Goal: Task Accomplishment & Management: Use online tool/utility

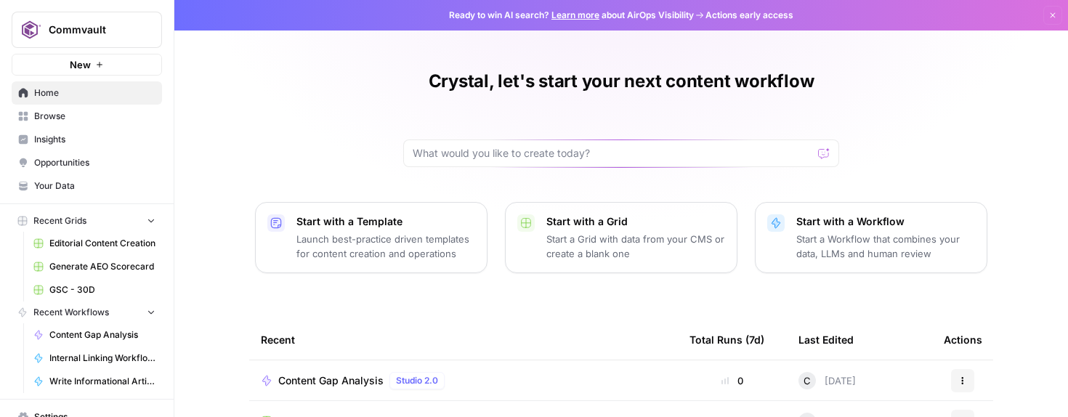
click at [92, 358] on span "Internal Linking Workflow_Blogs" at bounding box center [102, 358] width 106 height 13
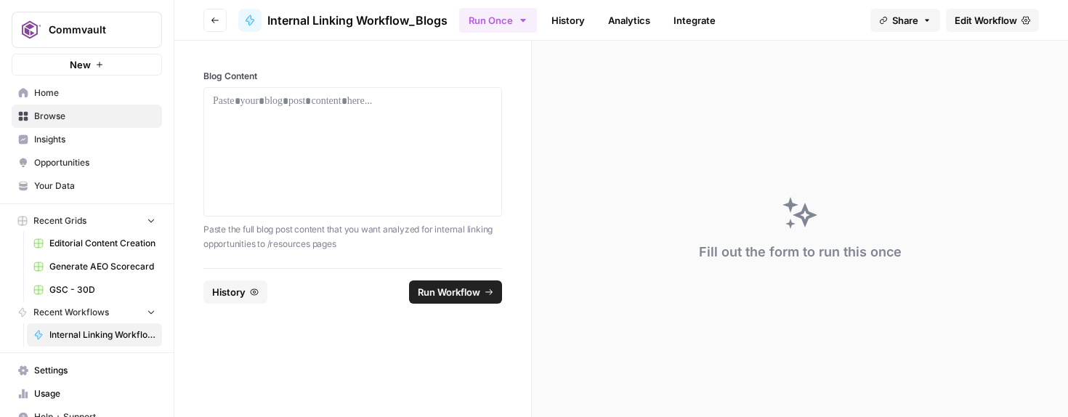
click at [956, 18] on span "Edit Workflow" at bounding box center [986, 20] width 62 height 15
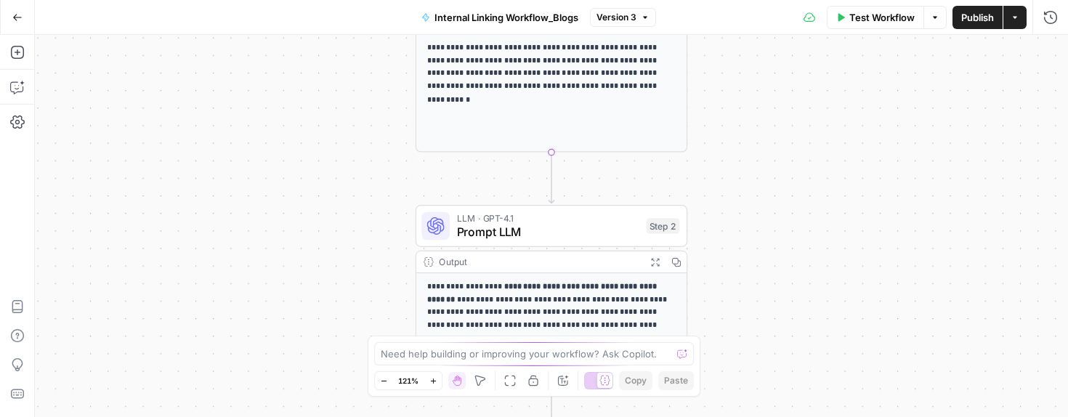
click at [522, 71] on p "**********" at bounding box center [552, 67] width 250 height 52
click at [472, 44] on p "**********" at bounding box center [552, 67] width 250 height 52
click at [642, 15] on icon "button" at bounding box center [645, 17] width 9 height 9
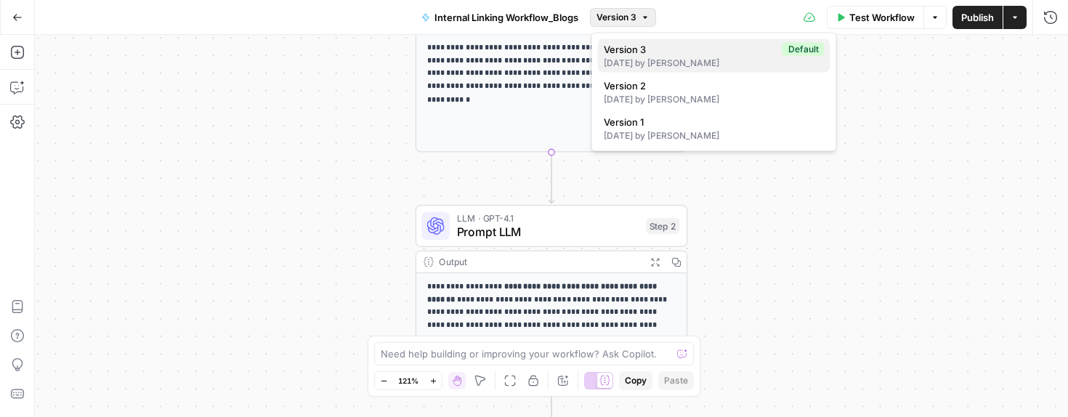
click at [629, 52] on span "Version 3" at bounding box center [690, 49] width 173 height 15
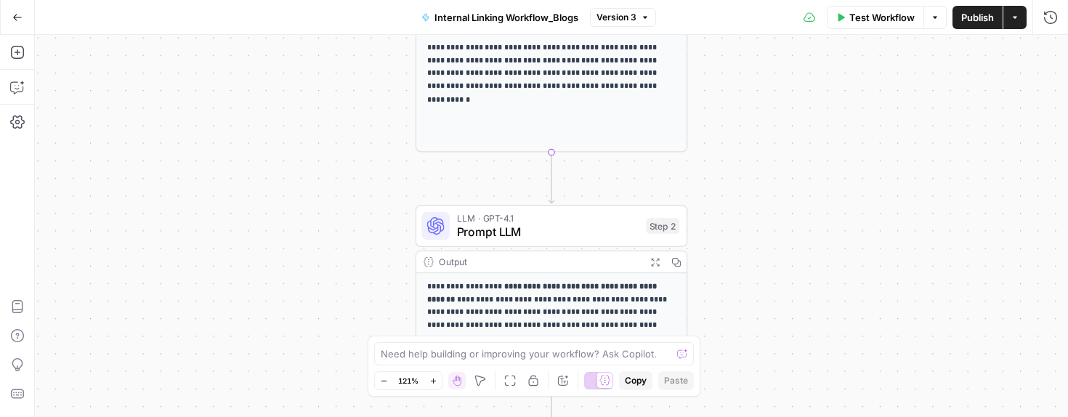
click at [570, 74] on p "**********" at bounding box center [552, 67] width 250 height 52
click at [1014, 10] on button "Actions" at bounding box center [1014, 17] width 23 height 23
click at [934, 15] on icon "button" at bounding box center [935, 17] width 9 height 9
click at [751, 76] on div "**********" at bounding box center [551, 226] width 1033 height 382
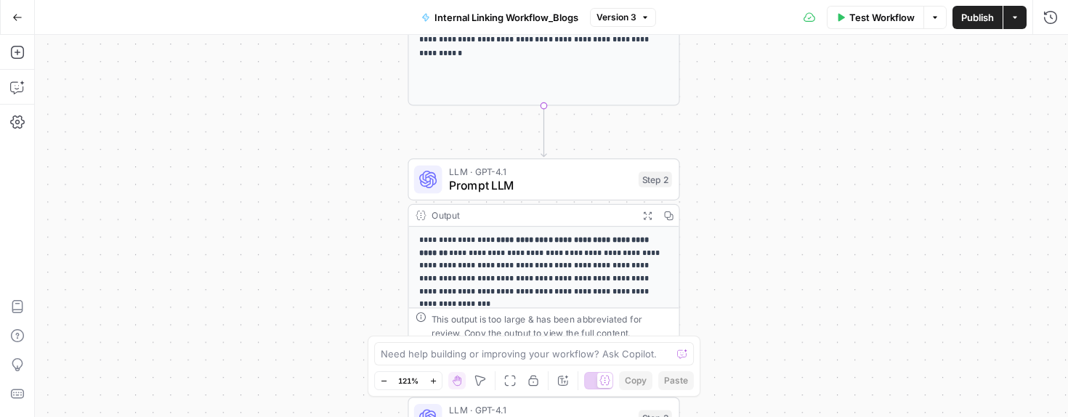
click at [382, 379] on icon "button" at bounding box center [384, 381] width 8 height 8
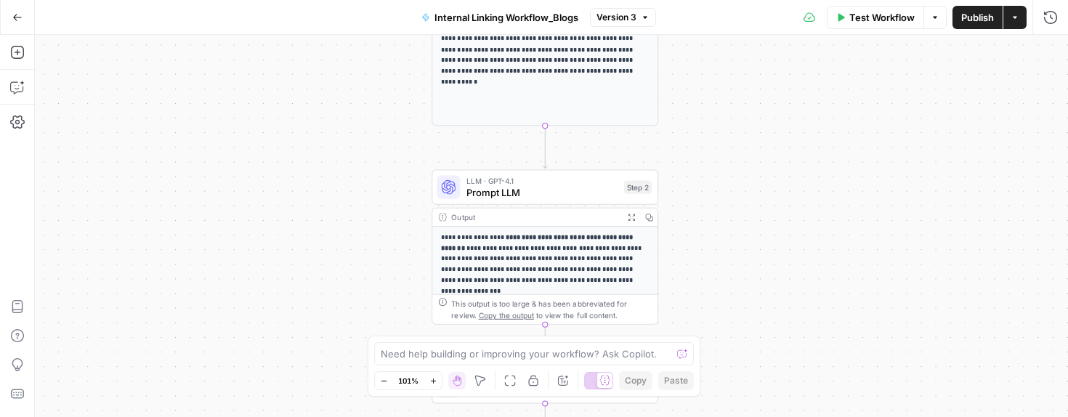
click at [382, 379] on icon "button" at bounding box center [384, 381] width 8 height 8
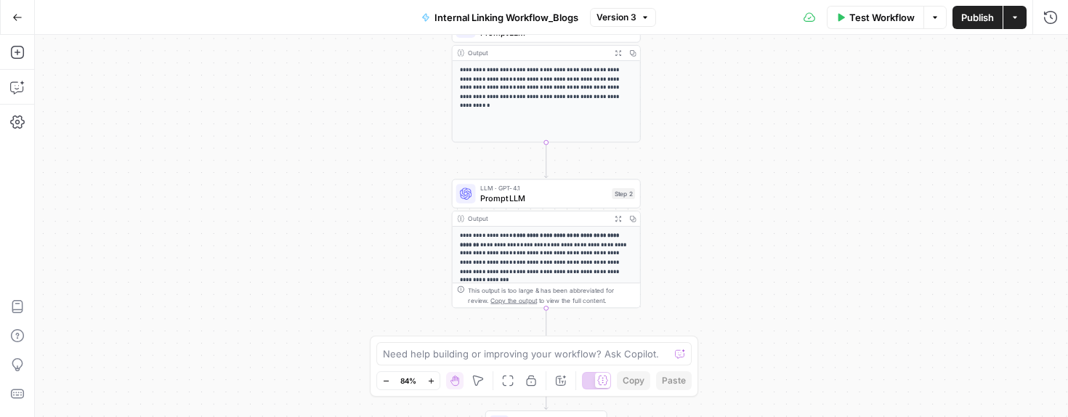
click at [429, 378] on icon "button" at bounding box center [431, 381] width 8 height 8
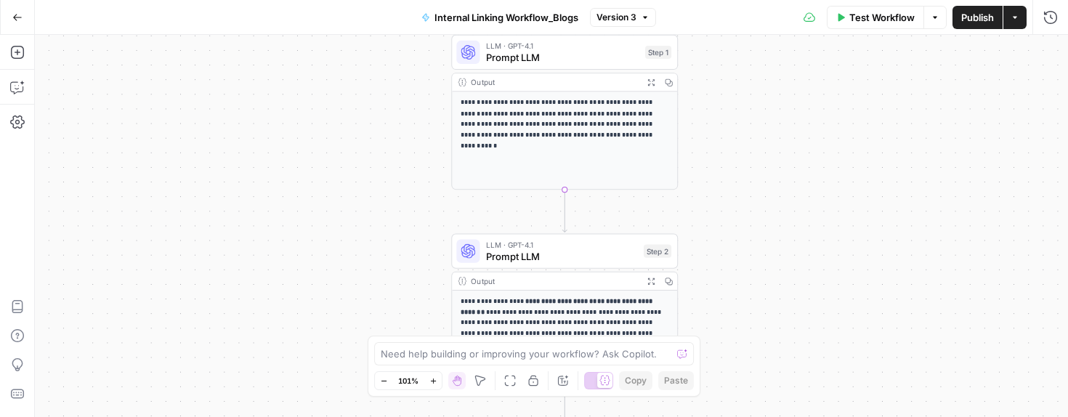
click at [526, 113] on p "**********" at bounding box center [565, 118] width 209 height 43
click at [533, 63] on span "Prompt LLM" at bounding box center [562, 57] width 153 height 15
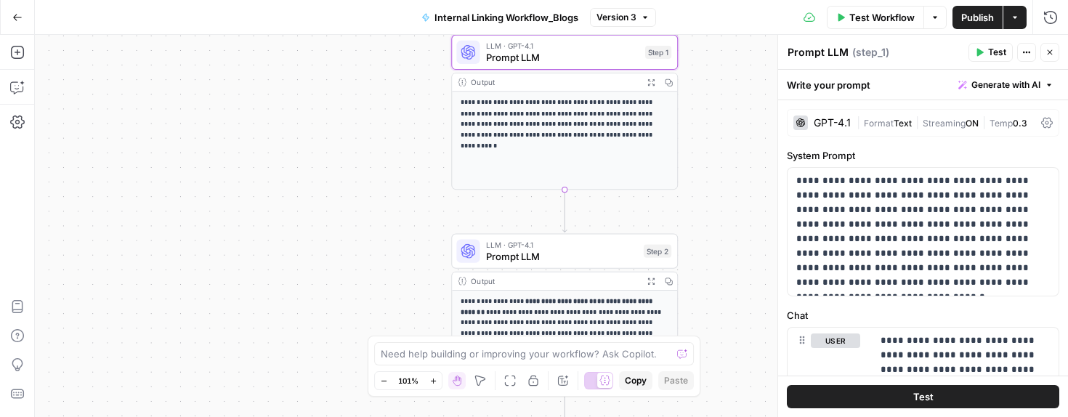
click at [860, 86] on div "Write your prompt Generate with AI" at bounding box center [923, 85] width 290 height 30
click at [828, 53] on textarea "Prompt LLM" at bounding box center [818, 52] width 61 height 15
click at [1029, 52] on icon "button" at bounding box center [1030, 53] width 2 height 2
click at [607, 84] on div "Output" at bounding box center [554, 82] width 166 height 12
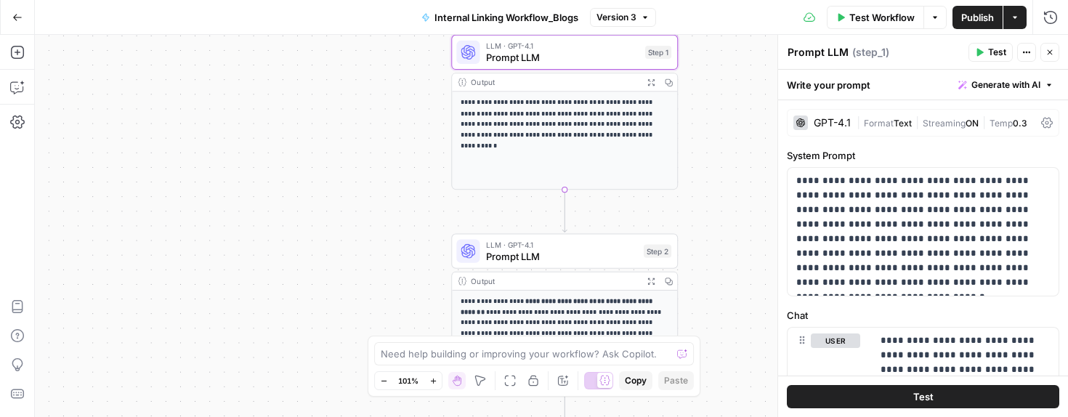
click at [598, 112] on p "**********" at bounding box center [565, 118] width 209 height 43
click at [742, 220] on div "**********" at bounding box center [551, 226] width 1033 height 382
click at [1054, 56] on icon "button" at bounding box center [1050, 52] width 9 height 9
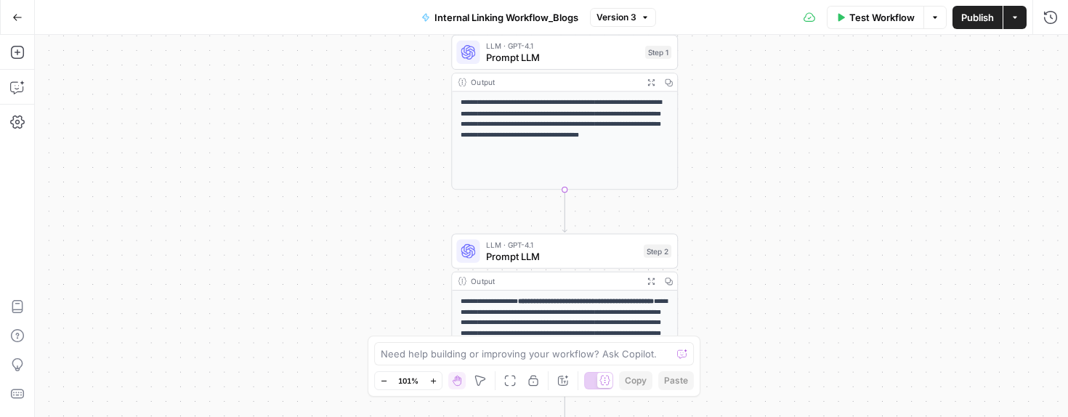
click at [549, 116] on p "**********" at bounding box center [565, 118] width 209 height 43
click at [656, 81] on button "Expand Output" at bounding box center [650, 81] width 17 height 17
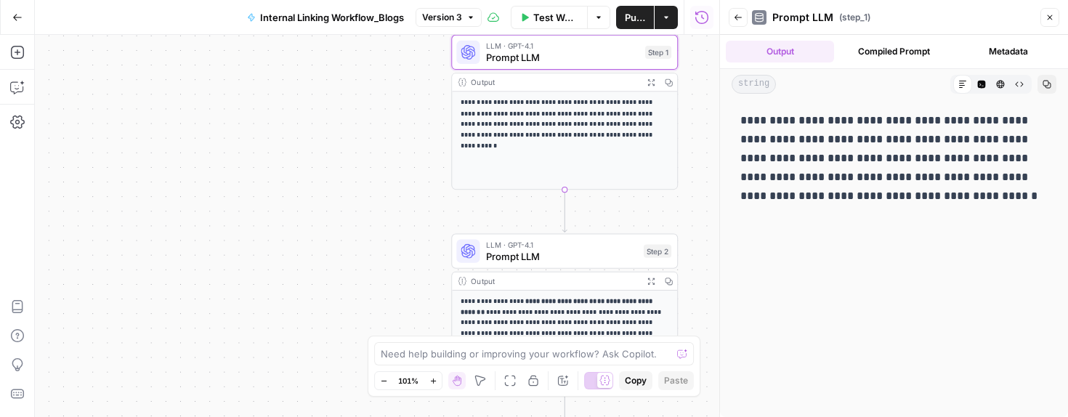
click at [836, 180] on p "**********" at bounding box center [893, 158] width 307 height 94
click at [987, 84] on button "Code Editor" at bounding box center [981, 84] width 19 height 19
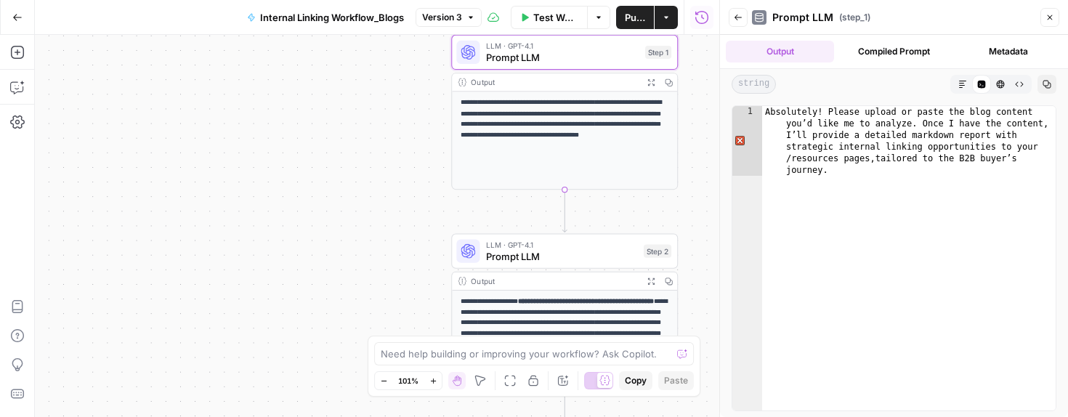
type textarea "**********"
click at [945, 142] on div "Absolutely! Please upload or paste the blog content you’d like me to analyze. O…" at bounding box center [909, 328] width 294 height 444
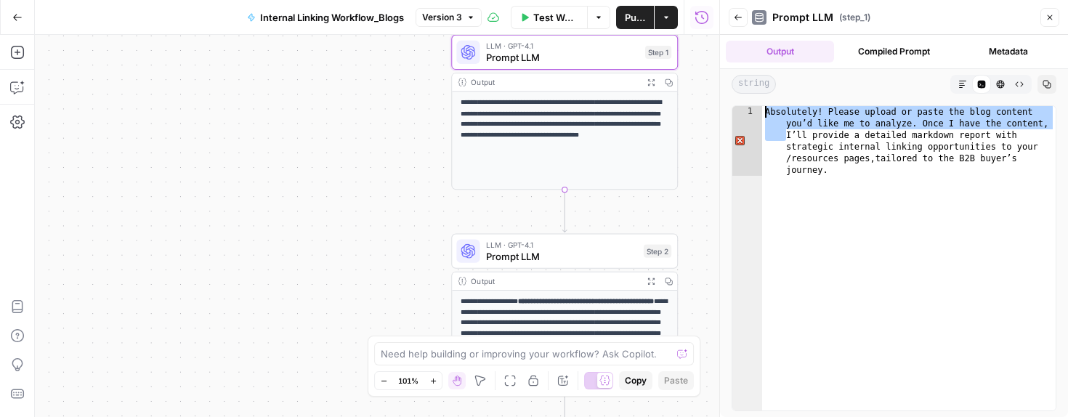
drag, startPoint x: 788, startPoint y: 137, endPoint x: 733, endPoint y: 102, distance: 64.7
click at [733, 102] on div "**********" at bounding box center [894, 259] width 348 height 318
click at [900, 126] on div "Absolutely! Please upload or paste the blog content you’d like me to analyze. O…" at bounding box center [909, 328] width 294 height 444
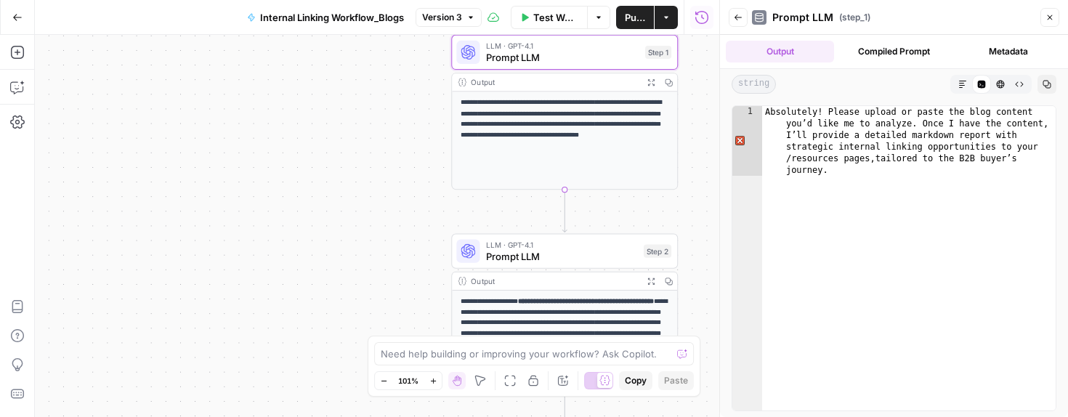
click at [1056, 124] on div "**********" at bounding box center [894, 258] width 325 height 306
click at [1049, 124] on div "Absolutely! Please upload or paste the blog content you’d like me to analyze. O…" at bounding box center [909, 328] width 294 height 444
click at [980, 84] on icon at bounding box center [981, 84] width 9 height 9
click at [906, 52] on button "Compiled Prompt" at bounding box center [894, 52] width 108 height 22
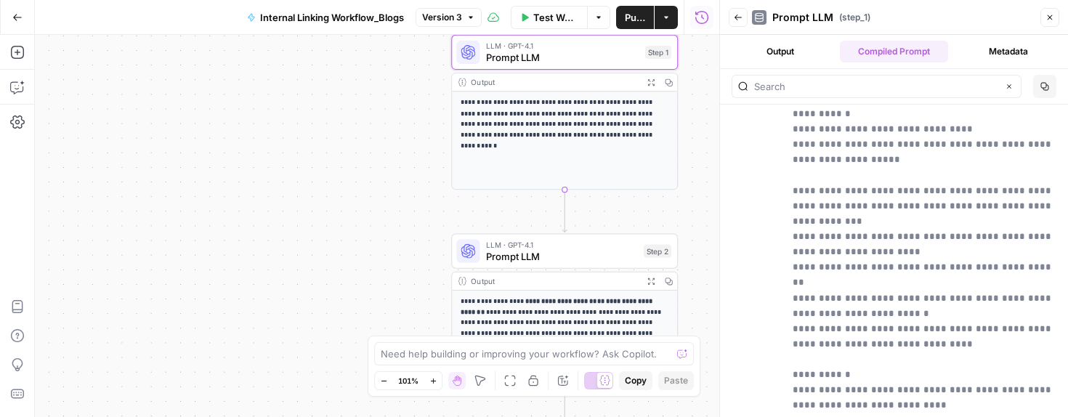
scroll to position [297, 0]
click at [777, 58] on button "Output" at bounding box center [780, 52] width 108 height 22
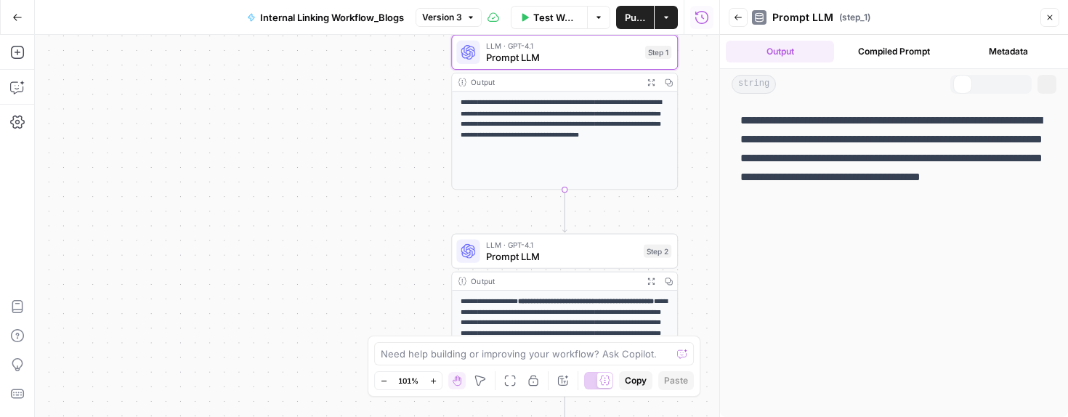
scroll to position [0, 0]
click at [821, 130] on p "**********" at bounding box center [893, 158] width 307 height 94
click at [978, 84] on icon "button" at bounding box center [982, 85] width 8 height 8
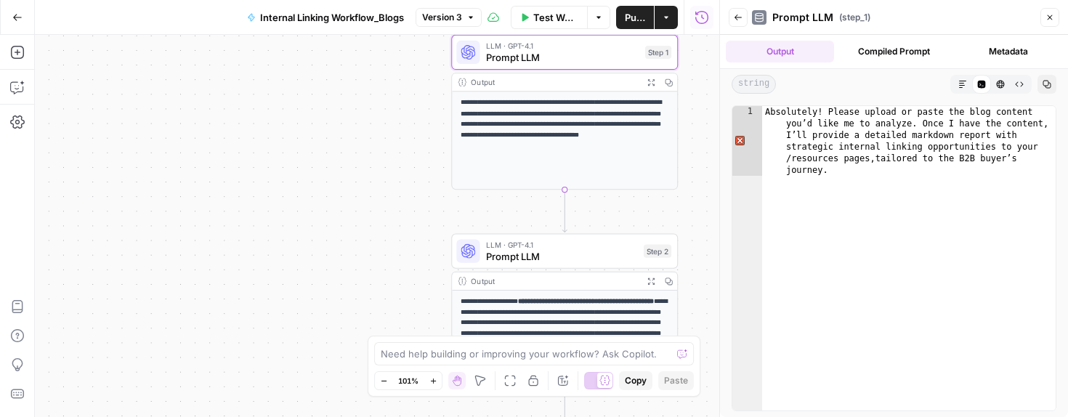
type textarea "**********"
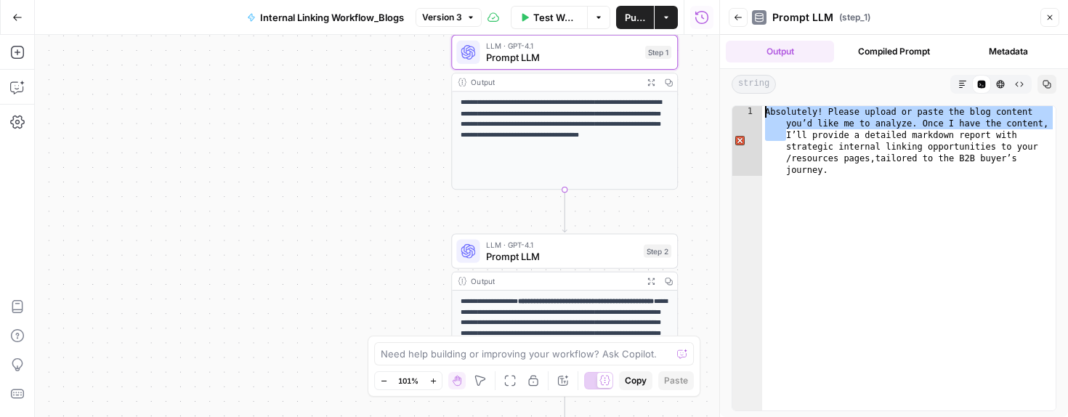
drag, startPoint x: 788, startPoint y: 140, endPoint x: 751, endPoint y: 106, distance: 49.9
click at [751, 106] on div "**********" at bounding box center [894, 258] width 325 height 306
click at [788, 136] on div "Absolutely! Please upload or paste the blog content you’d like me to analyze. O…" at bounding box center [909, 258] width 294 height 304
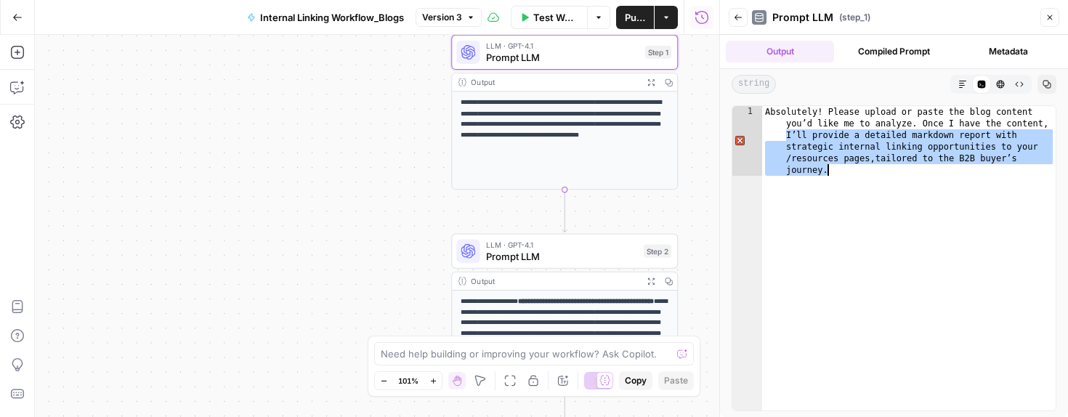
drag, startPoint x: 783, startPoint y: 136, endPoint x: 872, endPoint y: 174, distance: 97.0
click at [872, 174] on div "Absolutely! Please upload or paste the blog content you’d like me to analyze. O…" at bounding box center [909, 328] width 294 height 444
click at [740, 142] on div "1" at bounding box center [747, 141] width 30 height 70
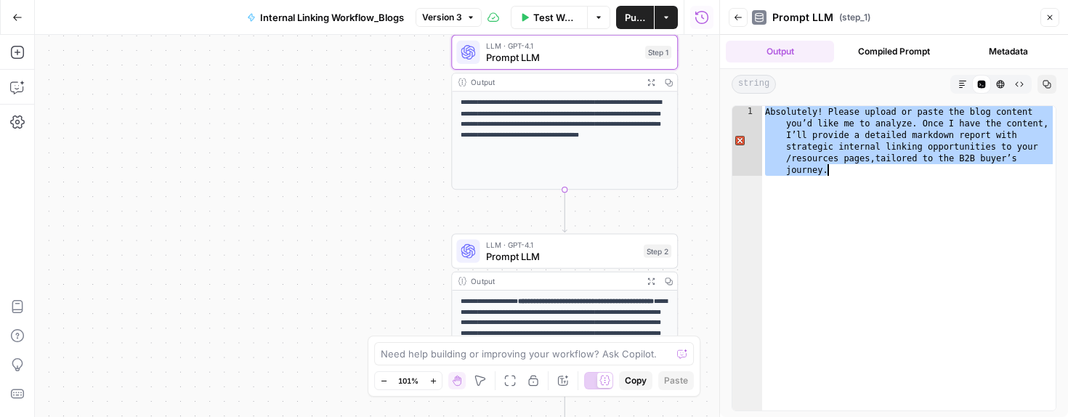
click at [740, 142] on div "1" at bounding box center [747, 141] width 30 height 70
click at [740, 141] on div "1" at bounding box center [747, 141] width 30 height 70
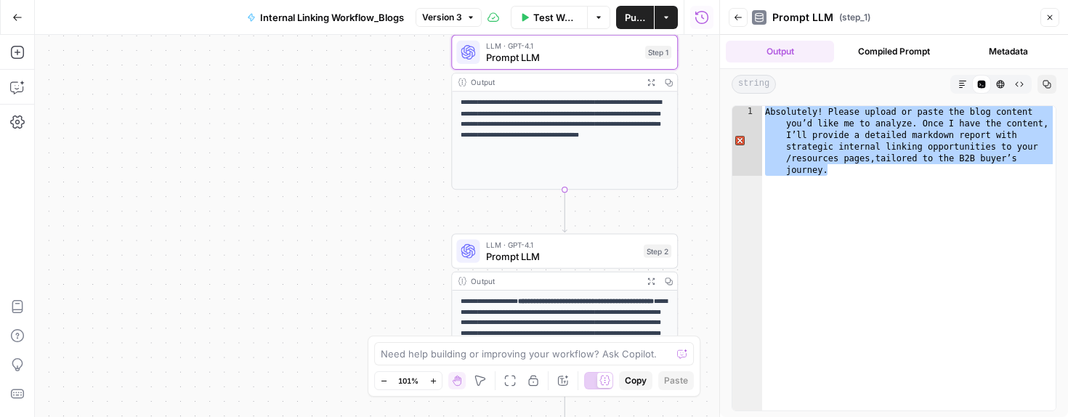
click at [551, 132] on p "**********" at bounding box center [565, 118] width 209 height 43
click at [620, 111] on p "**********" at bounding box center [565, 118] width 209 height 43
click at [653, 79] on icon "button" at bounding box center [650, 82] width 7 height 7
click at [1005, 48] on button "Metadata" at bounding box center [1008, 52] width 108 height 22
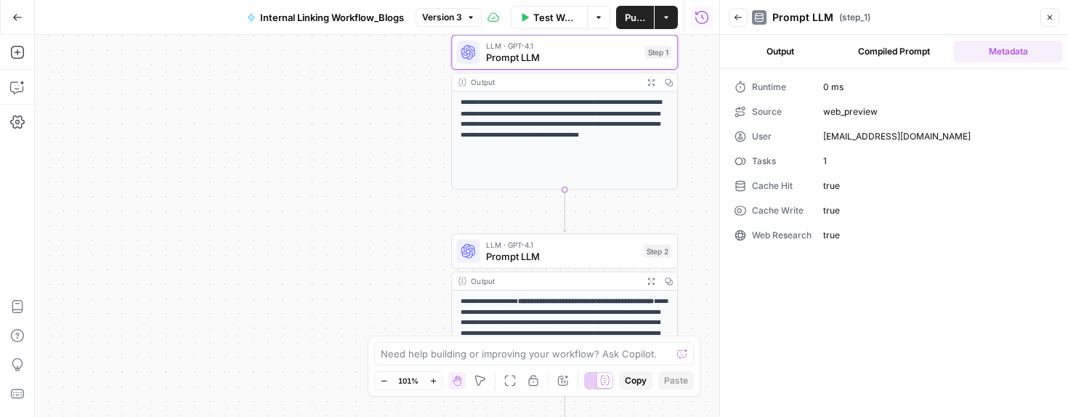
click at [889, 52] on button "Compiled Prompt" at bounding box center [894, 52] width 108 height 22
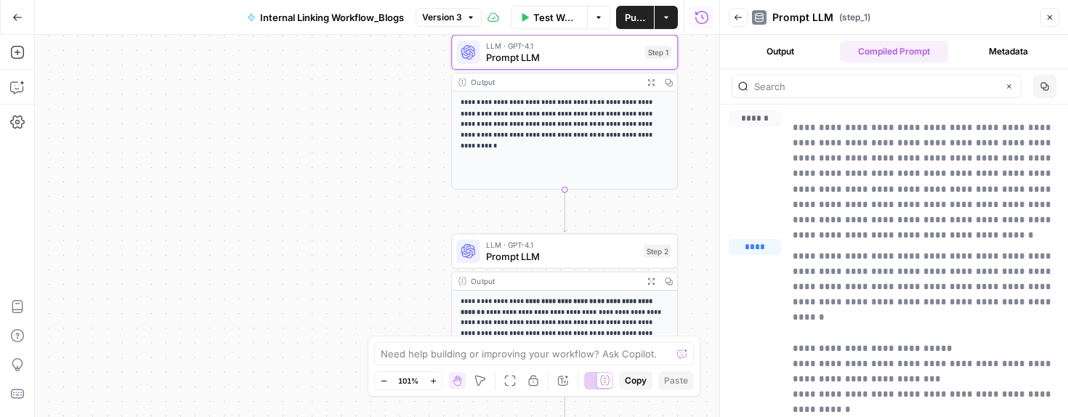
scroll to position [297, 0]
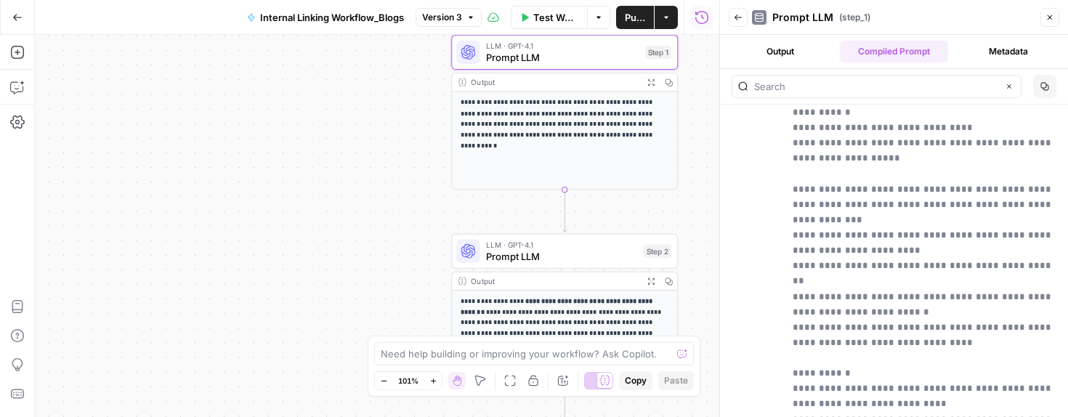
click at [780, 55] on button "Output" at bounding box center [780, 52] width 108 height 22
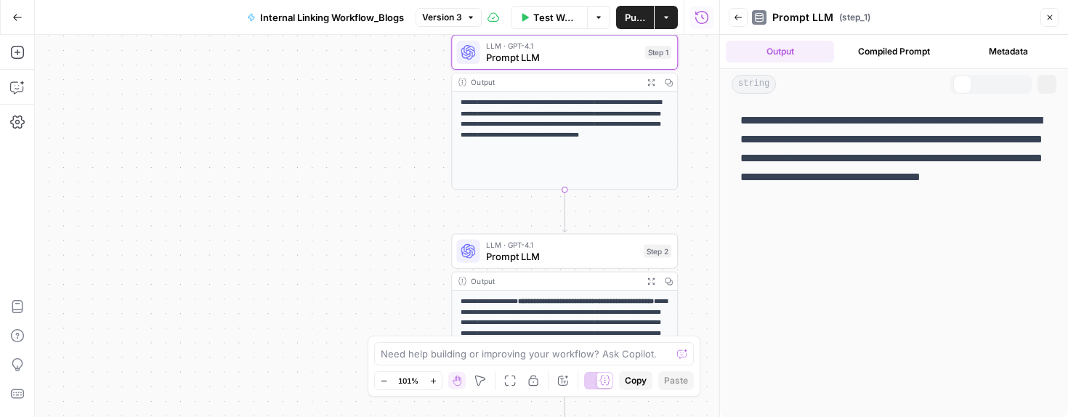
scroll to position [0, 0]
click at [820, 150] on p "**********" at bounding box center [893, 158] width 307 height 94
click at [956, 78] on div "Markdown" at bounding box center [962, 84] width 19 height 19
click at [962, 81] on icon at bounding box center [962, 84] width 9 height 9
click at [981, 84] on icon "button" at bounding box center [982, 85] width 8 height 8
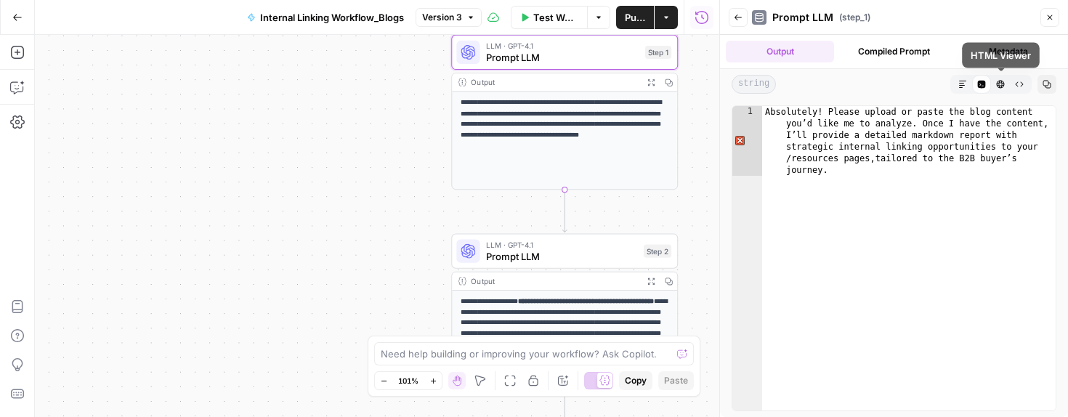
click at [1001, 84] on icon "button" at bounding box center [1000, 84] width 9 height 9
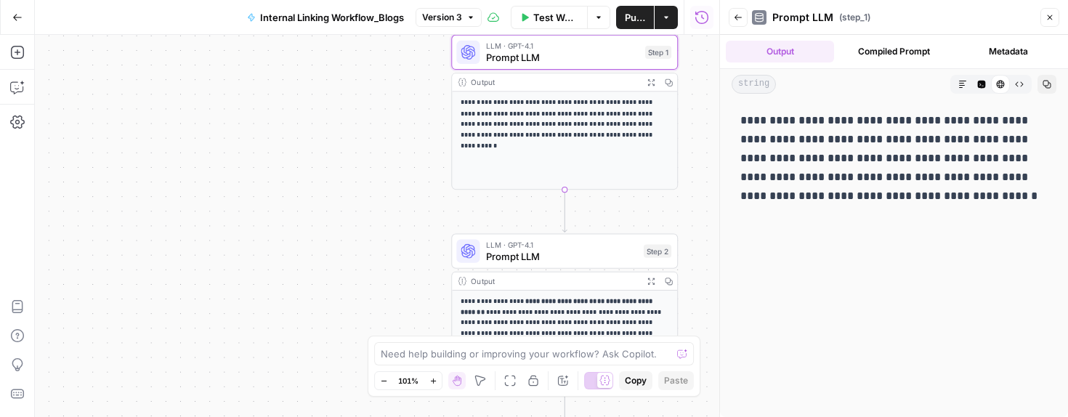
drag, startPoint x: 1006, startPoint y: 141, endPoint x: 718, endPoint y: 107, distance: 289.8
click at [719, 107] on div "**********" at bounding box center [893, 208] width 349 height 417
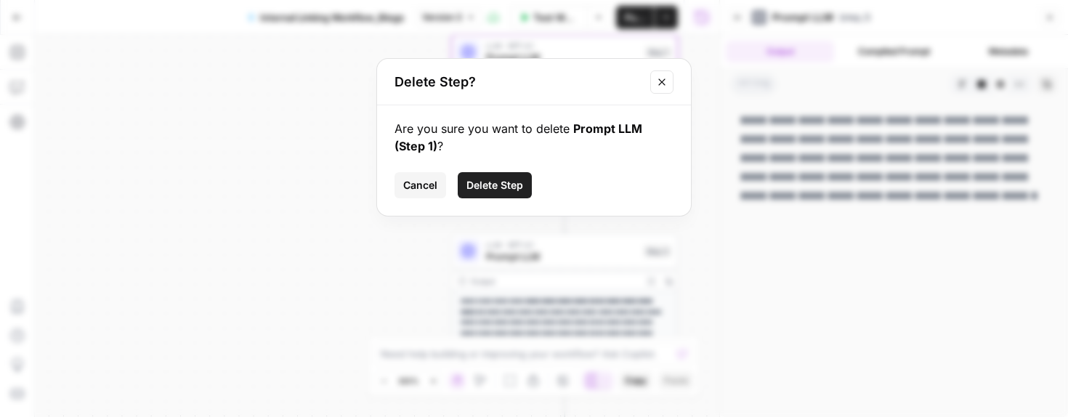
click at [522, 179] on span "Delete Step" at bounding box center [494, 185] width 57 height 15
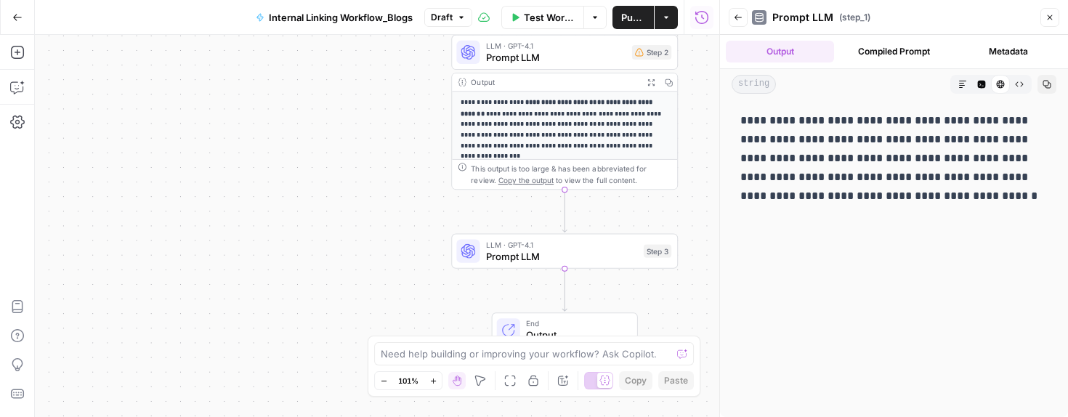
click at [835, 173] on p "**********" at bounding box center [893, 158] width 307 height 94
drag, startPoint x: 1007, startPoint y: 140, endPoint x: 729, endPoint y: 118, distance: 279.2
click at [729, 118] on div "**********" at bounding box center [894, 259] width 348 height 318
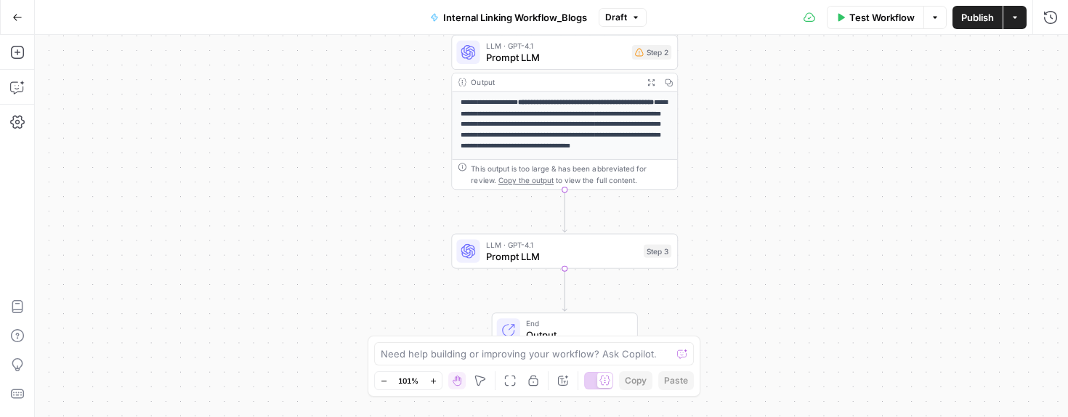
click at [937, 139] on div "**********" at bounding box center [551, 226] width 1033 height 382
click at [544, 119] on p "**********" at bounding box center [565, 124] width 209 height 54
click at [516, 62] on span "Prompt LLM" at bounding box center [556, 57] width 140 height 15
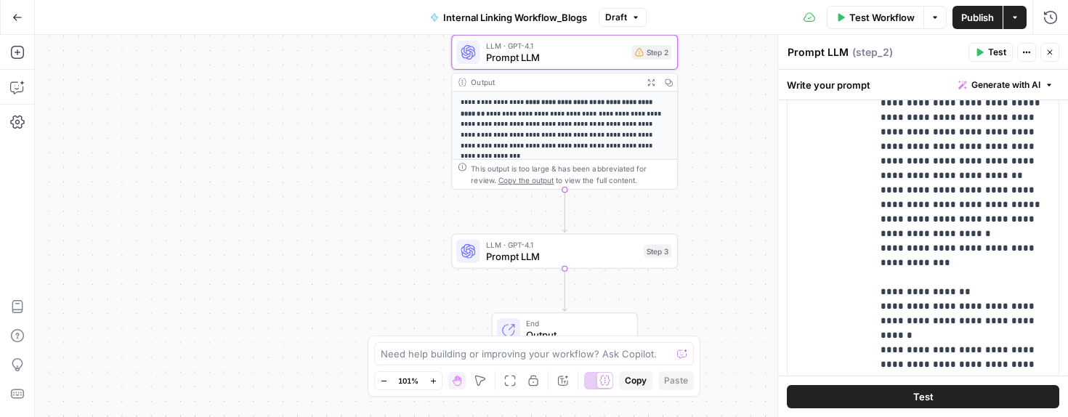
scroll to position [607, 0]
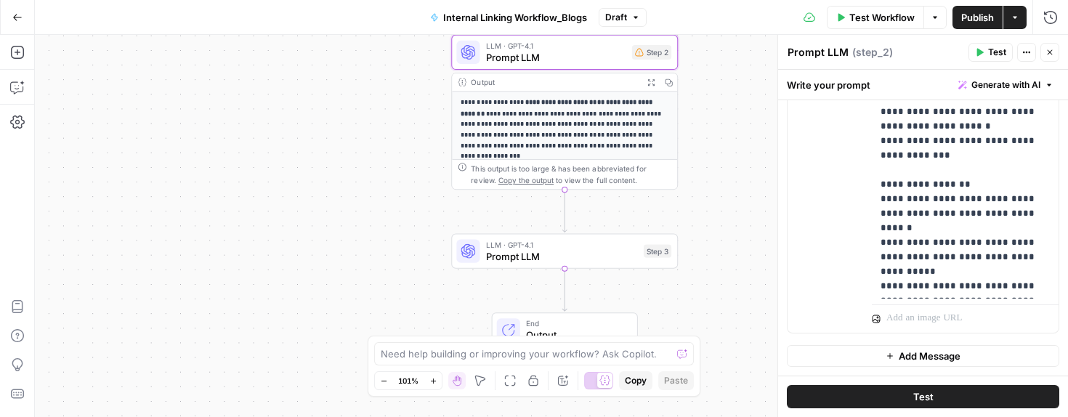
click at [512, 20] on span "Internal Linking Workflow_Blogs" at bounding box center [515, 17] width 144 height 15
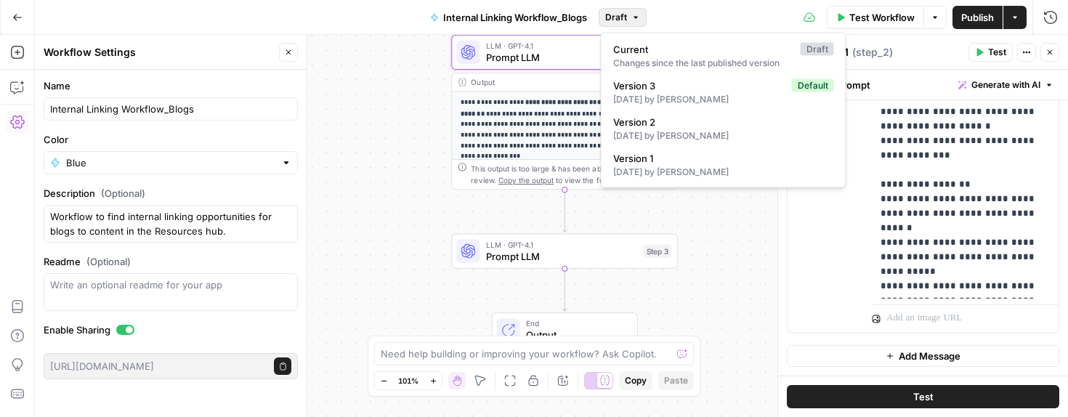
click at [615, 19] on span "Draft" at bounding box center [616, 17] width 22 height 13
click at [637, 100] on div "2 days ago by Crystal Berry" at bounding box center [723, 99] width 221 height 13
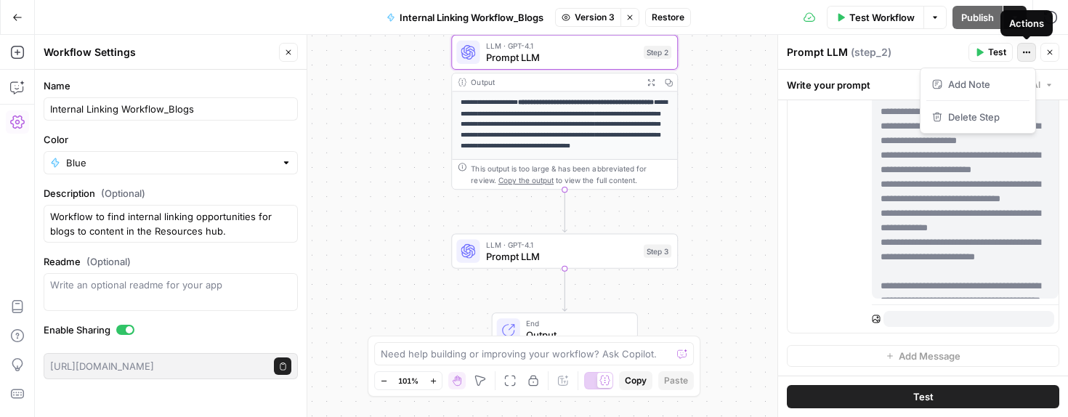
click at [1022, 53] on icon "button" at bounding box center [1026, 52] width 9 height 9
click at [505, 113] on p "**********" at bounding box center [565, 124] width 209 height 54
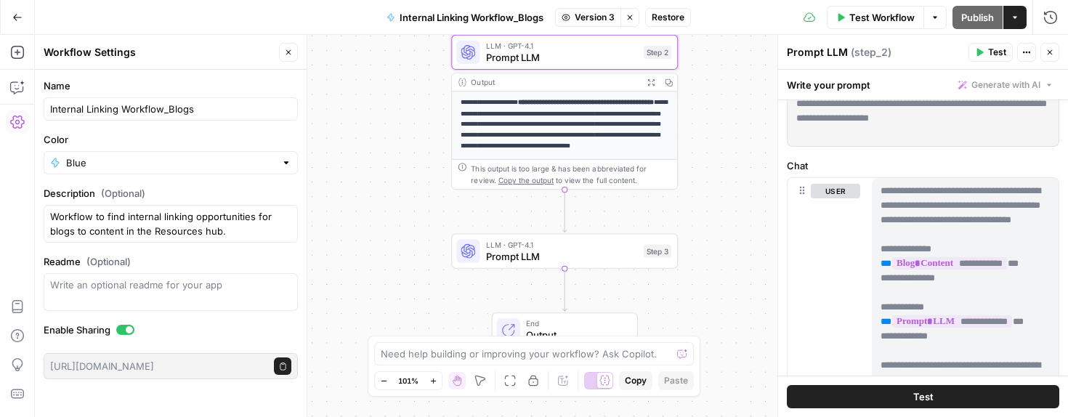
scroll to position [0, 0]
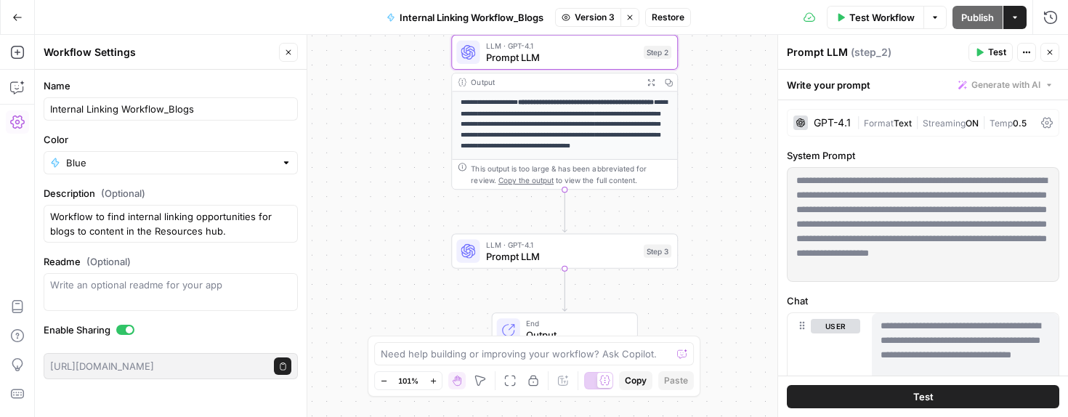
click at [1026, 48] on icon "button" at bounding box center [1026, 52] width 9 height 9
click at [895, 217] on p "**********" at bounding box center [923, 225] width 254 height 102
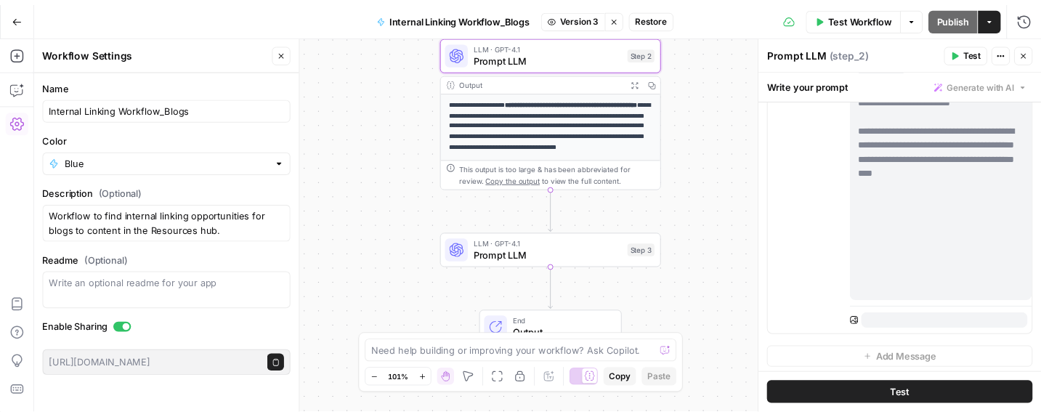
scroll to position [607, 0]
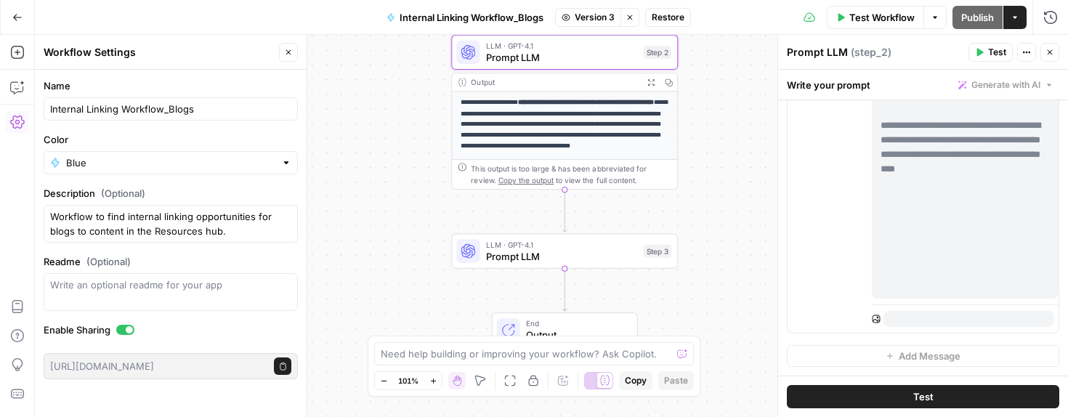
click at [553, 142] on p "**********" at bounding box center [565, 124] width 209 height 54
click at [748, 208] on div "**********" at bounding box center [551, 226] width 1033 height 382
click at [1049, 52] on icon "button" at bounding box center [1050, 52] width 9 height 9
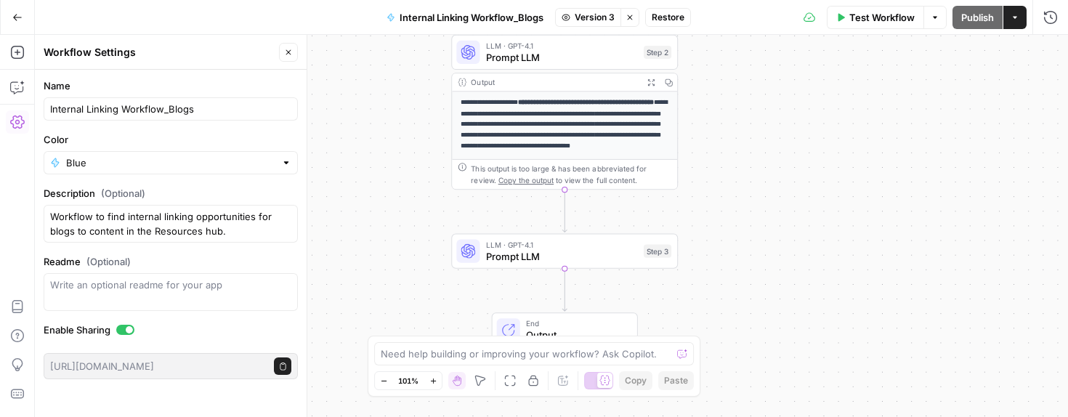
click at [606, 127] on p "**********" at bounding box center [565, 124] width 209 height 54
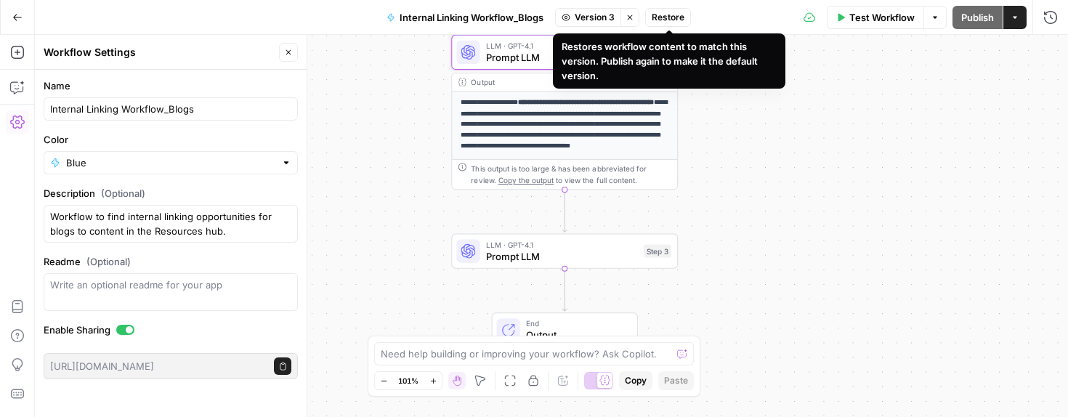
click at [674, 12] on span "Restore" at bounding box center [668, 17] width 33 height 13
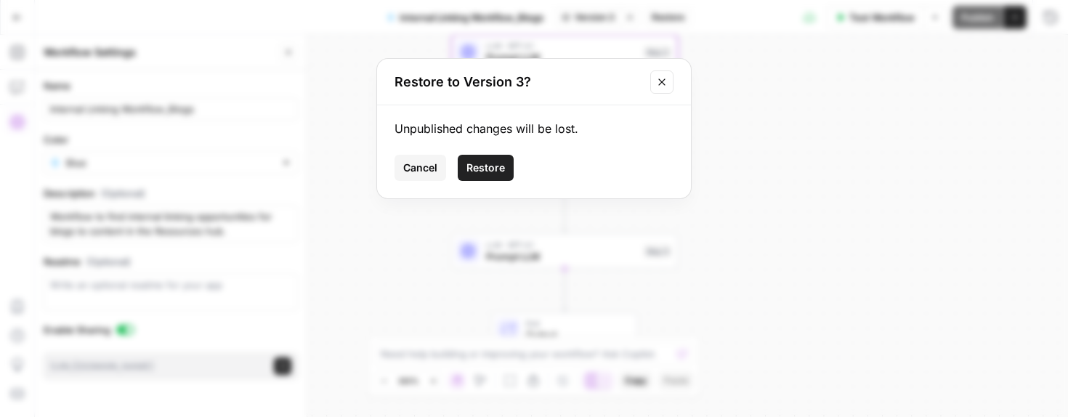
click at [492, 162] on span "Restore" at bounding box center [485, 168] width 39 height 15
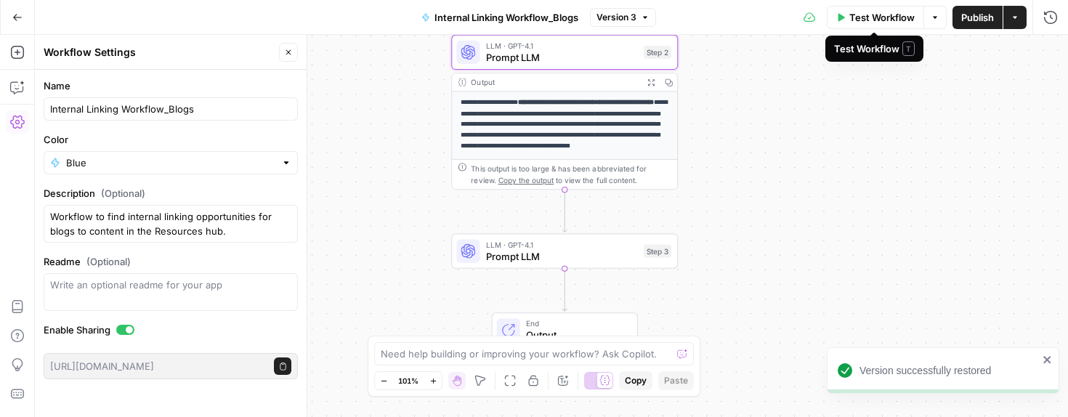
click at [897, 15] on span "Test Workflow" at bounding box center [881, 17] width 65 height 15
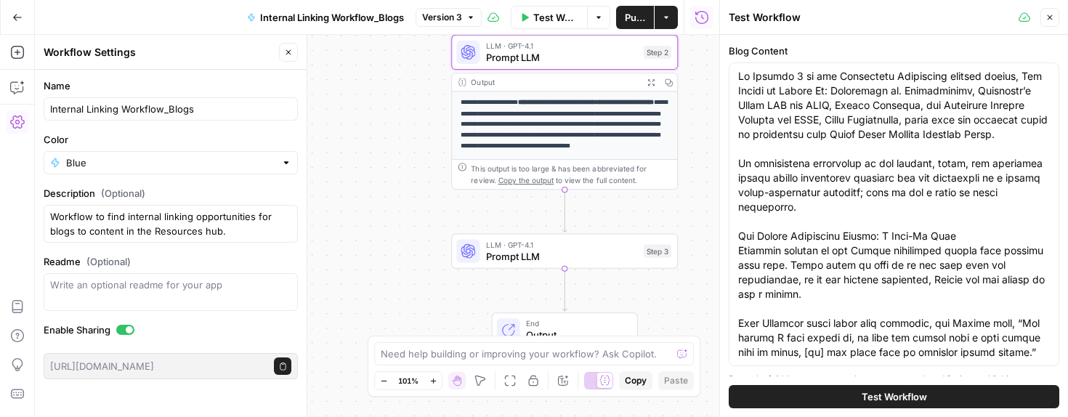
click at [889, 388] on button "Test Workflow" at bounding box center [894, 396] width 331 height 23
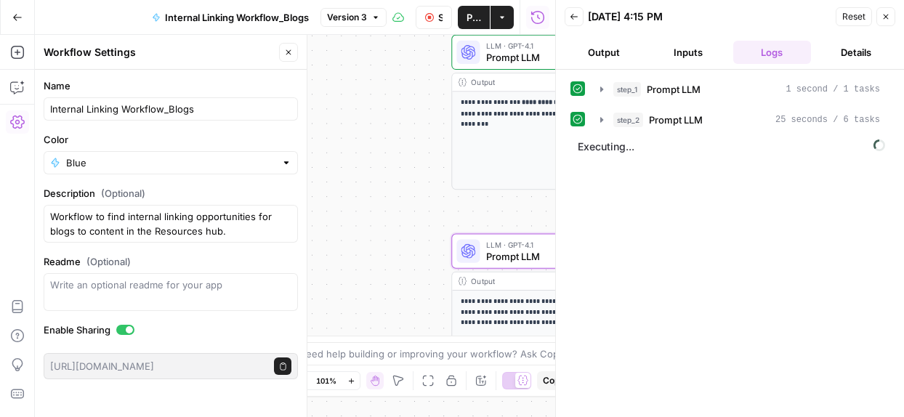
click at [3, 13] on div "Go Back" at bounding box center [17, 17] width 35 height 34
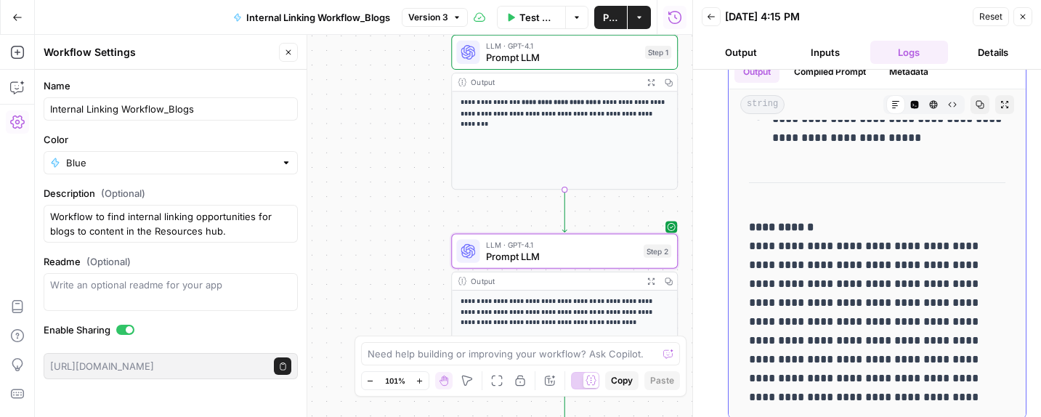
scroll to position [117, 0]
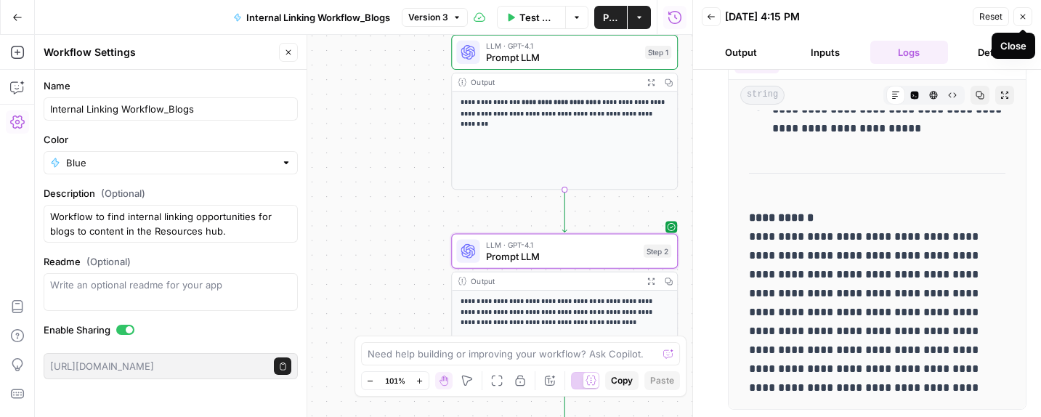
click at [1024, 15] on icon "button" at bounding box center [1023, 16] width 9 height 9
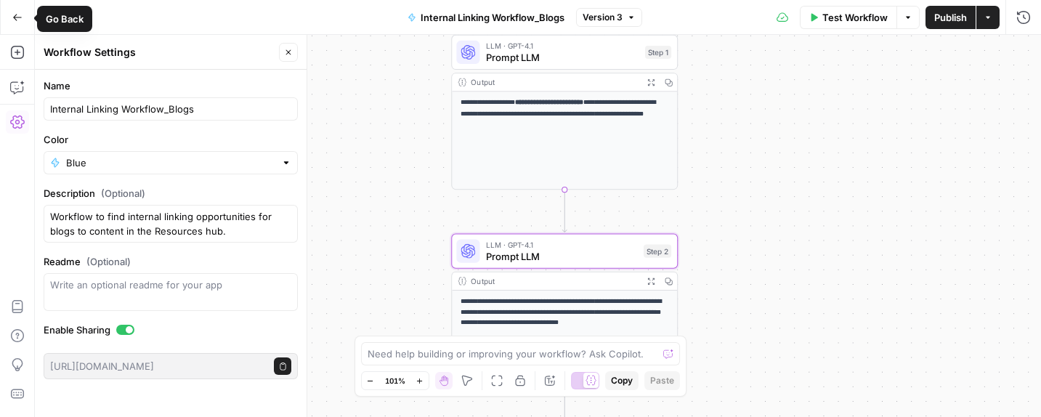
click at [13, 14] on icon "button" at bounding box center [17, 17] width 10 height 10
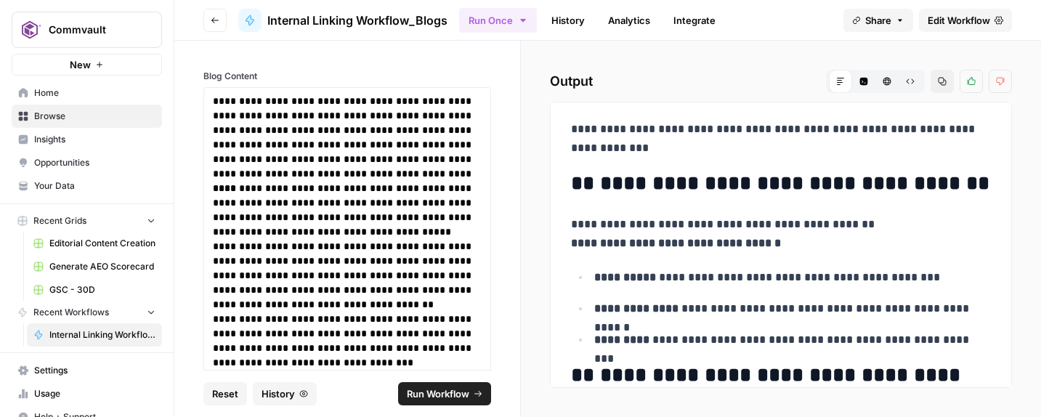
click at [39, 87] on span "Home" at bounding box center [94, 92] width 121 height 13
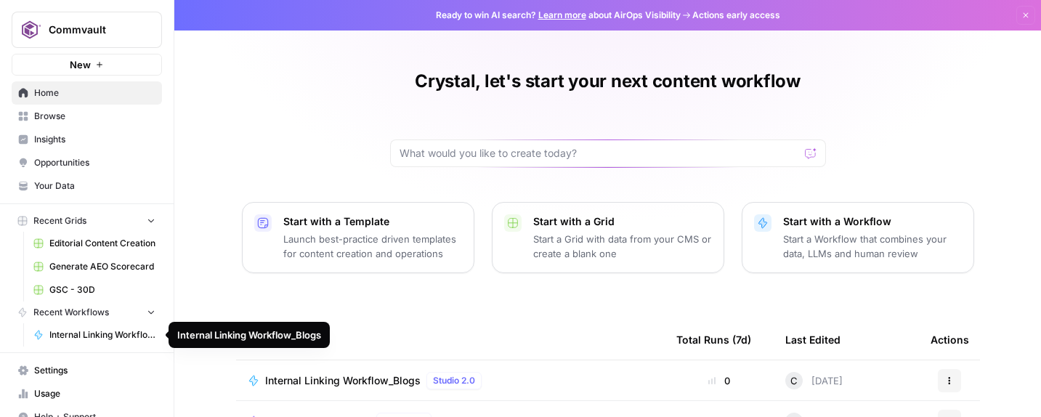
click at [92, 338] on span "Internal Linking Workflow_Blogs" at bounding box center [102, 334] width 106 height 13
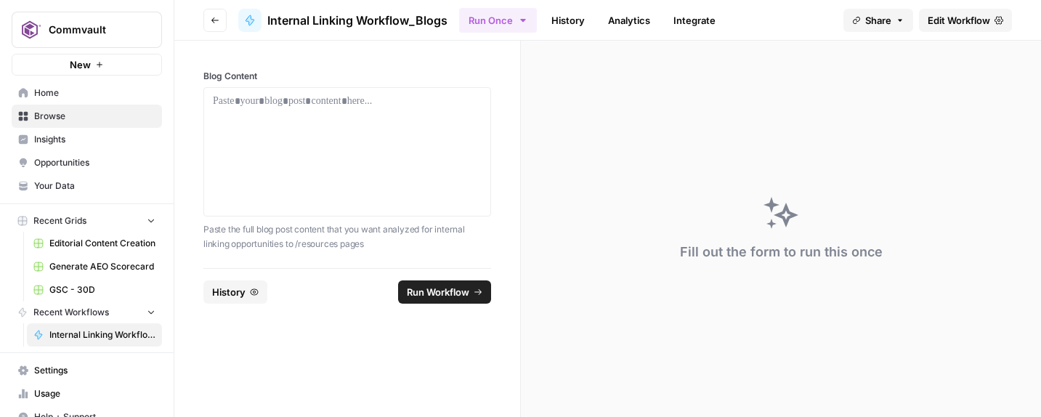
click at [408, 291] on span "Run Workflow" at bounding box center [438, 292] width 62 height 15
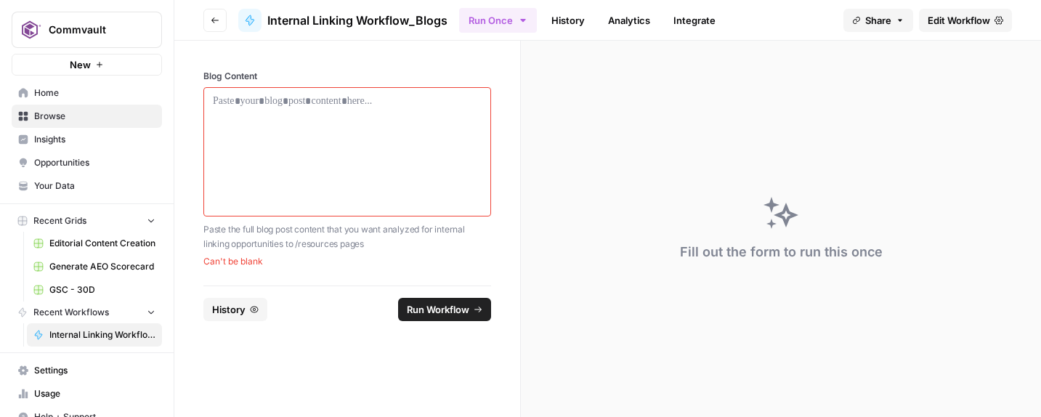
click at [417, 89] on div at bounding box center [347, 151] width 288 height 129
click at [391, 128] on div at bounding box center [347, 152] width 269 height 116
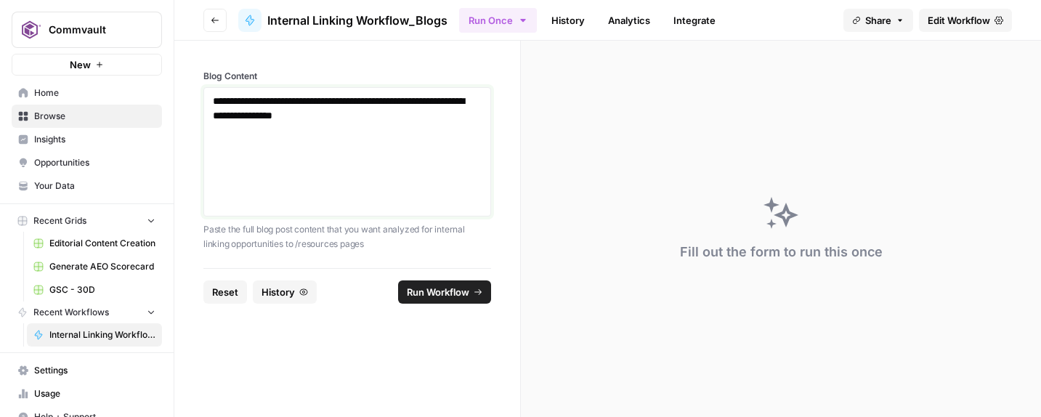
drag, startPoint x: 419, startPoint y: 115, endPoint x: 193, endPoint y: 77, distance: 228.4
click at [193, 77] on div "**********" at bounding box center [347, 154] width 346 height 227
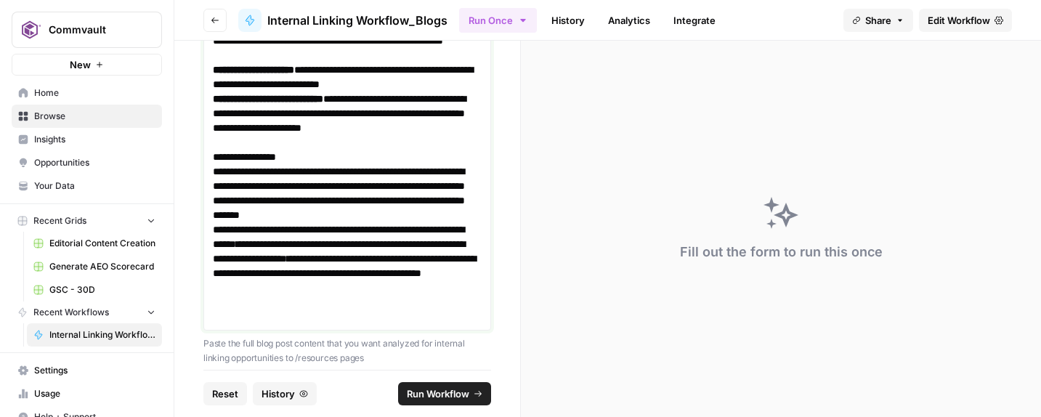
scroll to position [1224, 0]
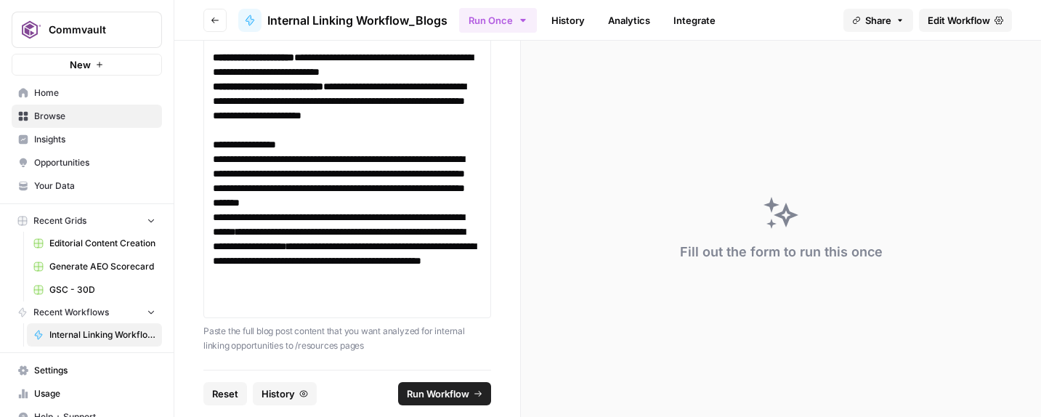
click at [424, 397] on span "Run Workflow" at bounding box center [438, 394] width 62 height 15
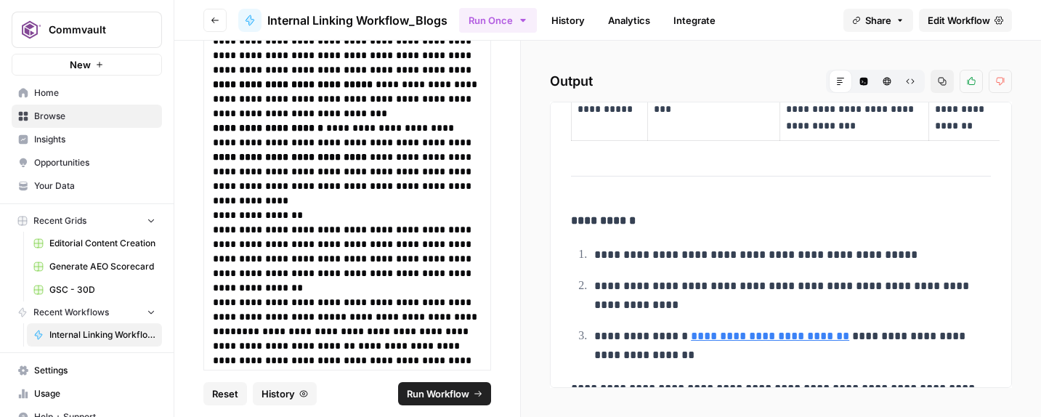
scroll to position [2527, 0]
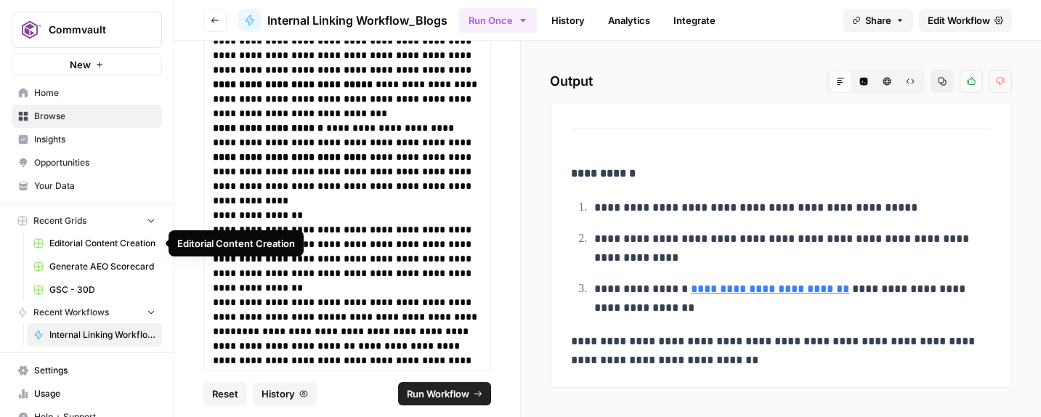
click at [98, 238] on span "Editorial Content Creation" at bounding box center [102, 243] width 106 height 13
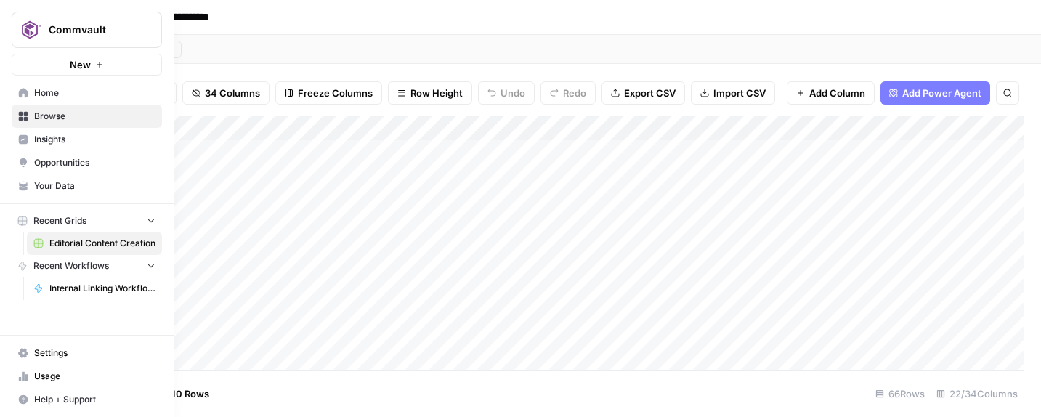
click at [17, 95] on link "Home" at bounding box center [87, 92] width 150 height 23
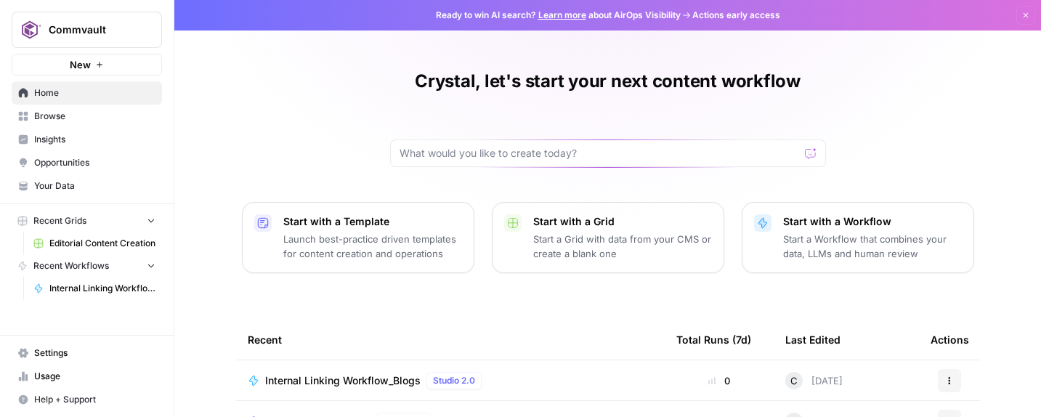
scroll to position [30, 0]
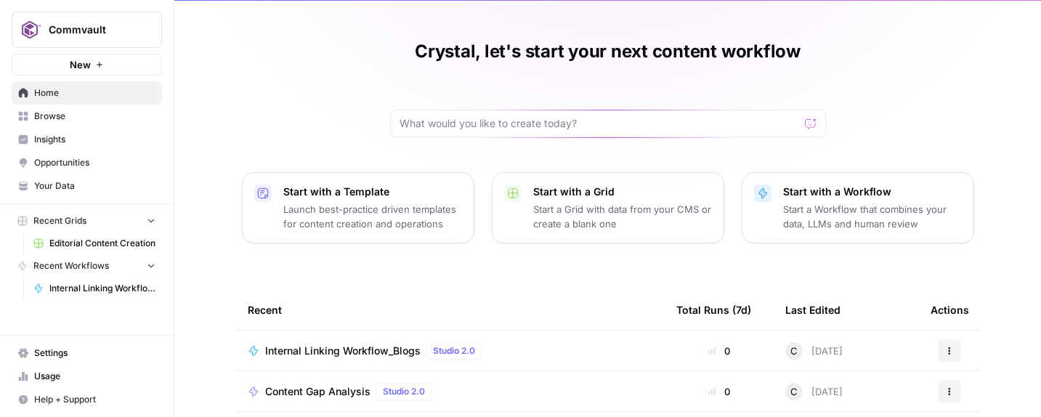
click at [370, 223] on p "Launch best-practice driven templates for content creation and operations" at bounding box center [372, 216] width 179 height 29
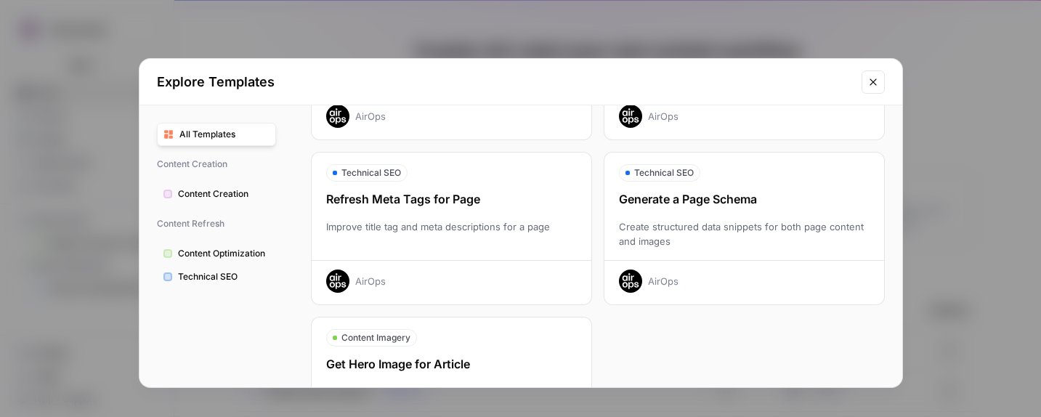
scroll to position [495, 0]
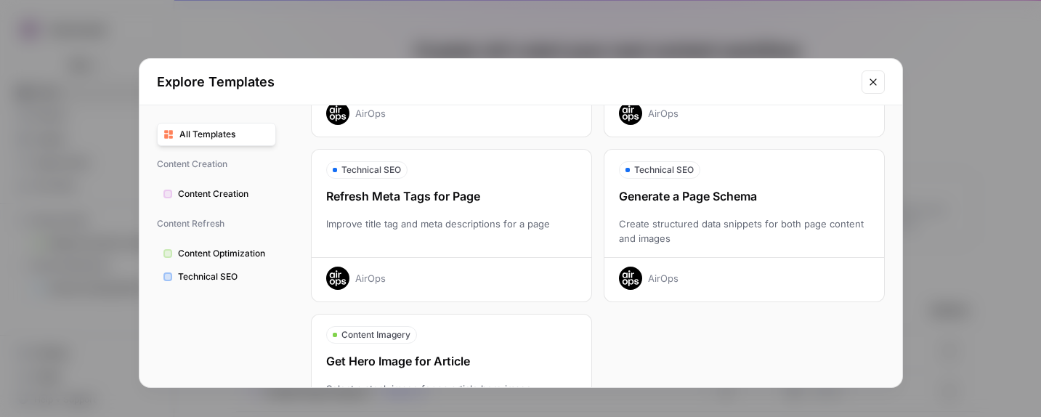
click at [716, 191] on div "Generate a Page Schema" at bounding box center [745, 195] width 280 height 17
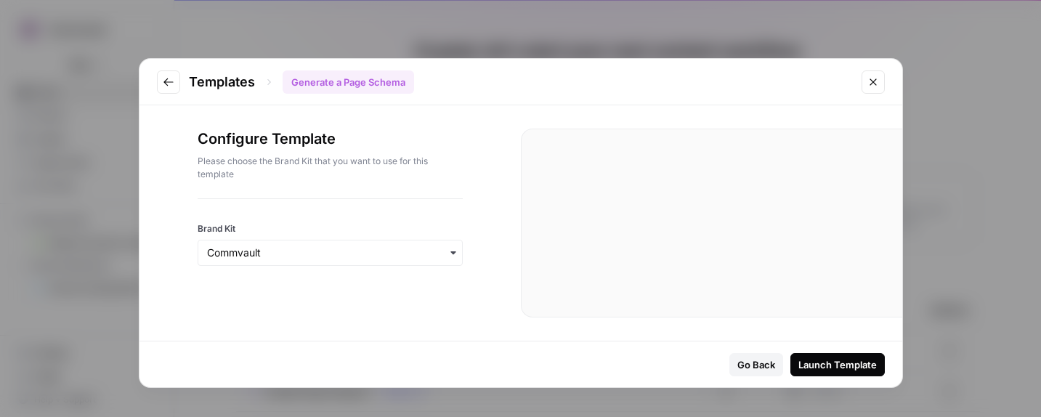
click at [831, 367] on div "Launch Template" at bounding box center [838, 365] width 78 height 15
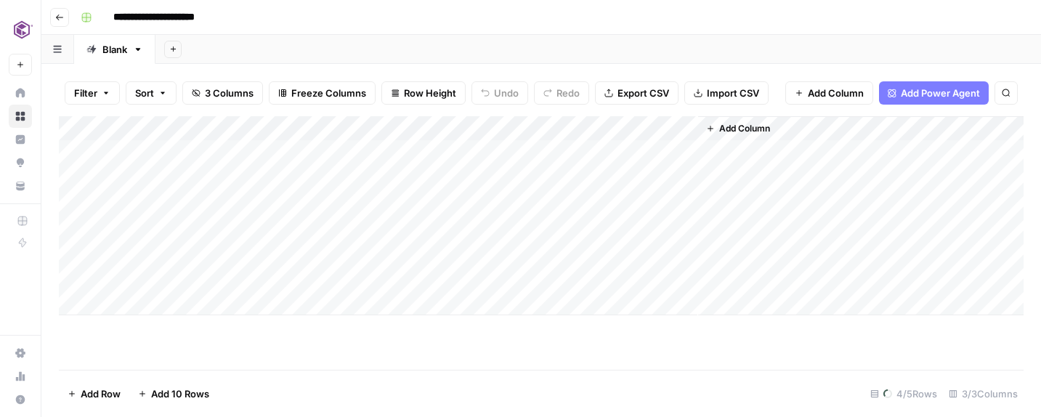
click at [121, 49] on div "Blank" at bounding box center [114, 49] width 25 height 15
click at [138, 10] on input "**********" at bounding box center [175, 17] width 137 height 23
drag, startPoint x: 169, startPoint y: 16, endPoint x: 3, endPoint y: -28, distance: 171.3
click at [3, 0] on html "**********" at bounding box center [520, 208] width 1041 height 417
click at [145, 16] on input "**********" at bounding box center [175, 17] width 137 height 23
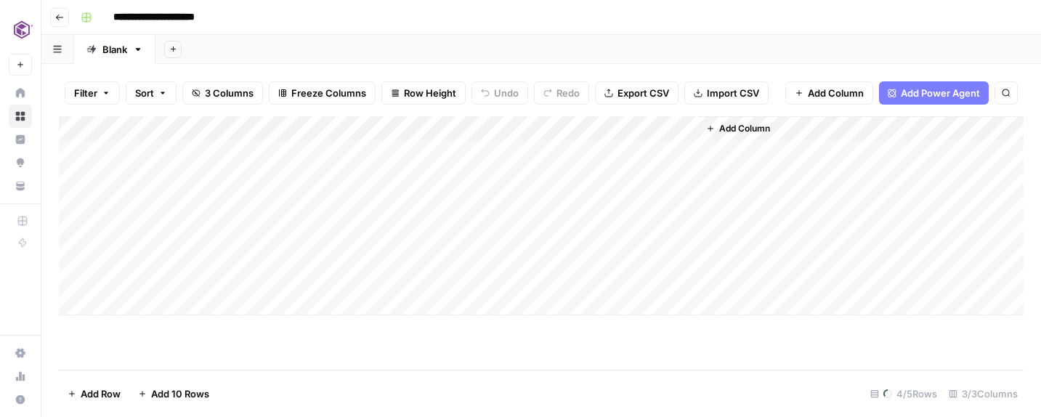
click at [170, 16] on input "**********" at bounding box center [175, 17] width 137 height 23
click at [205, 19] on div "**********" at bounding box center [551, 17] width 952 height 23
click at [188, 10] on div "**********" at bounding box center [551, 17] width 952 height 23
click at [176, 17] on input "**********" at bounding box center [147, 17] width 81 height 23
click at [179, 17] on input "**********" at bounding box center [147, 17] width 81 height 23
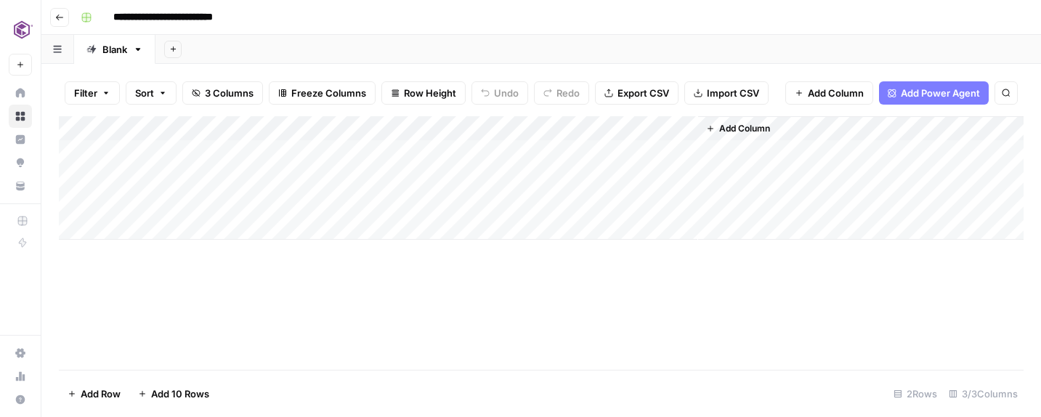
type input "**********"
click at [521, 312] on div "Add Column" at bounding box center [541, 243] width 965 height 254
drag, startPoint x: 248, startPoint y: 158, endPoint x: 239, endPoint y: 243, distance: 85.5
click at [239, 243] on div "Add Column" at bounding box center [541, 243] width 965 height 254
click at [240, 159] on div "Add Column" at bounding box center [541, 178] width 965 height 124
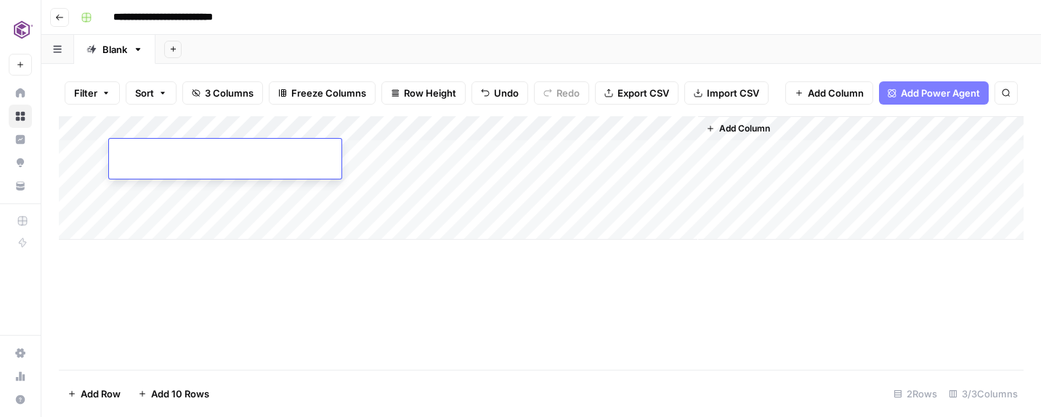
type textarea "**********"
click at [305, 271] on div "Add Column" at bounding box center [541, 243] width 965 height 254
click at [359, 154] on div "Add Column" at bounding box center [541, 178] width 965 height 124
click at [559, 150] on div "Add Column" at bounding box center [541, 178] width 965 height 124
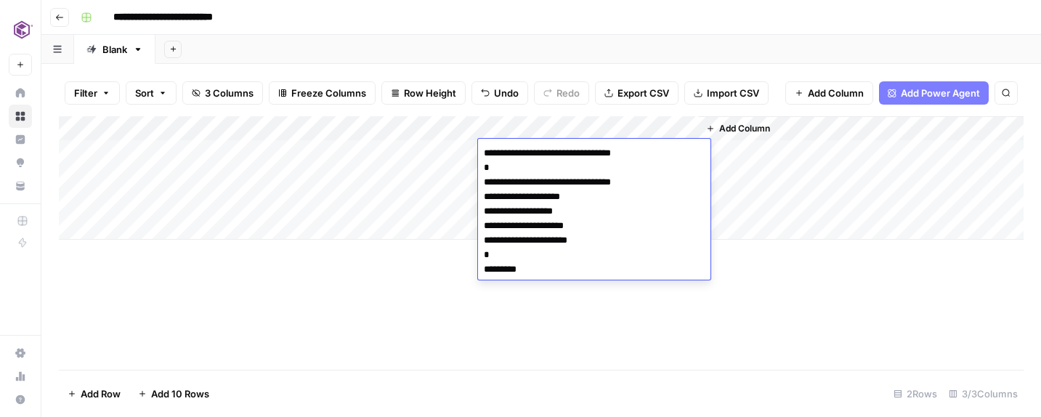
click at [559, 150] on textarea "**********" at bounding box center [594, 211] width 233 height 137
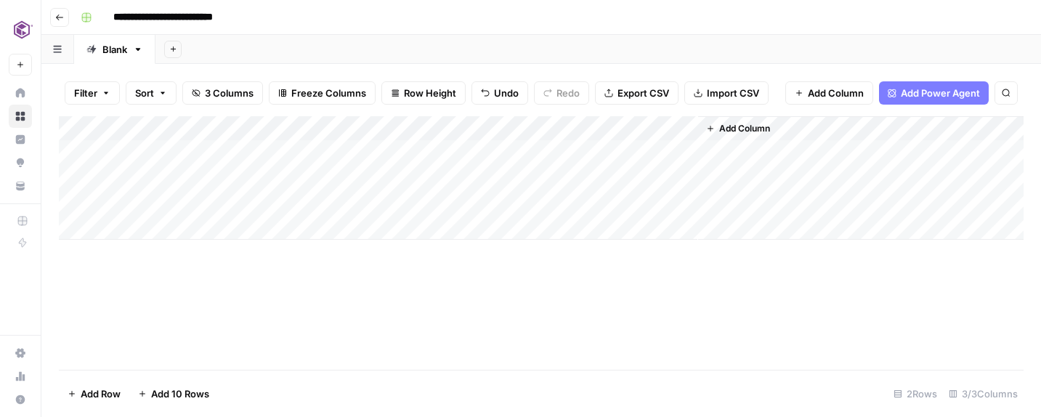
click at [759, 195] on div "Add Column" at bounding box center [861, 178] width 326 height 124
click at [691, 166] on div "Add Column" at bounding box center [541, 178] width 965 height 124
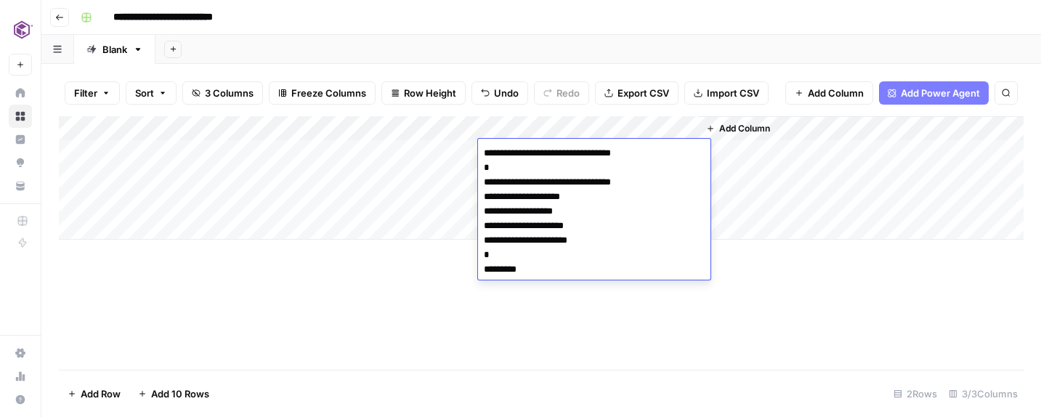
click at [265, 216] on div "Add Column" at bounding box center [541, 178] width 965 height 124
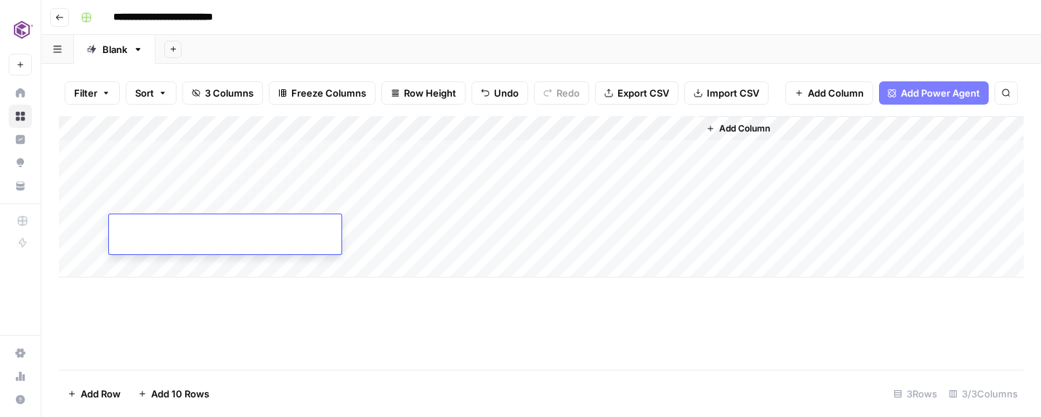
click at [251, 178] on div "Add Column" at bounding box center [541, 196] width 965 height 161
click at [354, 195] on div "Add Column" at bounding box center [541, 196] width 965 height 161
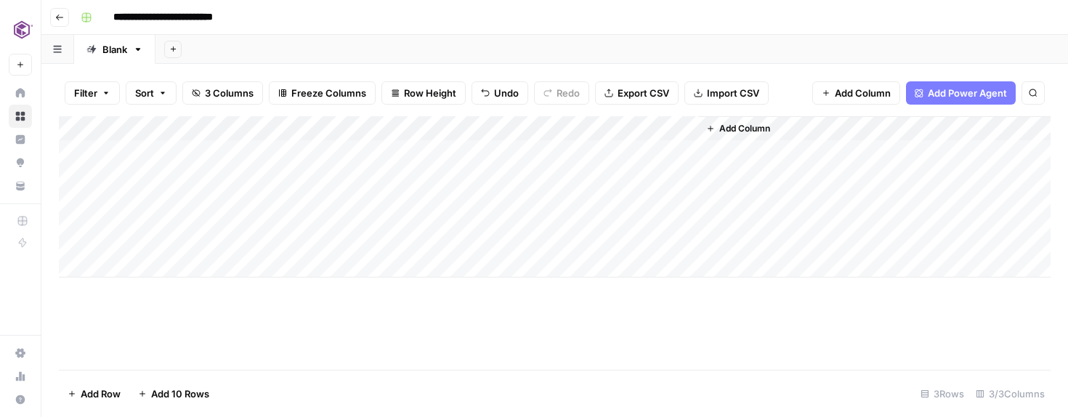
click at [595, 198] on div "Add Column" at bounding box center [555, 196] width 992 height 161
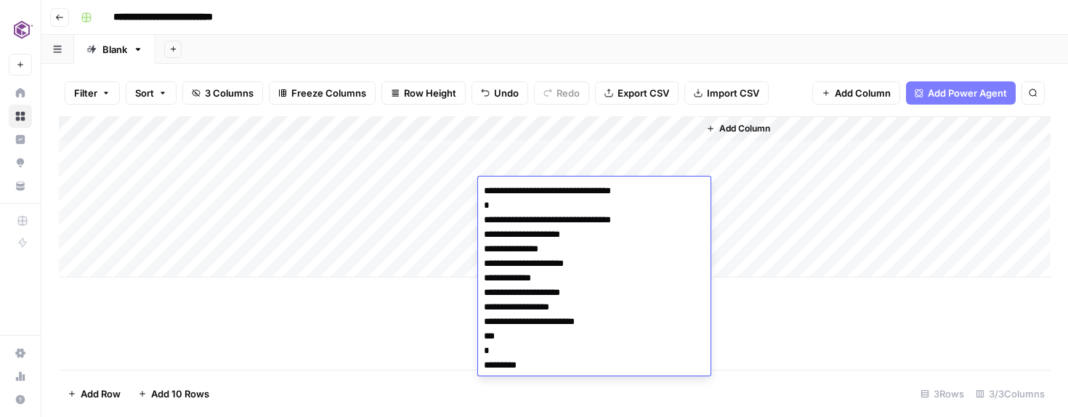
click at [595, 198] on textarea "**********" at bounding box center [594, 278] width 233 height 195
click at [932, 200] on div "Add Column" at bounding box center [874, 196] width 352 height 161
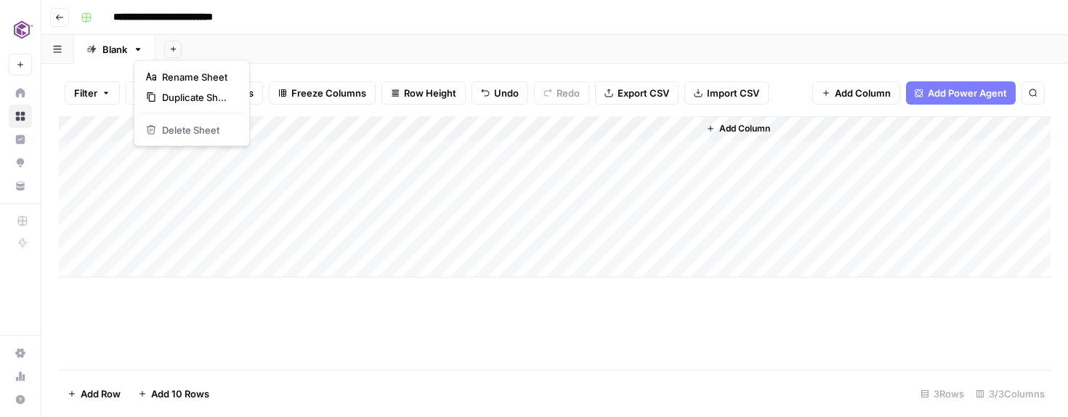
click at [140, 52] on icon "button" at bounding box center [138, 49] width 10 height 10
click at [166, 80] on span "Rename Sheet" at bounding box center [197, 77] width 70 height 15
type input "*"
type input "******"
click at [368, 29] on header "**********" at bounding box center [554, 17] width 1027 height 35
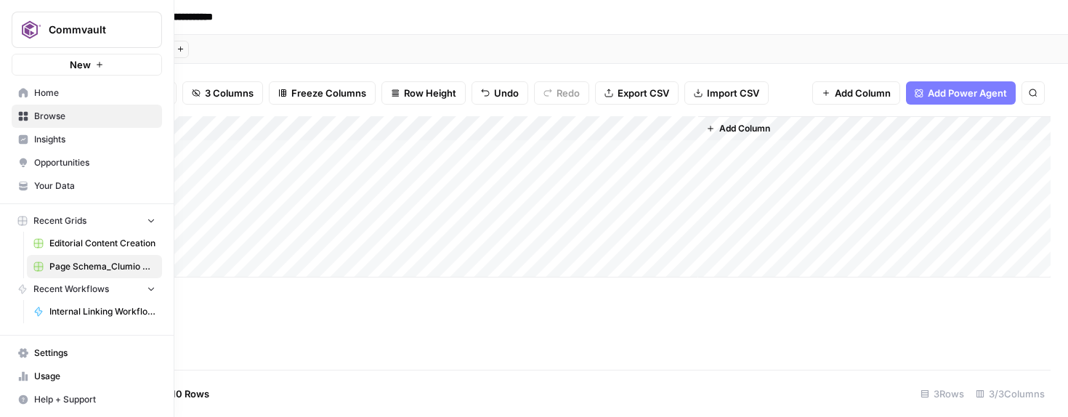
click at [20, 97] on icon at bounding box center [23, 93] width 10 height 10
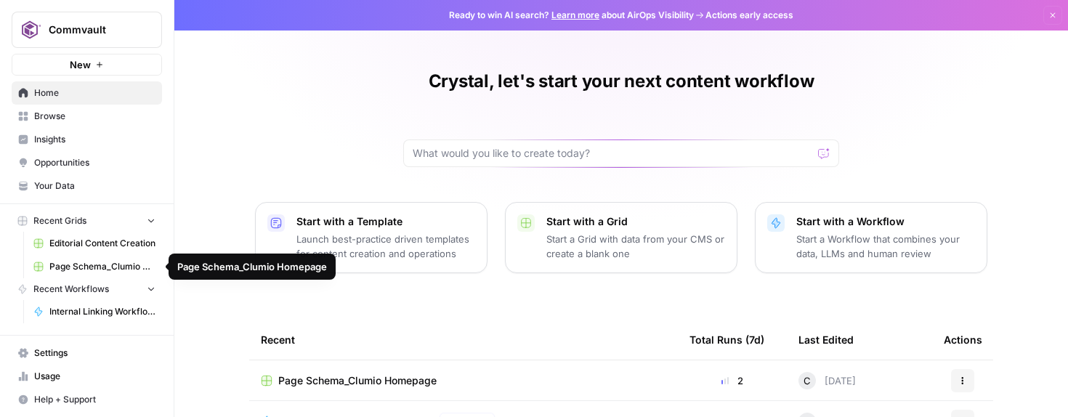
click at [68, 267] on span "Page Schema_Clumio Homepage" at bounding box center [102, 266] width 106 height 13
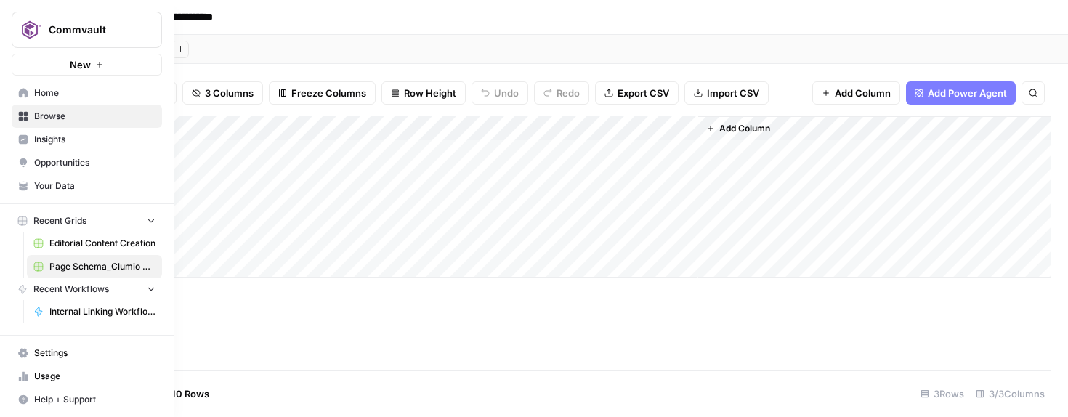
click at [23, 97] on icon at bounding box center [23, 93] width 10 height 10
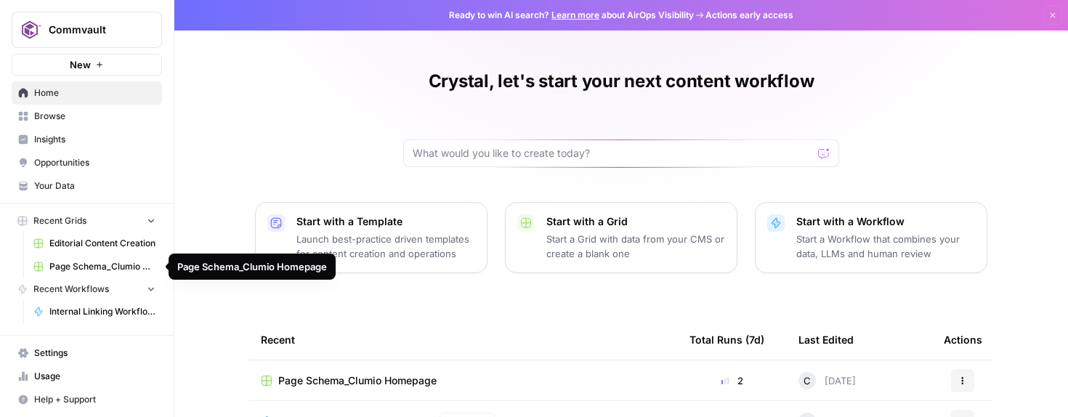
click at [146, 264] on span "Page Schema_Clumio Homepage" at bounding box center [102, 266] width 106 height 13
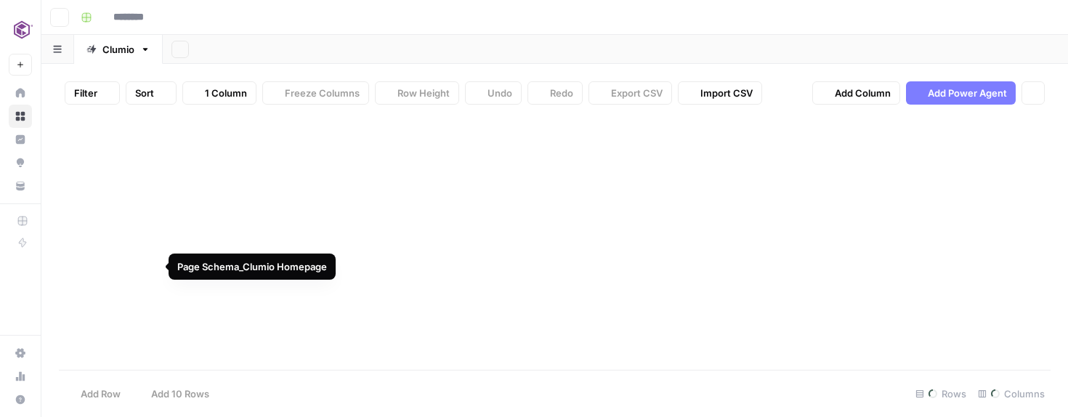
type input "**********"
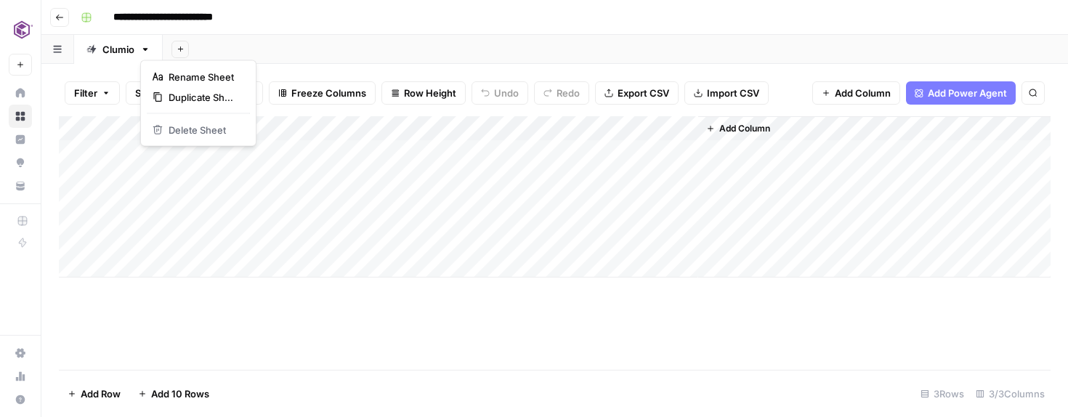
click at [149, 51] on icon "button" at bounding box center [145, 49] width 10 height 10
click at [381, 41] on div "Add Sheet" at bounding box center [615, 49] width 905 height 29
click at [53, 47] on icon "button" at bounding box center [57, 49] width 9 height 8
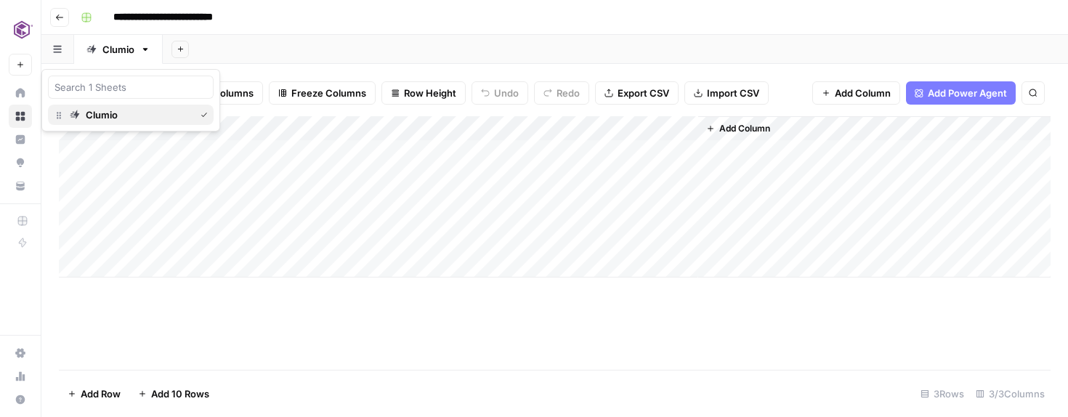
click at [96, 118] on div "Clumio" at bounding box center [102, 115] width 32 height 15
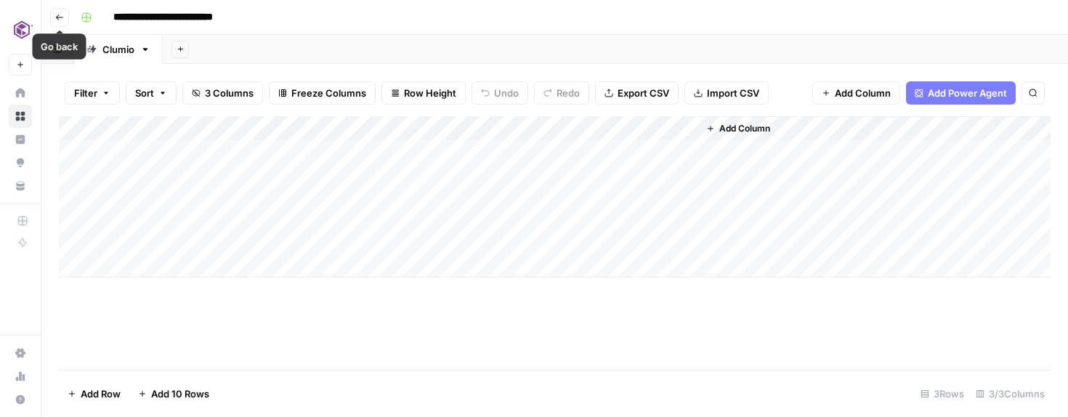
click at [56, 14] on icon "button" at bounding box center [59, 17] width 9 height 9
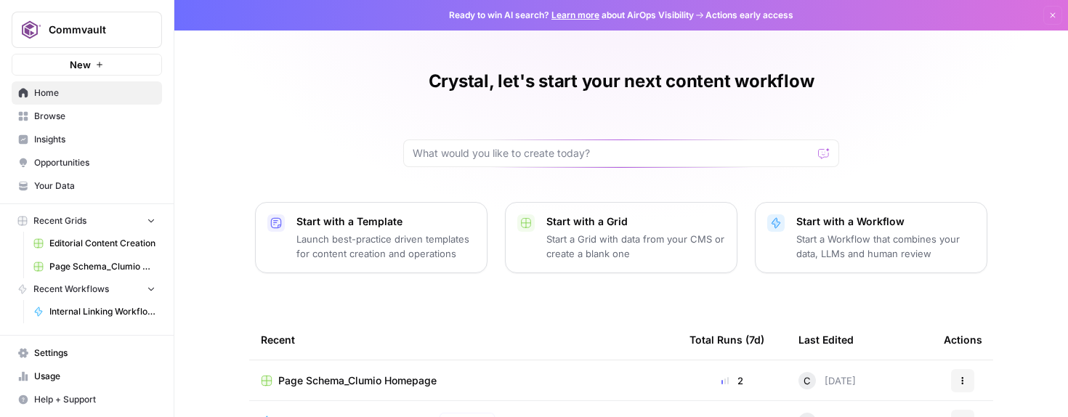
click at [49, 92] on span "Home" at bounding box center [94, 92] width 121 height 13
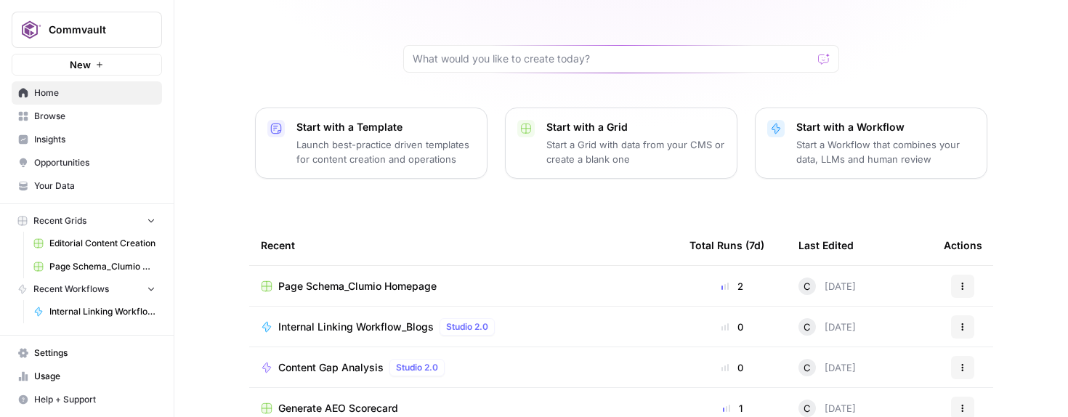
scroll to position [97, 0]
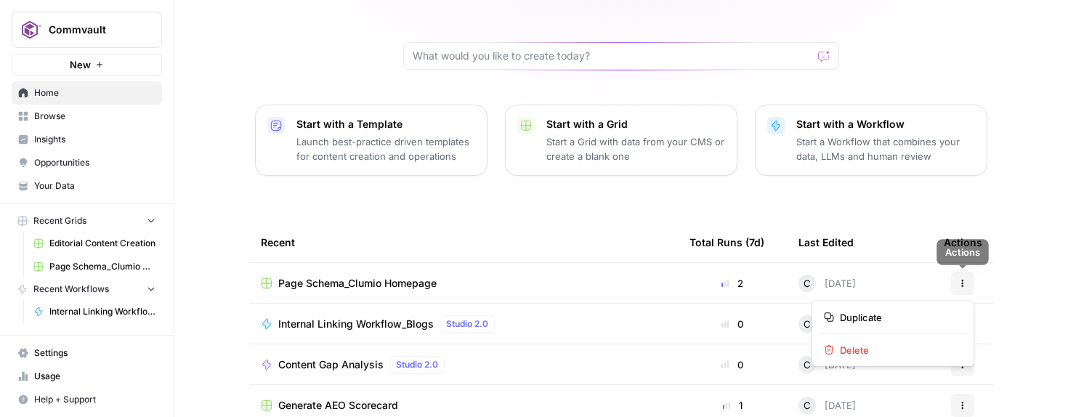
click at [967, 279] on button "Actions" at bounding box center [962, 283] width 23 height 23
click at [410, 287] on span "Page Schema_Clumio Homepage" at bounding box center [357, 283] width 158 height 15
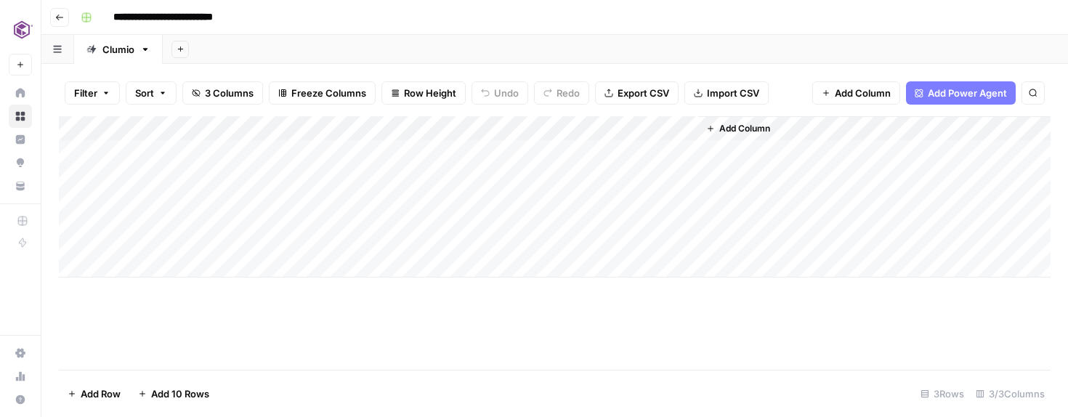
click at [581, 179] on div "Add Column" at bounding box center [555, 196] width 992 height 161
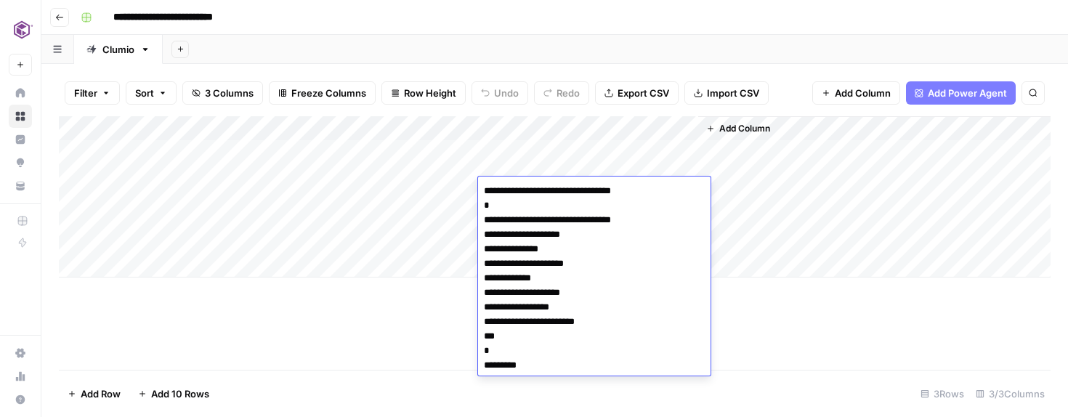
click at [581, 179] on div "**********" at bounding box center [594, 276] width 233 height 199
click at [948, 90] on span "Add Power Agent" at bounding box center [967, 93] width 79 height 15
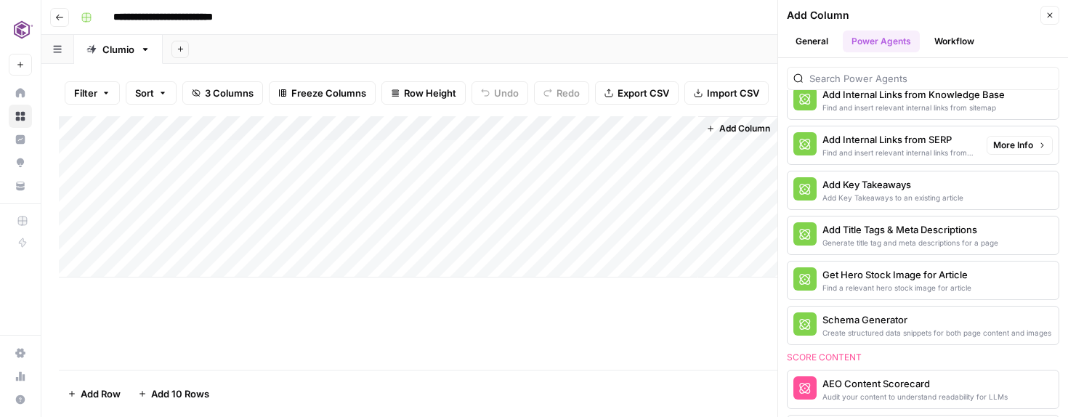
scroll to position [395, 0]
click at [897, 316] on div "Schema Generator" at bounding box center [899, 319] width 153 height 15
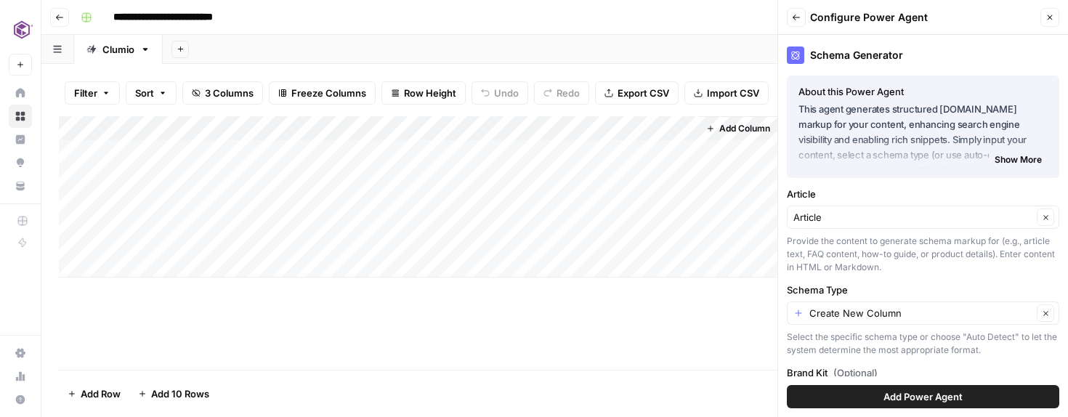
click at [920, 392] on span "Add Power Agent" at bounding box center [923, 396] width 79 height 15
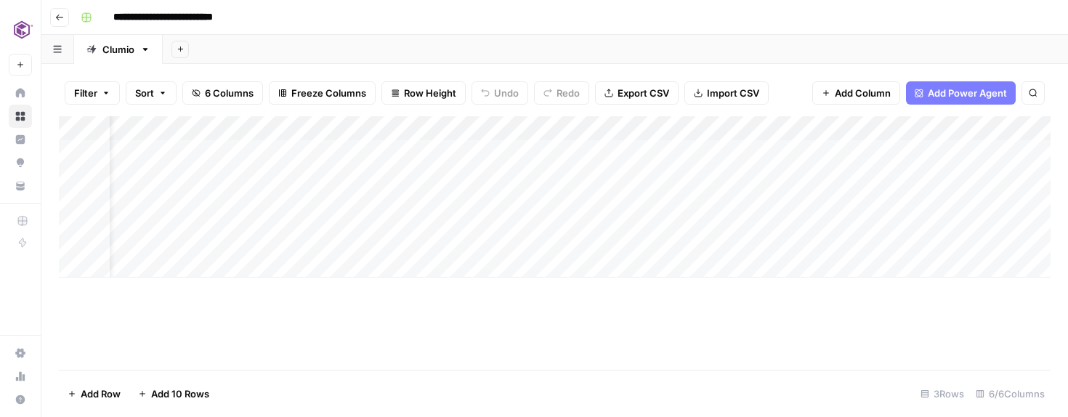
scroll to position [0, 54]
click at [852, 153] on div "Add Column" at bounding box center [555, 196] width 992 height 161
click at [687, 149] on div "Add Column" at bounding box center [555, 196] width 992 height 161
click at [764, 127] on div "Add Column" at bounding box center [555, 196] width 992 height 161
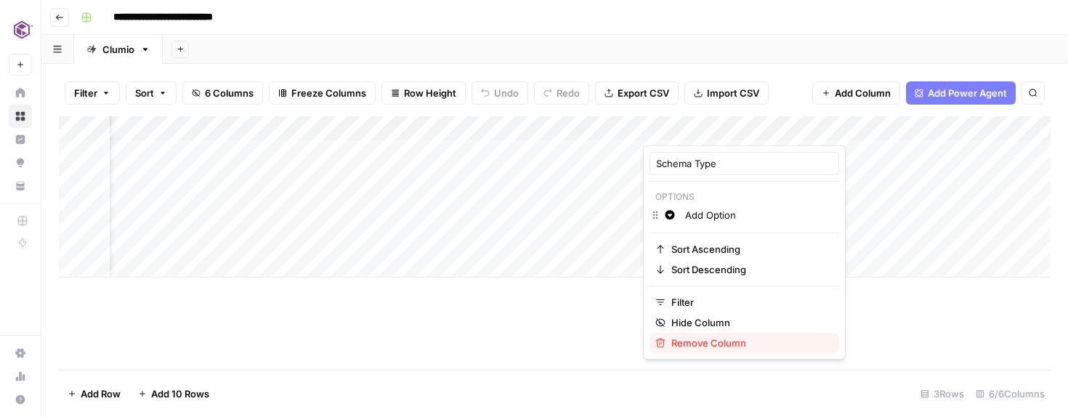
click at [689, 344] on span "Remove Column" at bounding box center [749, 343] width 156 height 15
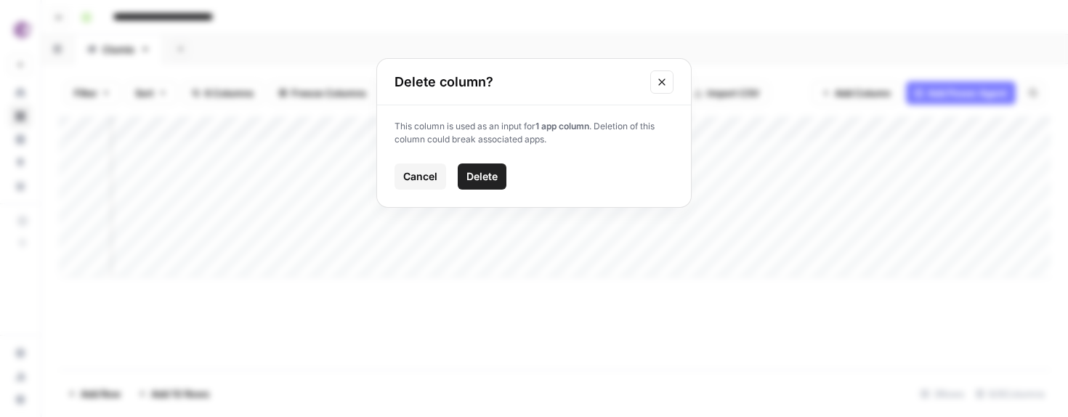
click at [485, 182] on span "Delete" at bounding box center [481, 176] width 31 height 15
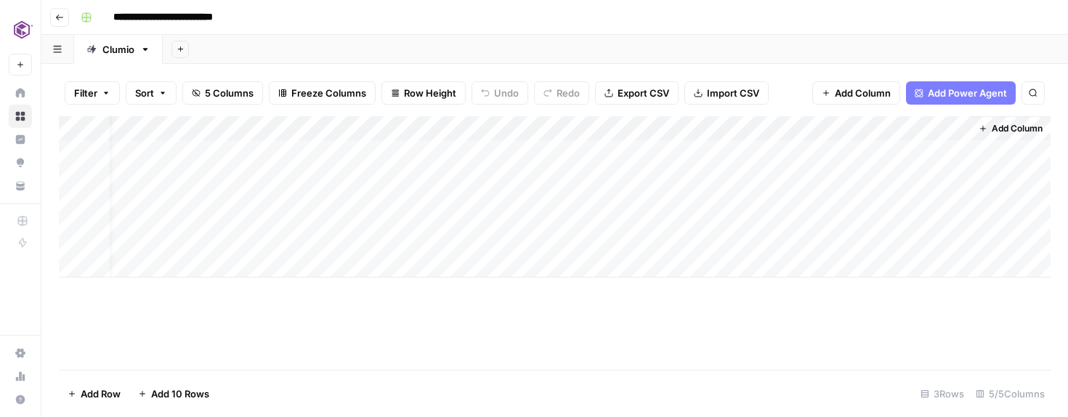
scroll to position [0, 26]
click at [711, 125] on div "Add Column" at bounding box center [555, 196] width 992 height 161
click at [864, 89] on span "Add Column" at bounding box center [863, 93] width 56 height 15
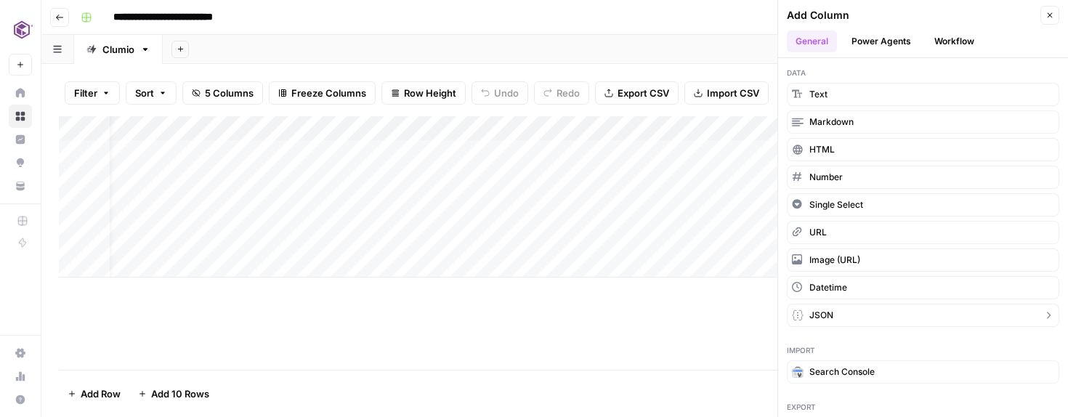
scroll to position [32, 0]
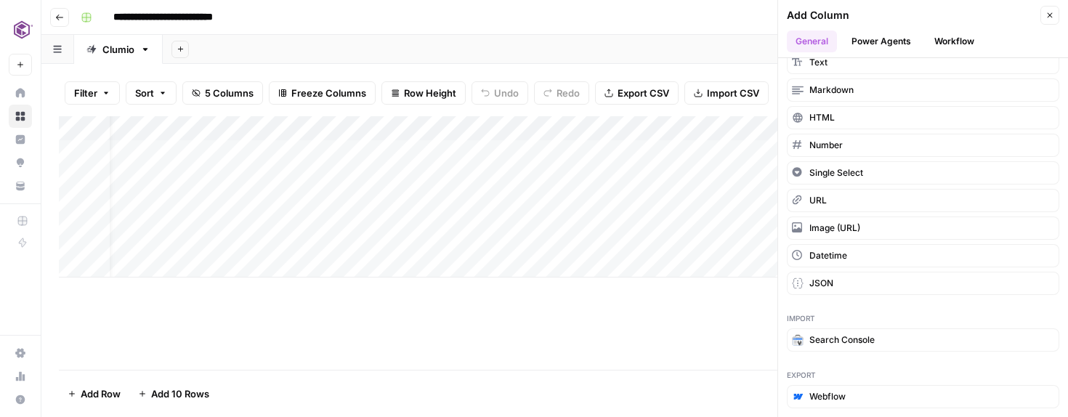
click at [863, 35] on button "Power Agents" at bounding box center [881, 42] width 77 height 22
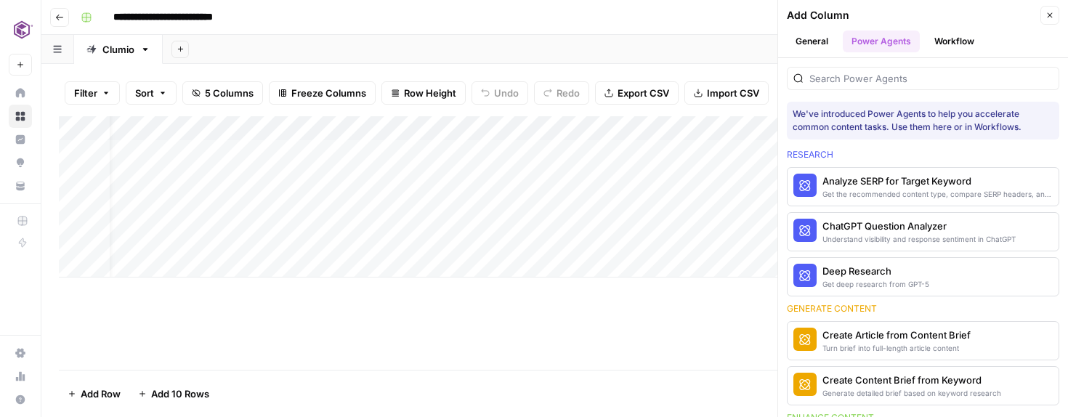
click at [928, 36] on button "Workflow" at bounding box center [954, 42] width 57 height 22
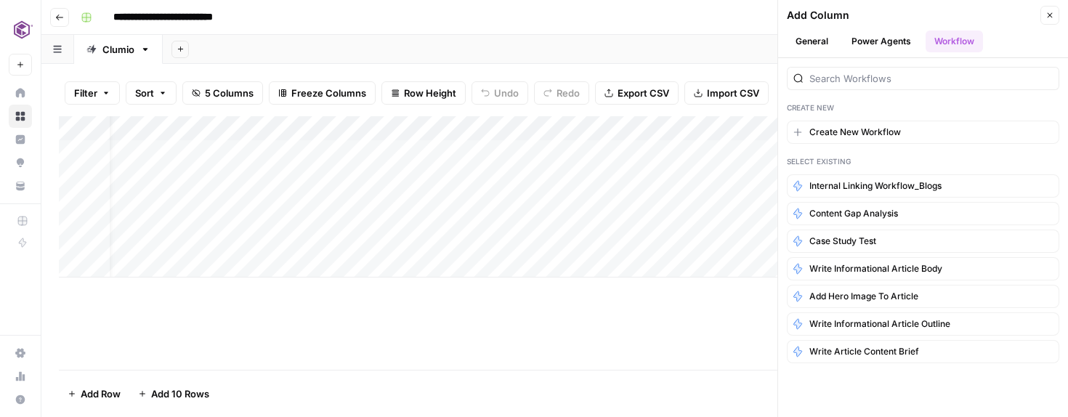
click at [892, 47] on button "Power Agents" at bounding box center [881, 42] width 77 height 22
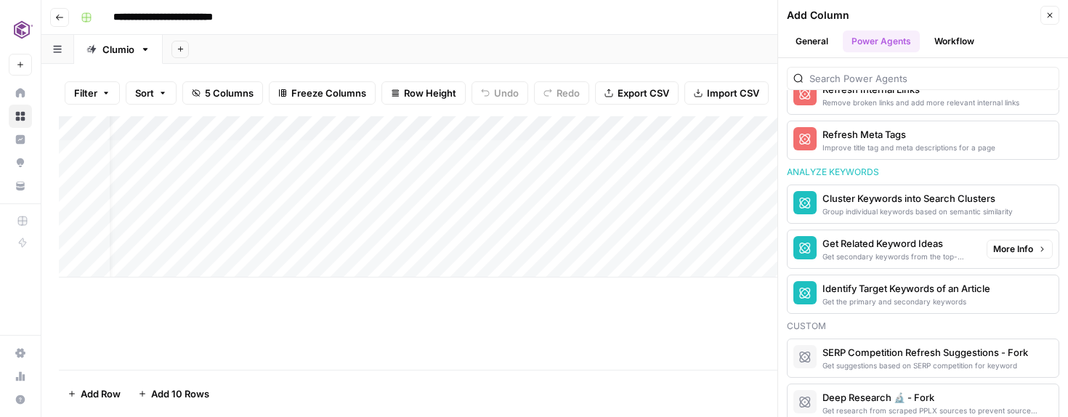
scroll to position [1011, 0]
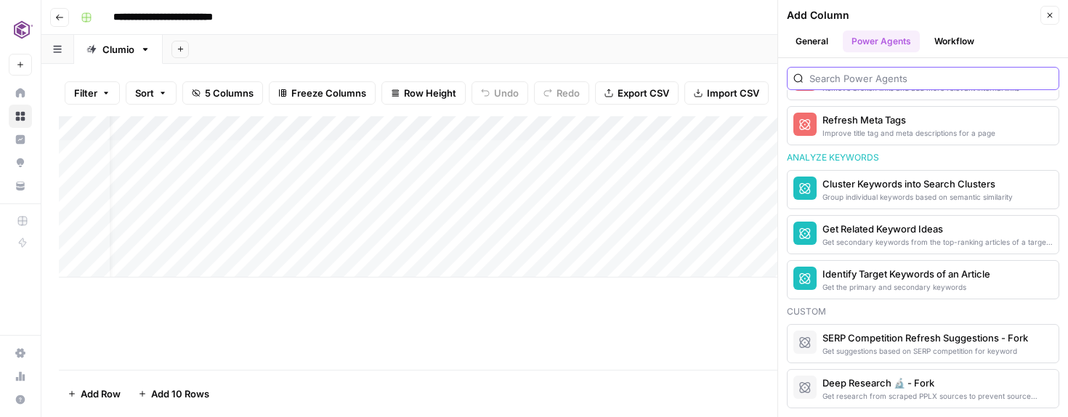
click at [828, 84] on input "search" at bounding box center [930, 78] width 243 height 15
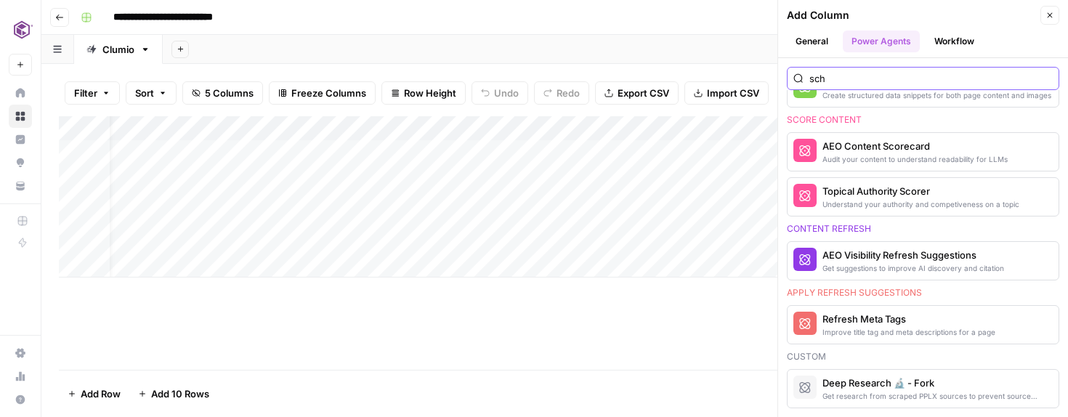
scroll to position [0, 0]
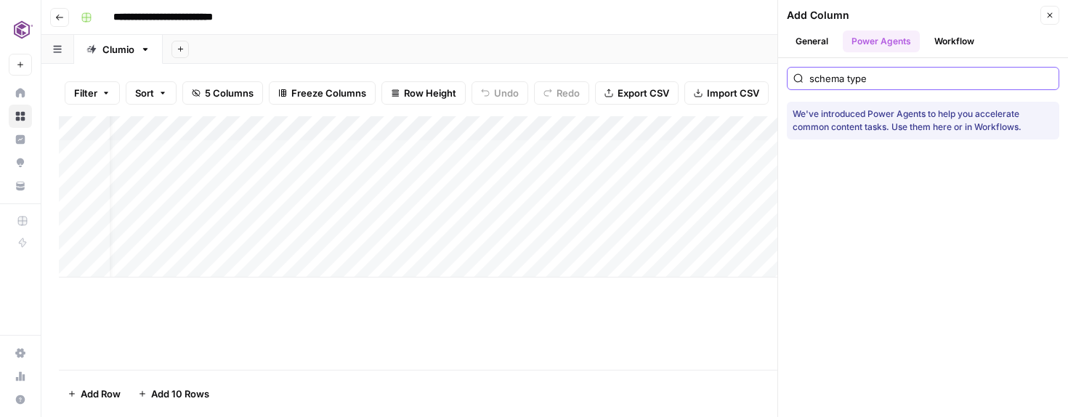
type input "schema type"
click at [806, 43] on button "General" at bounding box center [812, 42] width 50 height 22
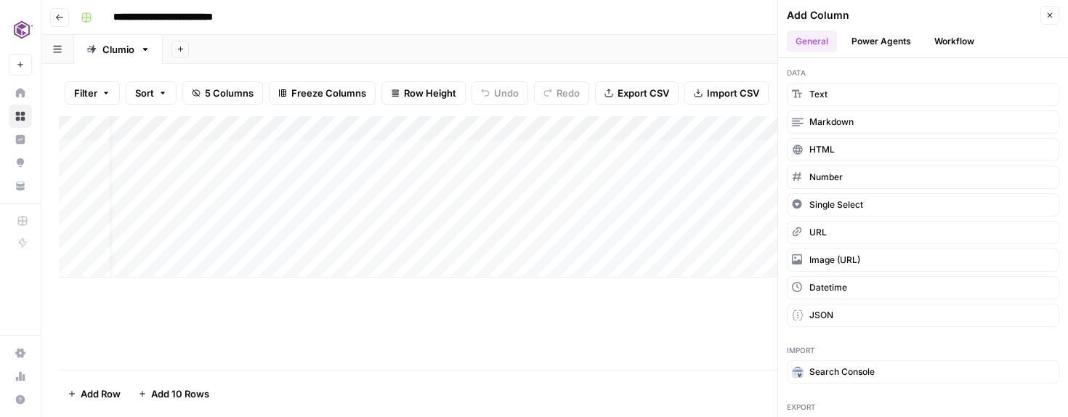
click at [945, 36] on button "Workflow" at bounding box center [954, 42] width 57 height 22
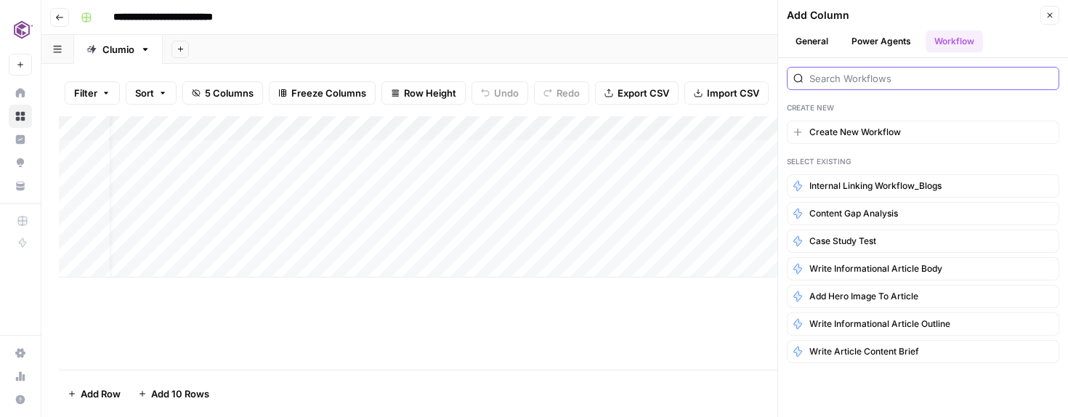
click at [853, 76] on input "search" at bounding box center [930, 78] width 243 height 15
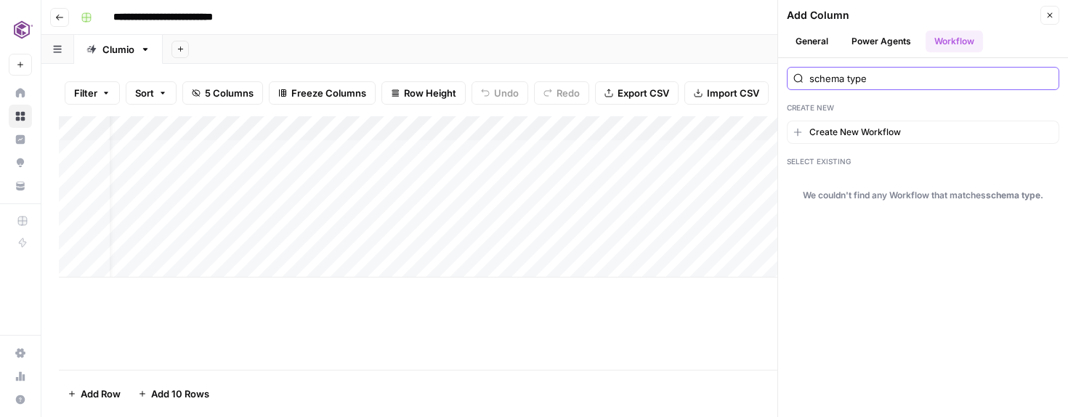
type input "schema type"
click at [896, 42] on button "Power Agents" at bounding box center [881, 42] width 77 height 22
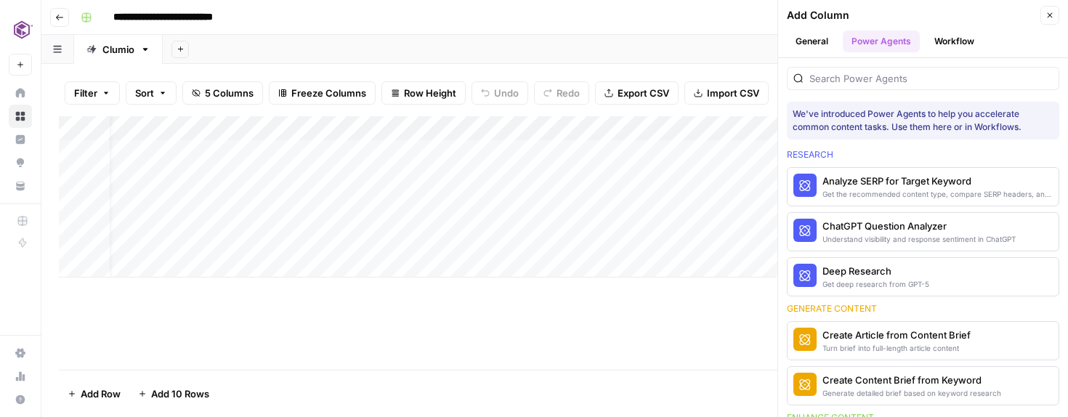
click at [814, 39] on button "General" at bounding box center [812, 42] width 50 height 22
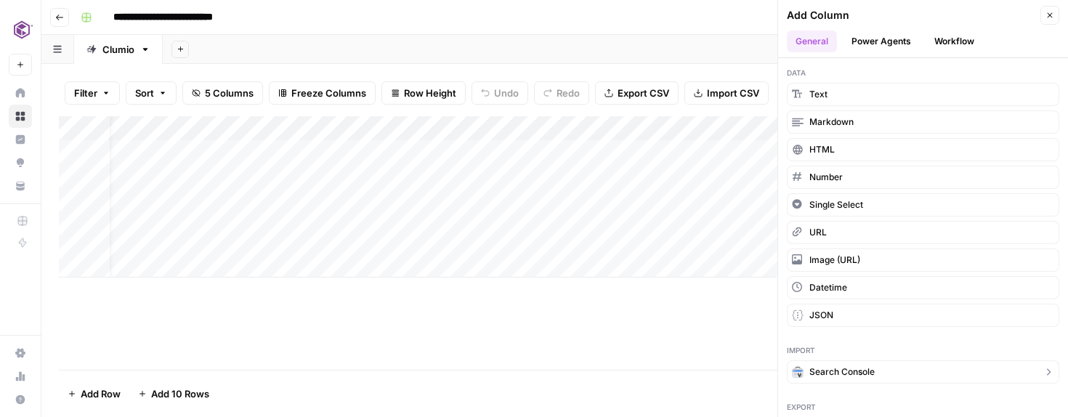
scroll to position [32, 0]
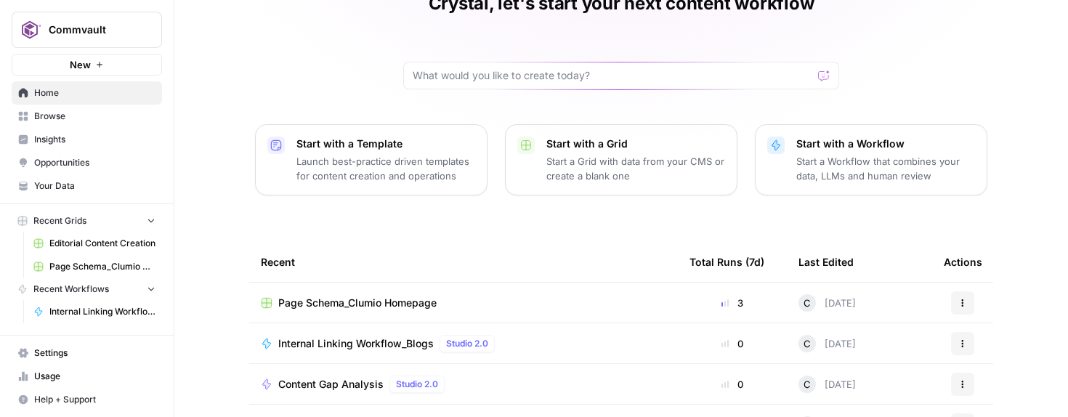
scroll to position [80, 0]
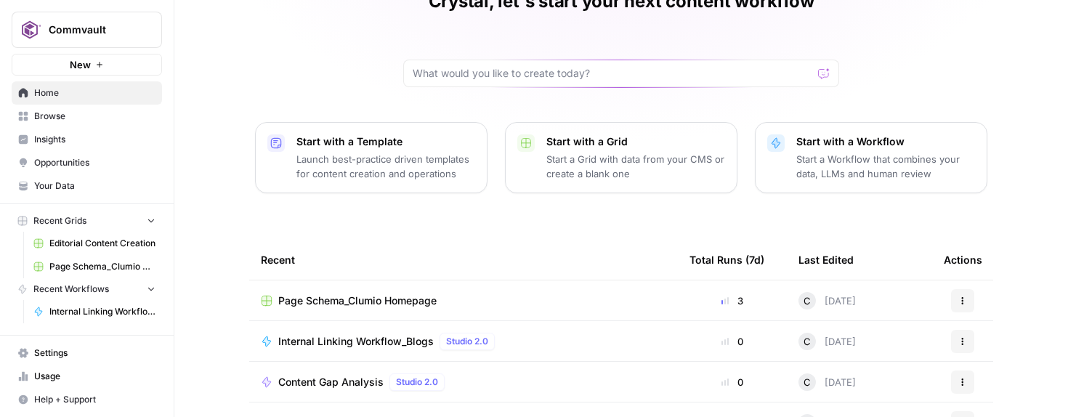
click at [331, 306] on span "Page Schema_Clumio Homepage" at bounding box center [357, 301] width 158 height 15
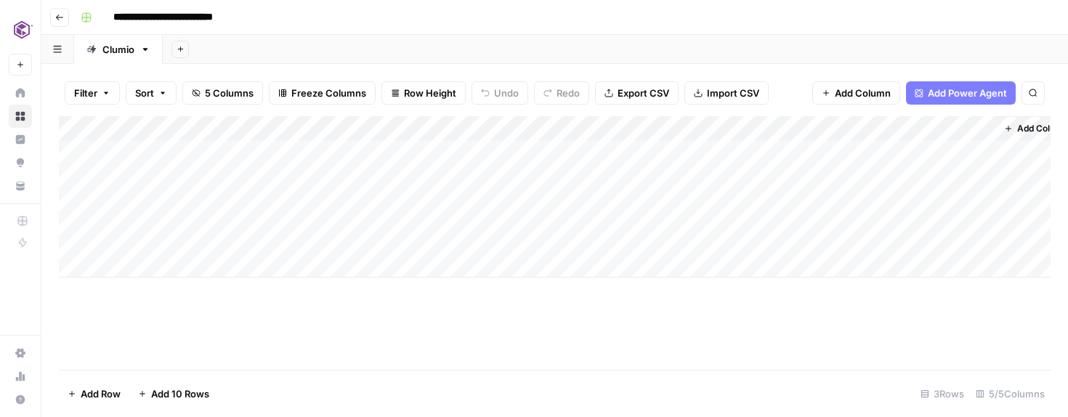
click at [764, 130] on div "Add Column" at bounding box center [555, 196] width 992 height 161
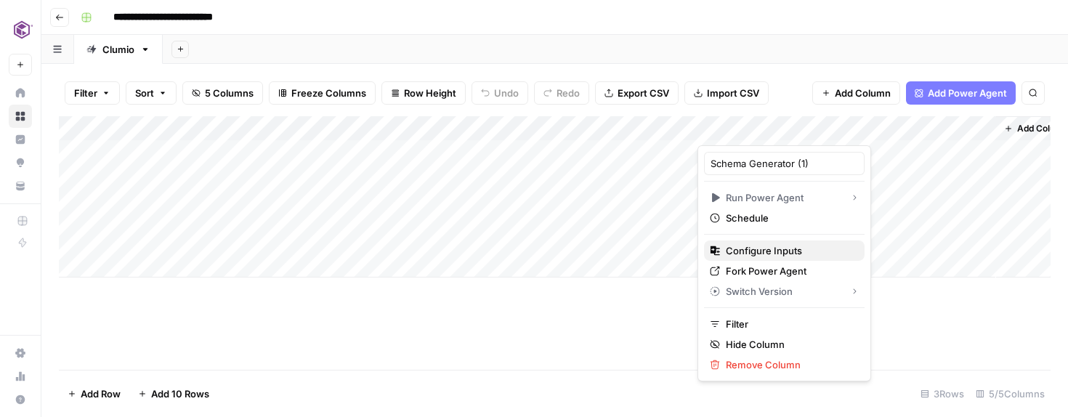
click at [756, 249] on span "Configure Inputs" at bounding box center [789, 250] width 127 height 15
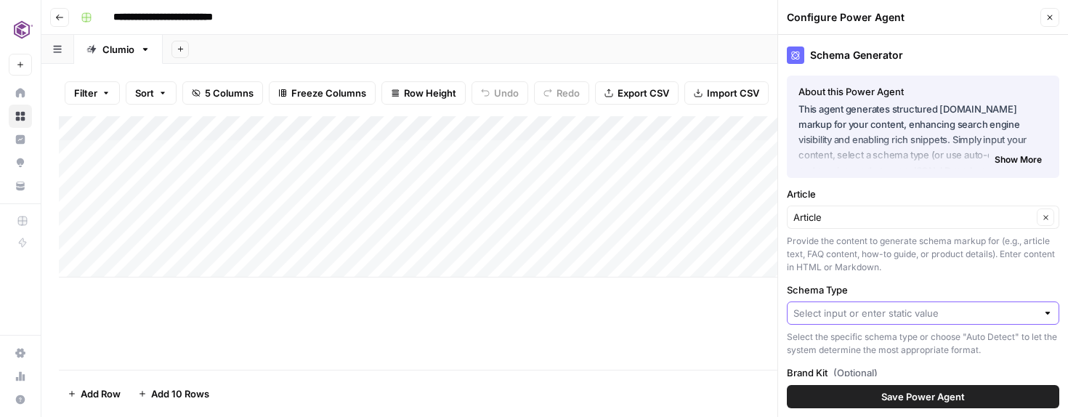
click at [912, 314] on input "Schema Type" at bounding box center [914, 313] width 243 height 15
click at [838, 53] on div "Schema Generator" at bounding box center [923, 55] width 272 height 17
click at [884, 315] on input "Schema Type" at bounding box center [914, 313] width 243 height 15
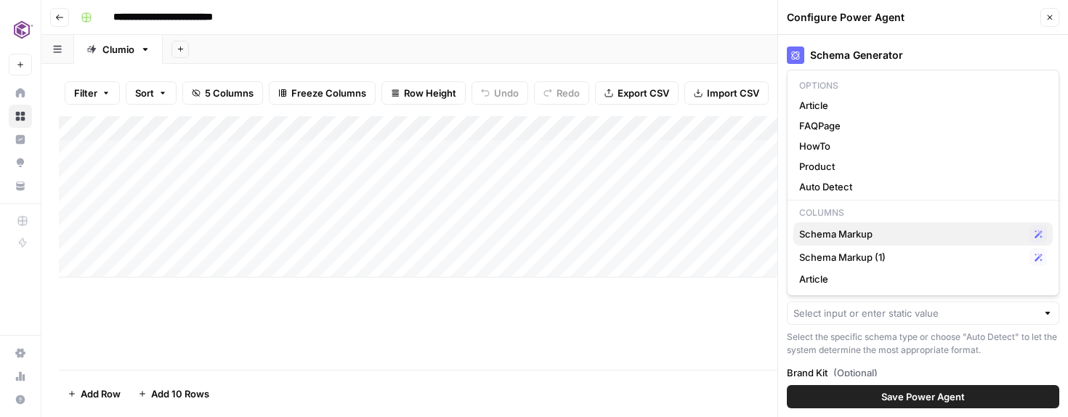
click at [849, 238] on span "Schema Markup" at bounding box center [911, 234] width 225 height 15
type input "Schema Markup"
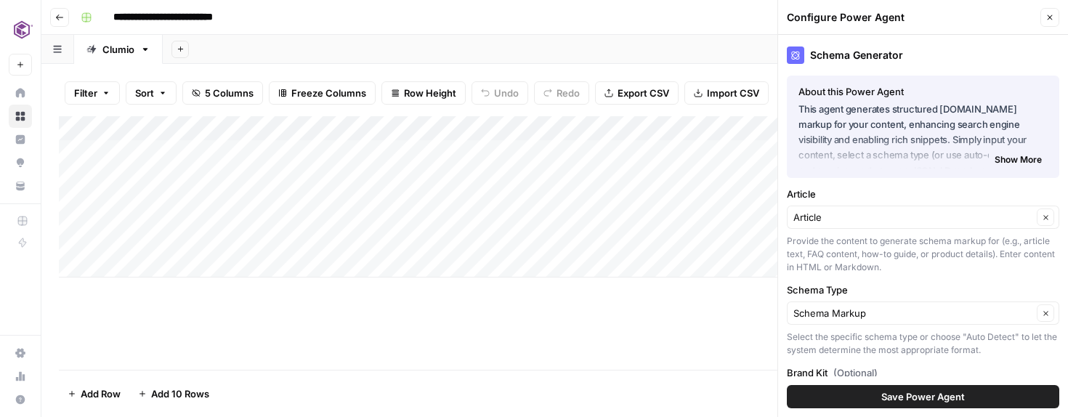
click at [904, 398] on span "Save Power Agent" at bounding box center [923, 396] width 84 height 15
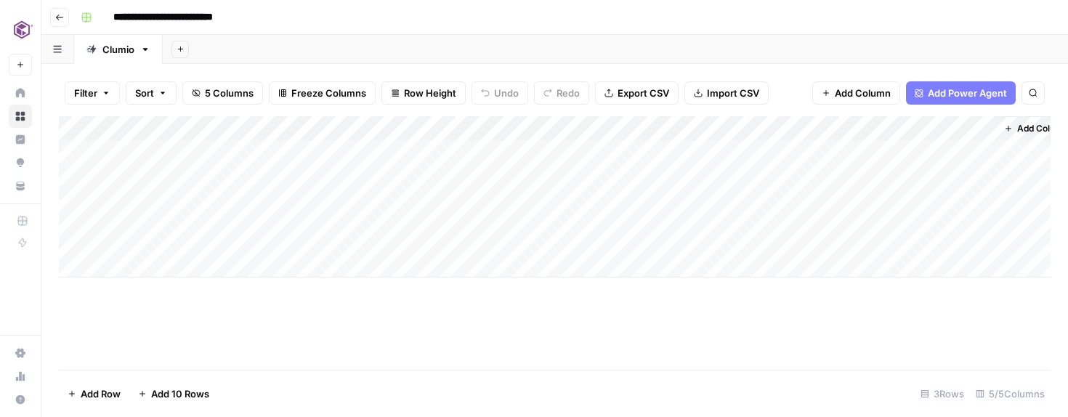
click at [756, 318] on div "Add Column" at bounding box center [555, 243] width 992 height 254
click at [918, 137] on div "Add Column" at bounding box center [555, 196] width 992 height 161
click at [911, 158] on input "Schema Markup (1)" at bounding box center [952, 163] width 148 height 15
click at [774, 296] on div "Add Column" at bounding box center [555, 243] width 992 height 254
click at [750, 185] on div "Add Column" at bounding box center [555, 196] width 992 height 161
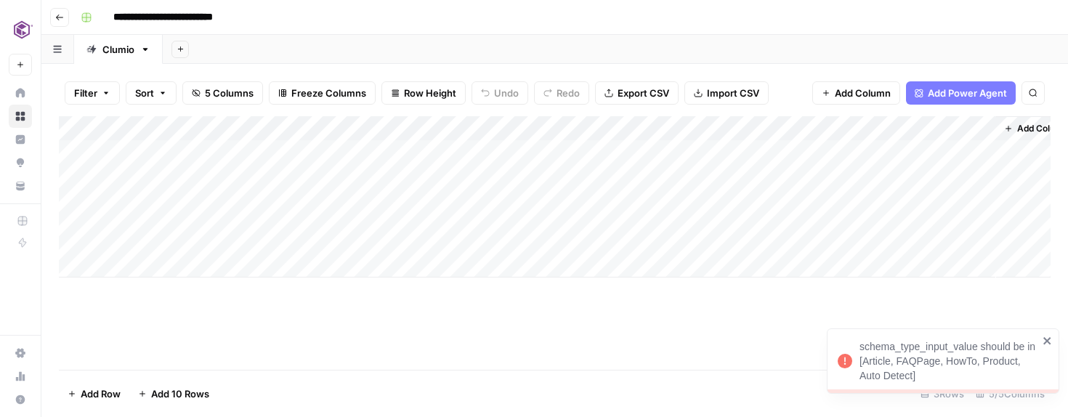
click at [783, 186] on div "Add Column" at bounding box center [555, 196] width 992 height 161
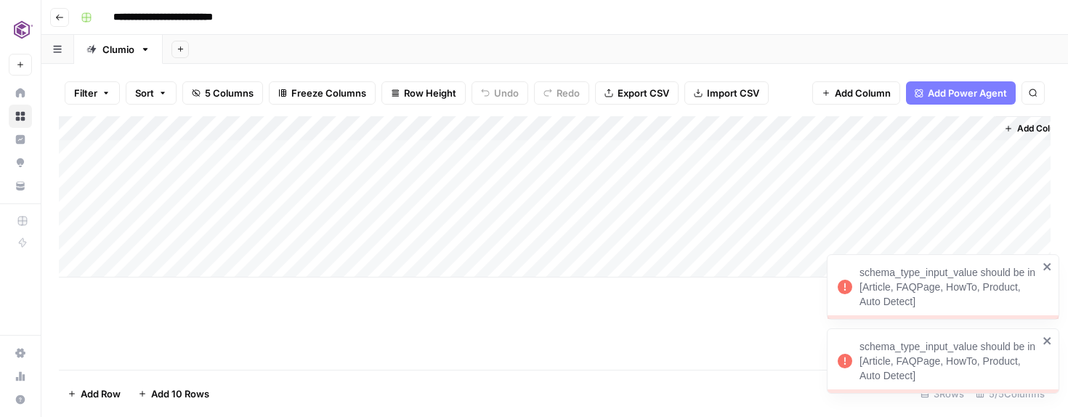
click at [879, 349] on div "schema_type_input_value should be in [Article, FAQPage, HowTo, Product, Auto De…" at bounding box center [949, 361] width 179 height 44
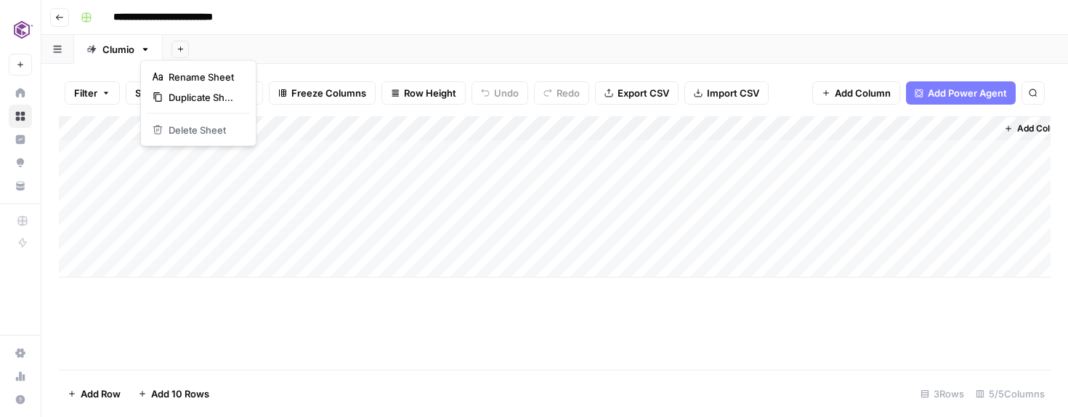
click at [140, 49] on icon "button" at bounding box center [145, 49] width 10 height 10
click at [89, 52] on icon at bounding box center [91, 49] width 10 height 10
click at [95, 51] on icon at bounding box center [91, 49] width 10 height 10
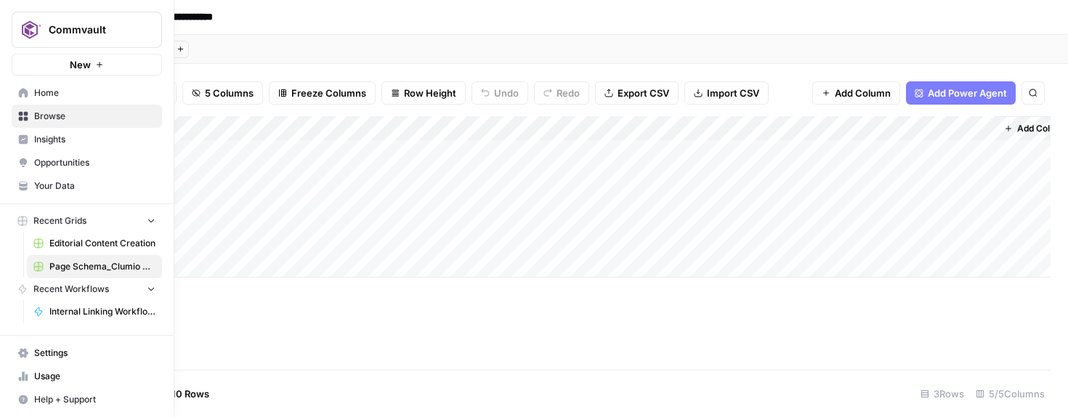
click at [25, 91] on icon at bounding box center [23, 92] width 9 height 9
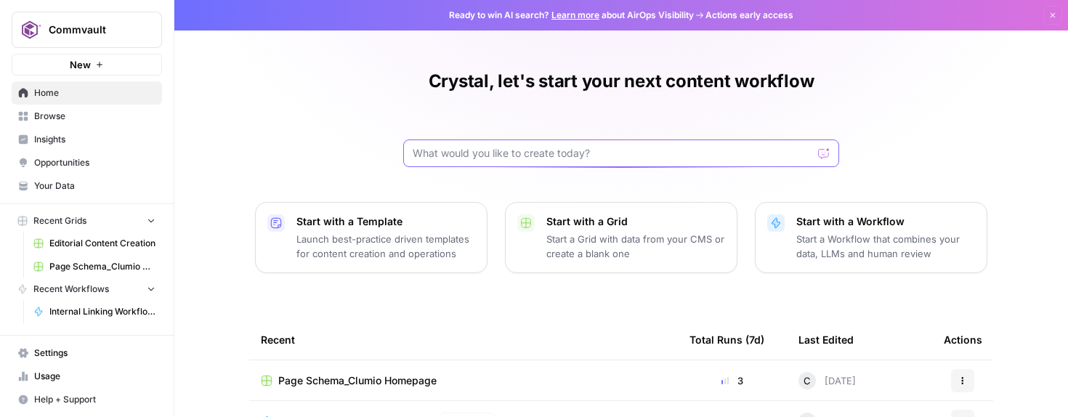
click at [445, 151] on input "text" at bounding box center [613, 153] width 400 height 15
type input "schema"
click button "Send" at bounding box center [824, 153] width 19 height 19
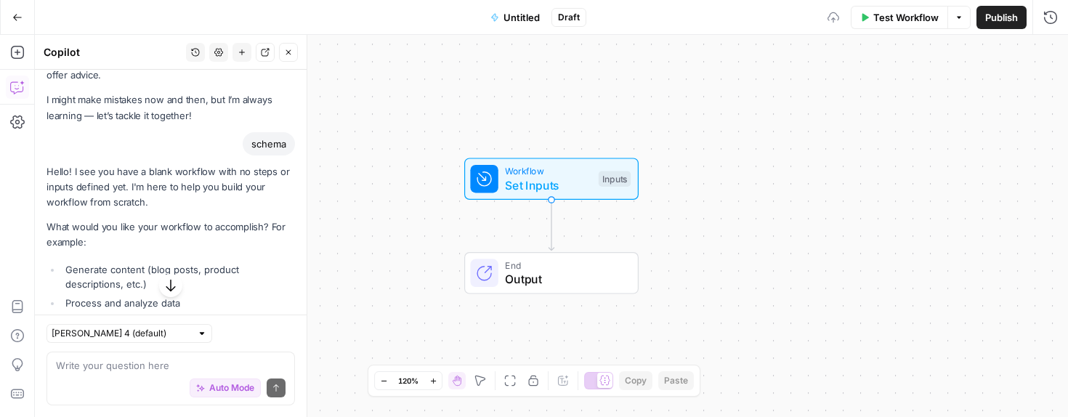
scroll to position [55, 0]
click at [151, 361] on textarea at bounding box center [171, 365] width 230 height 15
type textarea "I want to create a schema markup generator"
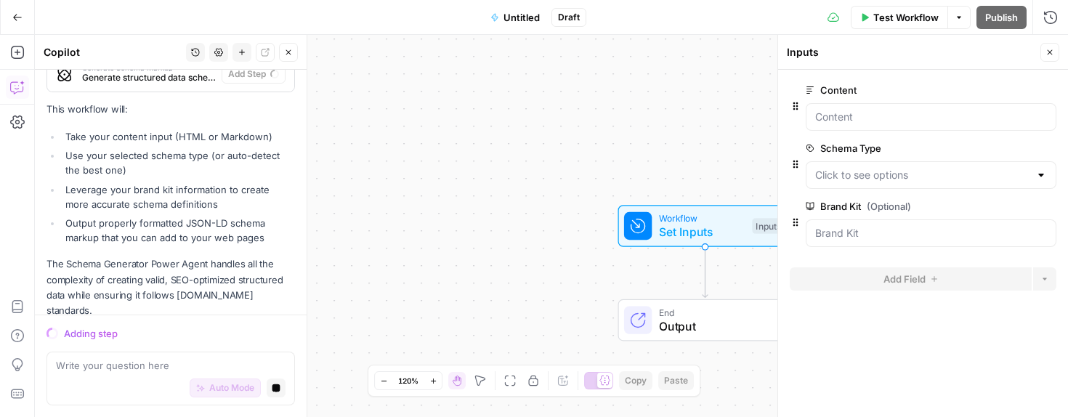
scroll to position [1142, 0]
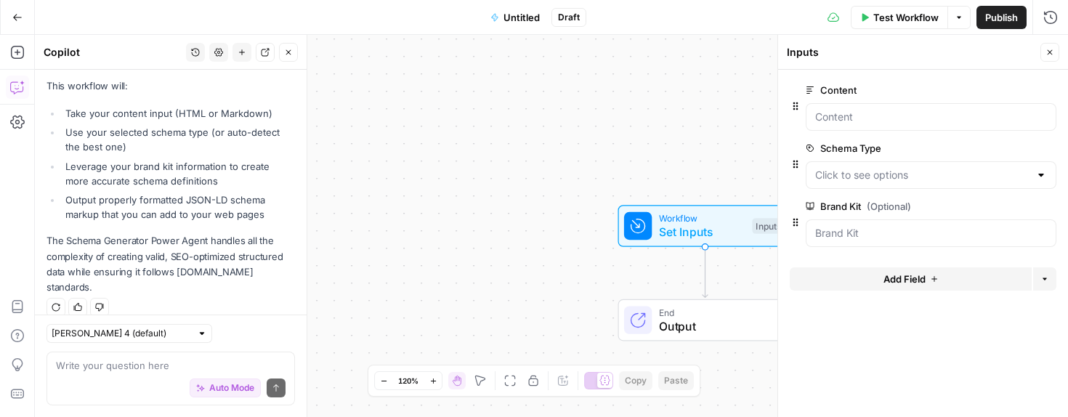
click at [533, 11] on span "Untitled" at bounding box center [522, 17] width 36 height 15
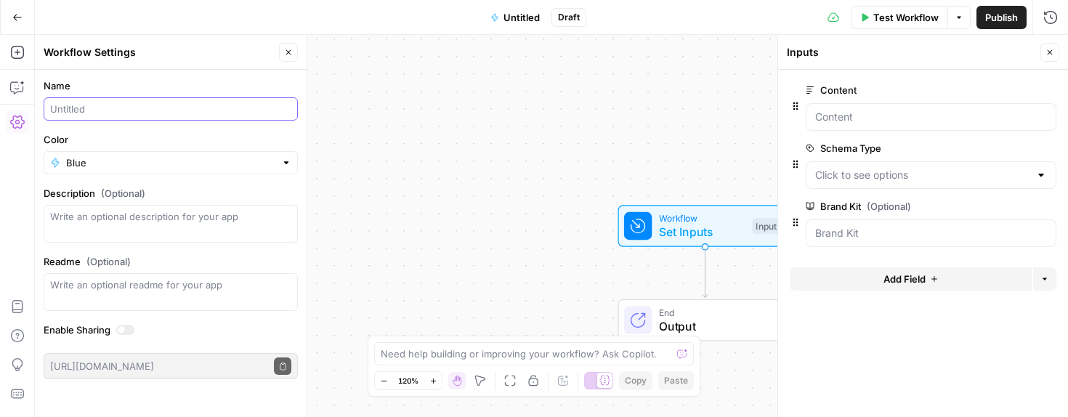
click at [77, 111] on input "Name" at bounding box center [170, 109] width 241 height 15
type input "Schema Markup Generator"
click at [84, 169] on input "Color" at bounding box center [170, 162] width 209 height 15
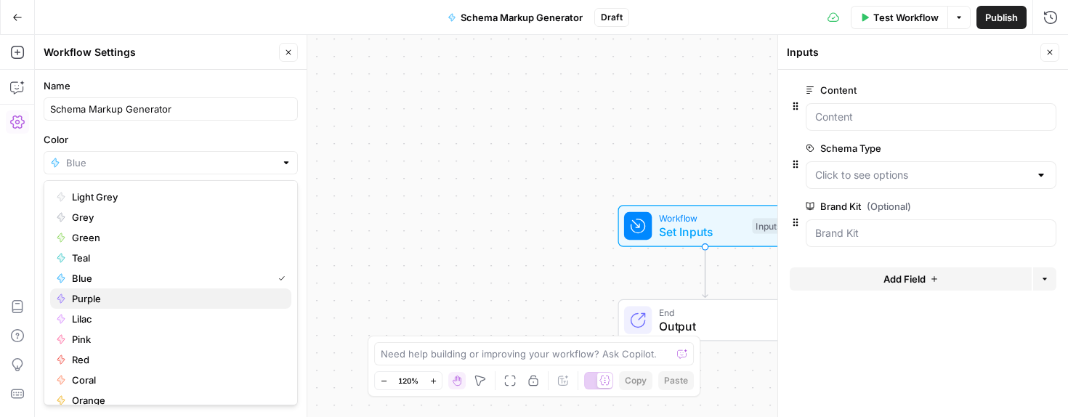
click at [88, 299] on span "Purple" at bounding box center [176, 298] width 208 height 15
type input "Purple"
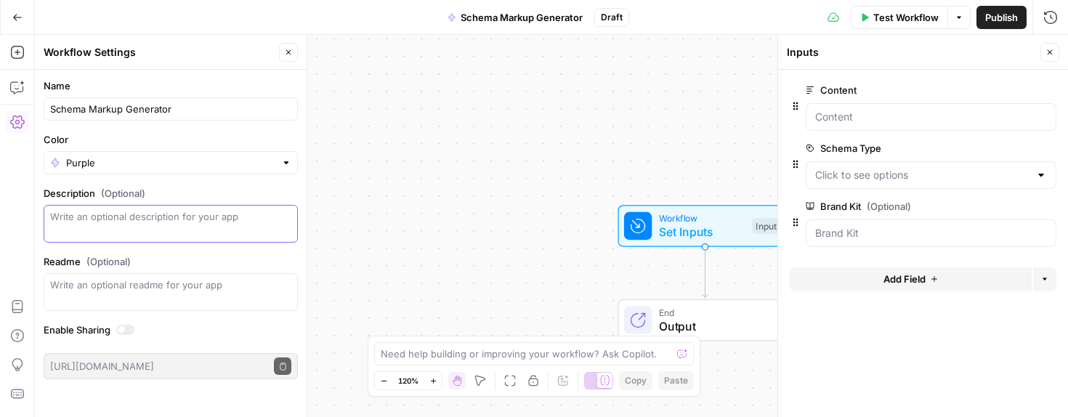
click at [102, 222] on textarea "Description (Optional)" at bounding box center [170, 223] width 241 height 29
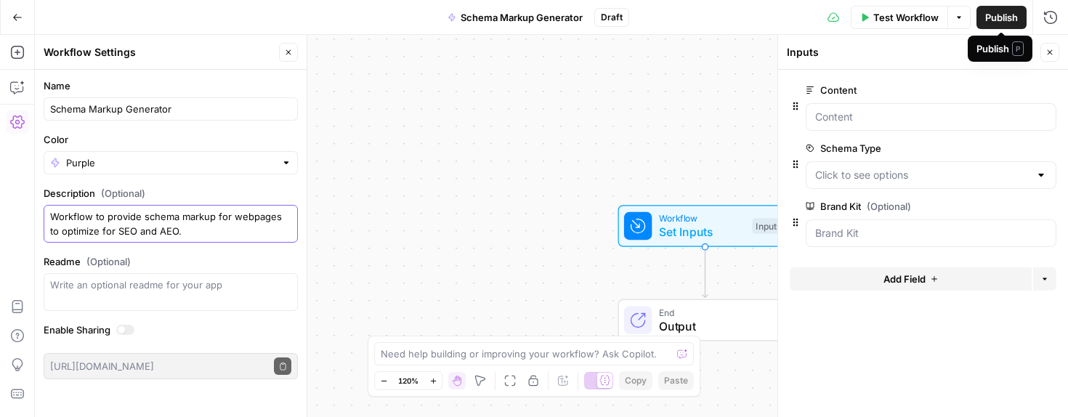
type textarea "Workflow to provide schema markup for webpages to optimize for SEO and AEO."
click at [982, 12] on button "Publish" at bounding box center [1002, 17] width 50 height 23
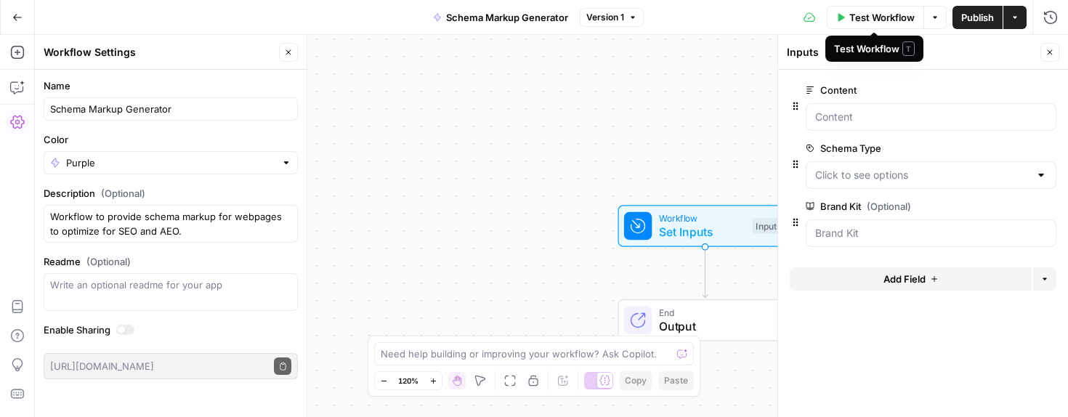
click at [905, 12] on span "Test Workflow" at bounding box center [881, 17] width 65 height 15
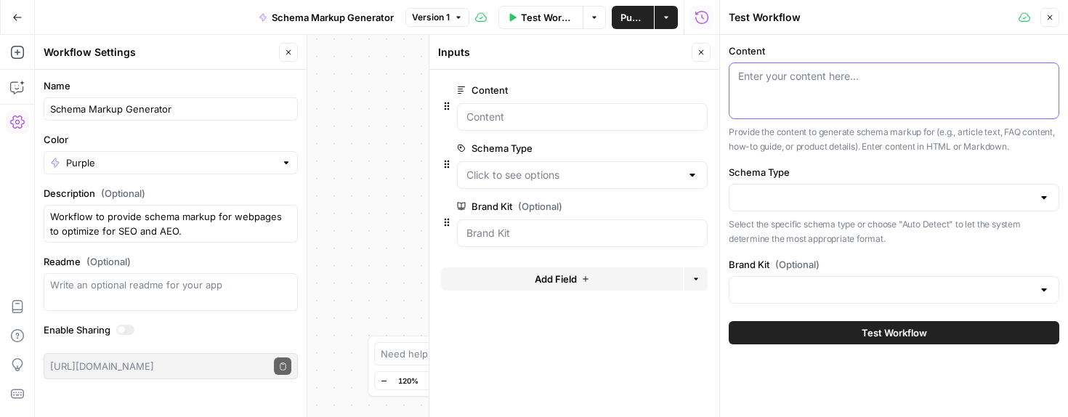
click at [842, 82] on textarea "Content" at bounding box center [894, 76] width 312 height 15
click at [793, 77] on textarea "Content" at bounding box center [894, 76] width 312 height 15
paste textarea "PROTECTED WORKLOAD Amazon S3 Secure backups and rapid recovery at mass scale fo…"
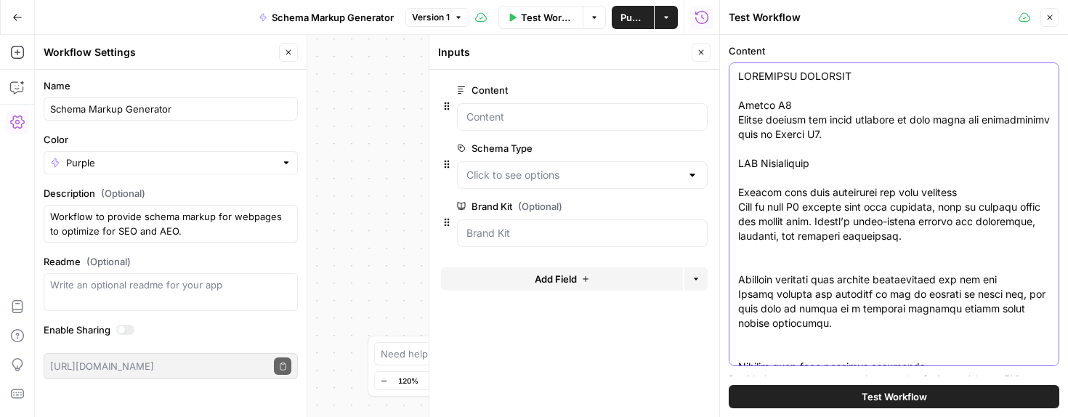
scroll to position [1519, 0]
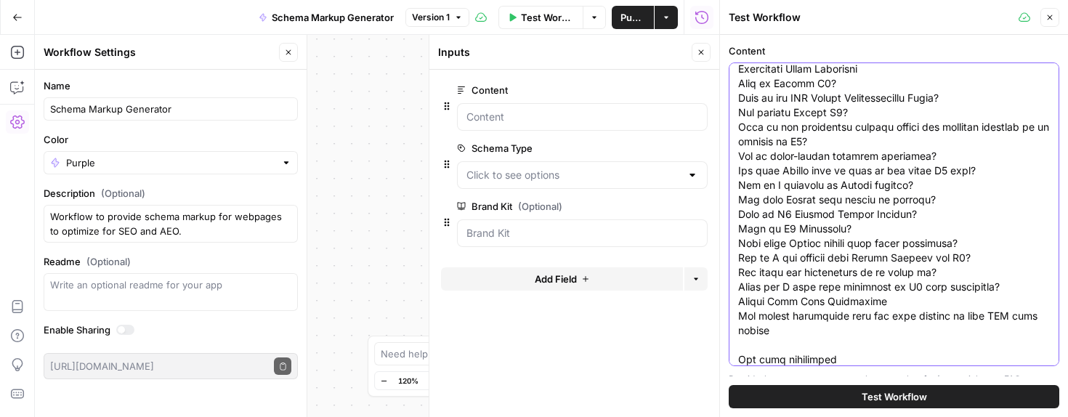
type textarea "PROTECTED WORKLOAD Amazon S3 Secure backups and rapid recovery at mass scale fo…"
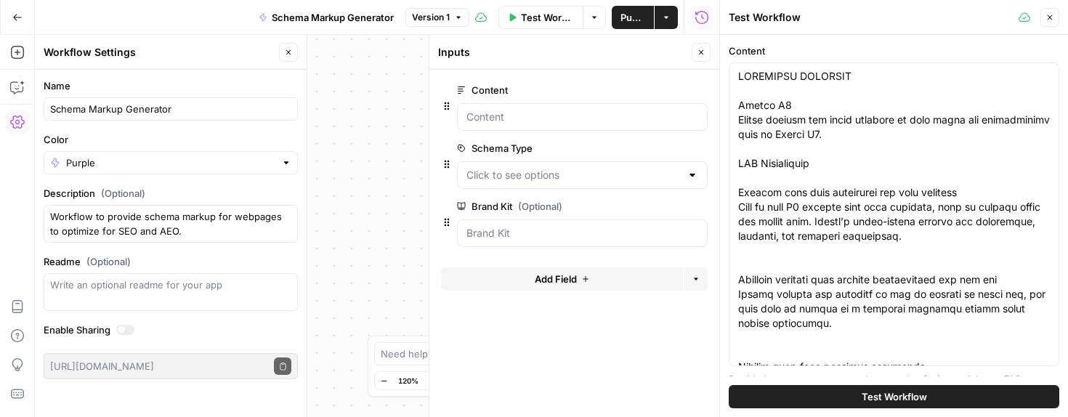
click at [868, 395] on span "Test Workflow" at bounding box center [894, 396] width 65 height 15
click at [892, 395] on span "Test Workflow" at bounding box center [894, 396] width 65 height 15
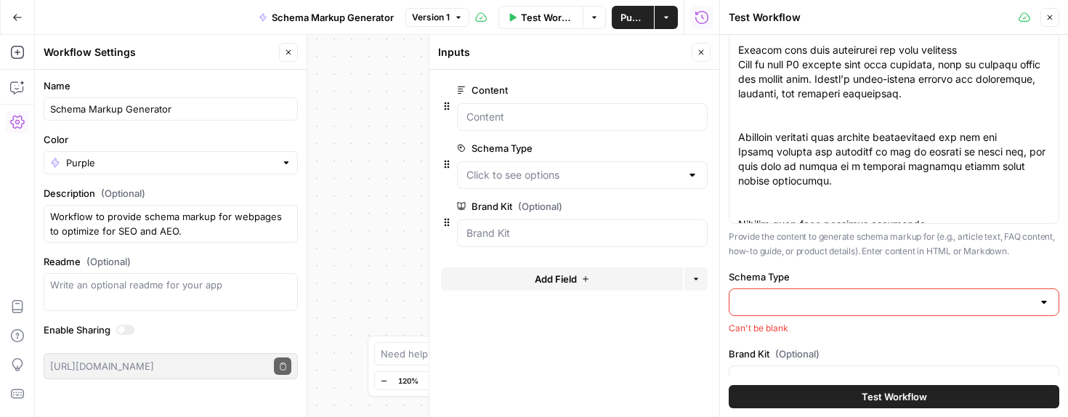
scroll to position [168, 0]
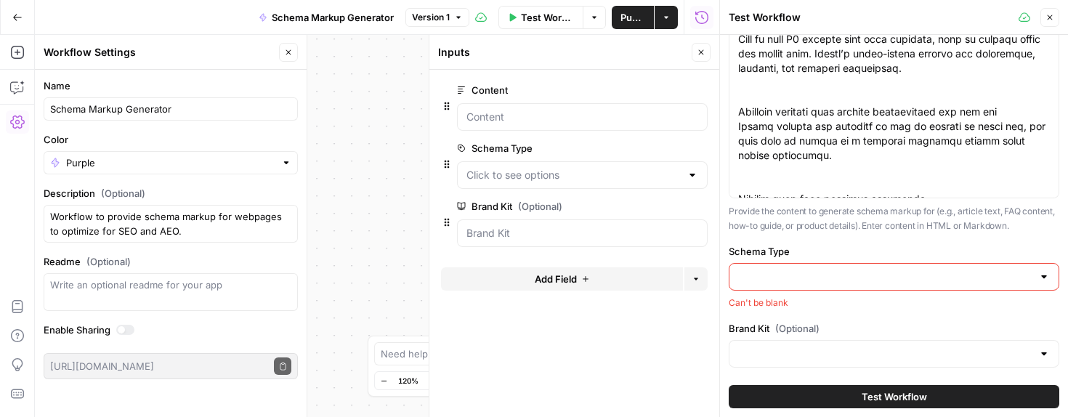
click at [866, 287] on div at bounding box center [894, 277] width 331 height 28
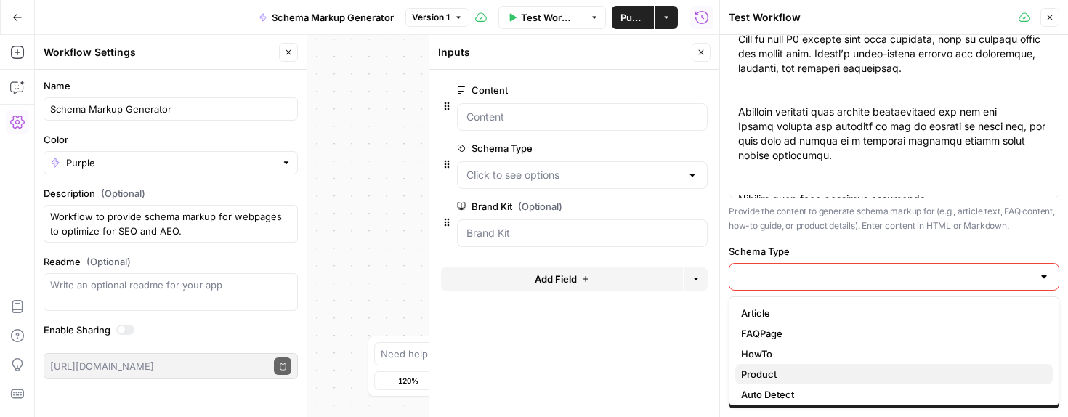
click at [754, 373] on span "Product" at bounding box center [891, 374] width 300 height 15
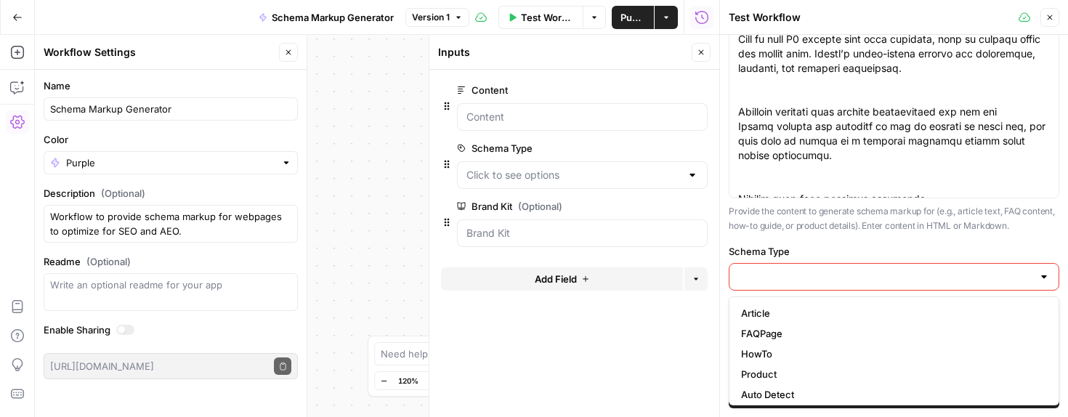
type input "Product"
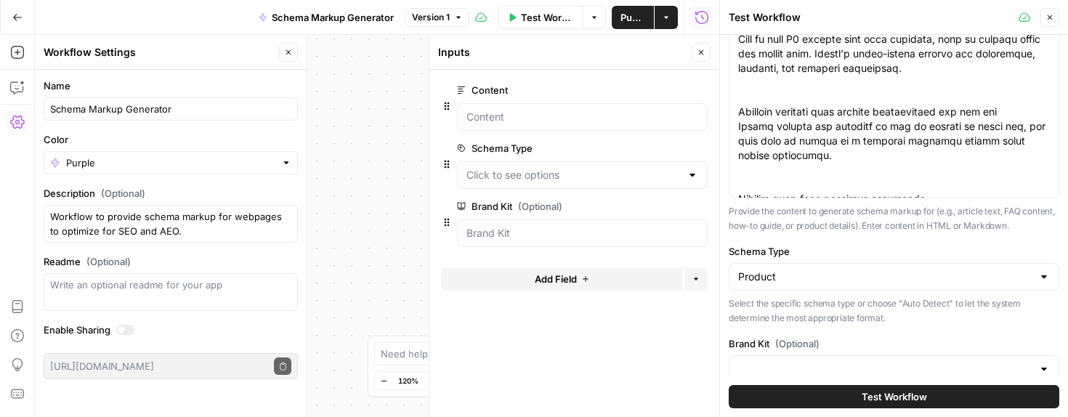
click at [880, 398] on span "Test Workflow" at bounding box center [894, 396] width 65 height 15
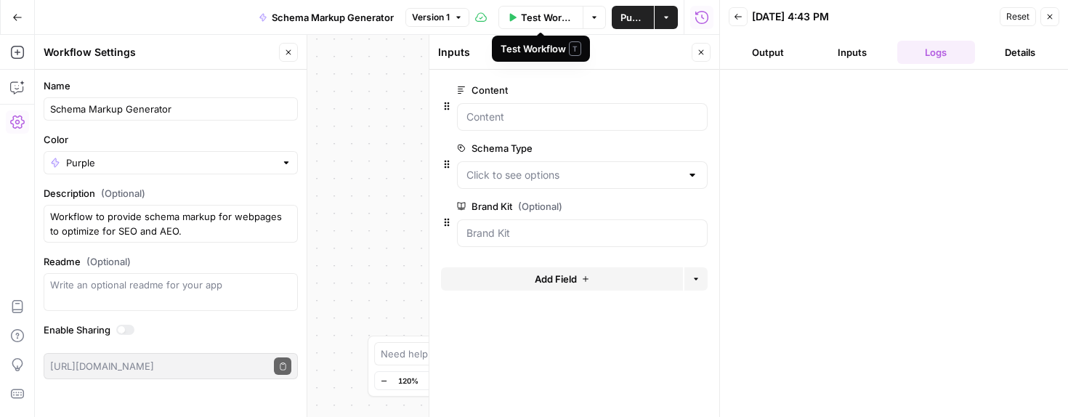
click at [543, 15] on span "Test Workflow" at bounding box center [547, 17] width 53 height 15
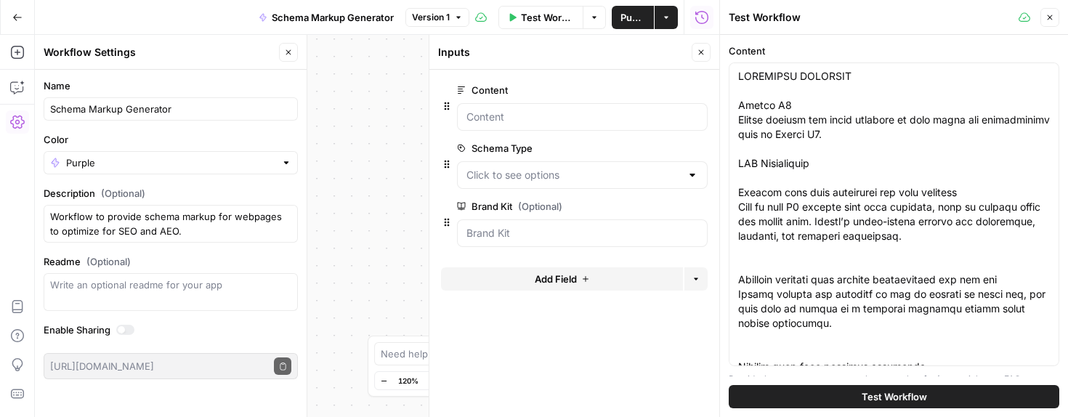
click at [543, 15] on span "Test Workflow" at bounding box center [547, 17] width 53 height 15
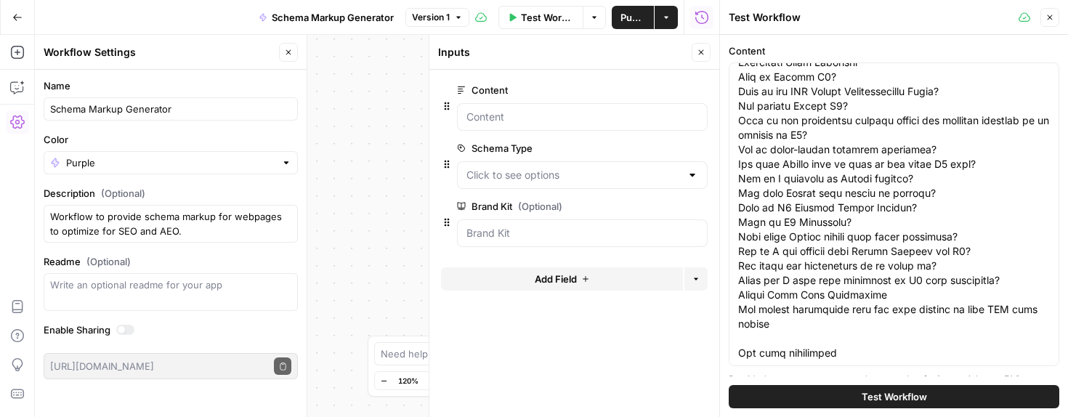
scroll to position [1526, 0]
click at [904, 390] on span "Test Workflow" at bounding box center [894, 396] width 65 height 15
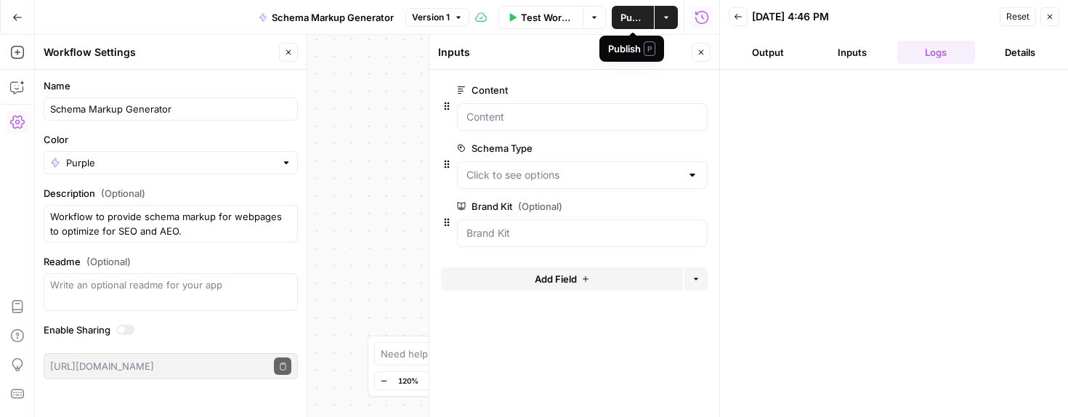
click at [629, 19] on span "Publish" at bounding box center [633, 17] width 25 height 15
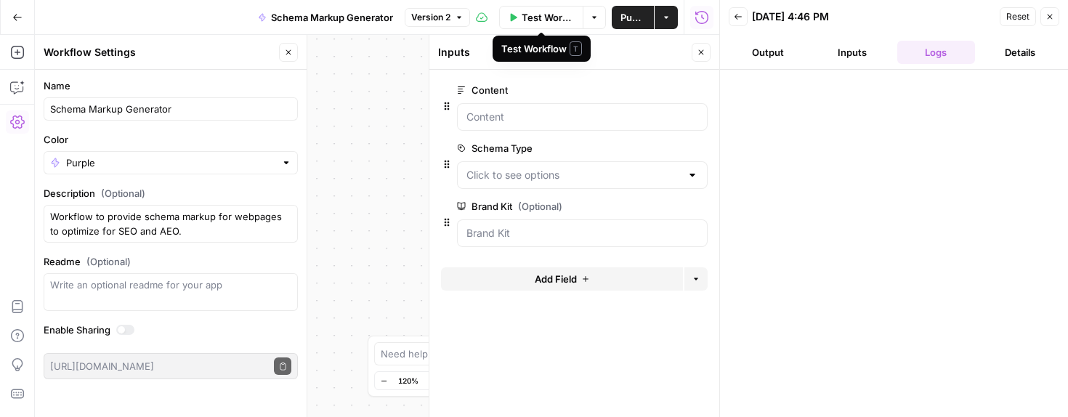
click at [548, 18] on span "Test Workflow" at bounding box center [548, 17] width 52 height 15
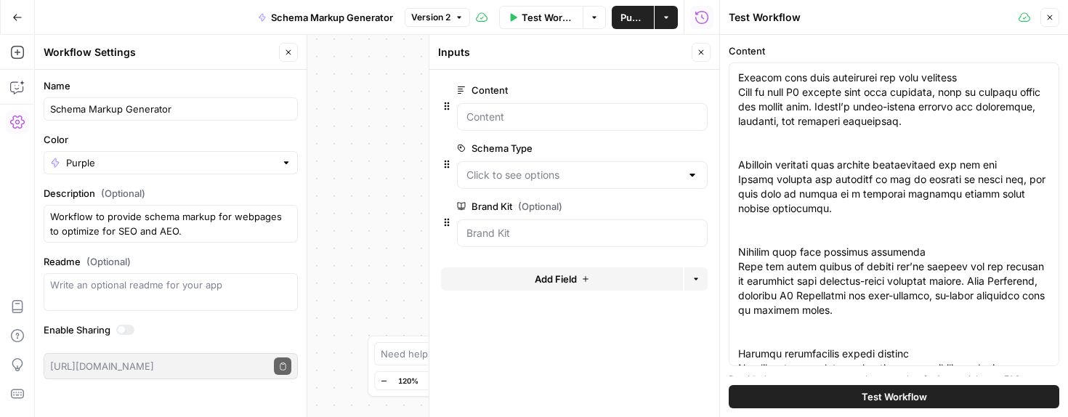
scroll to position [113, 0]
click at [902, 396] on span "Test Workflow" at bounding box center [894, 396] width 65 height 15
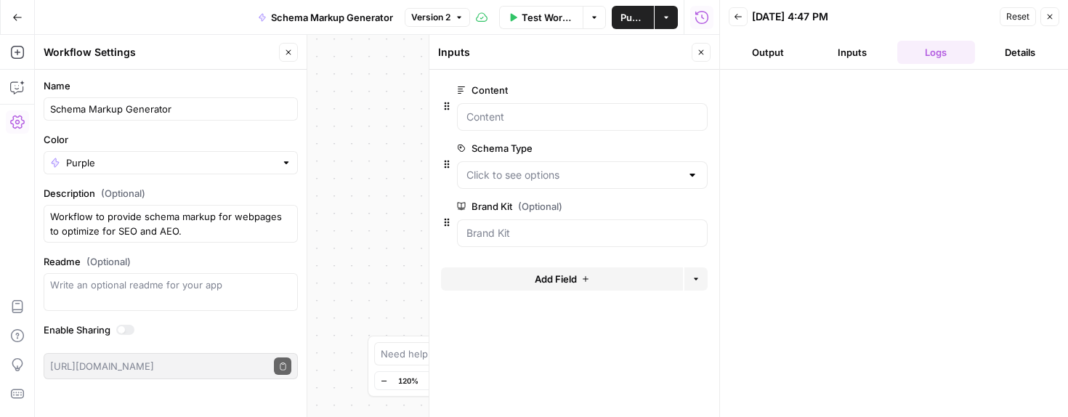
click at [782, 52] on button "Output" at bounding box center [768, 52] width 78 height 23
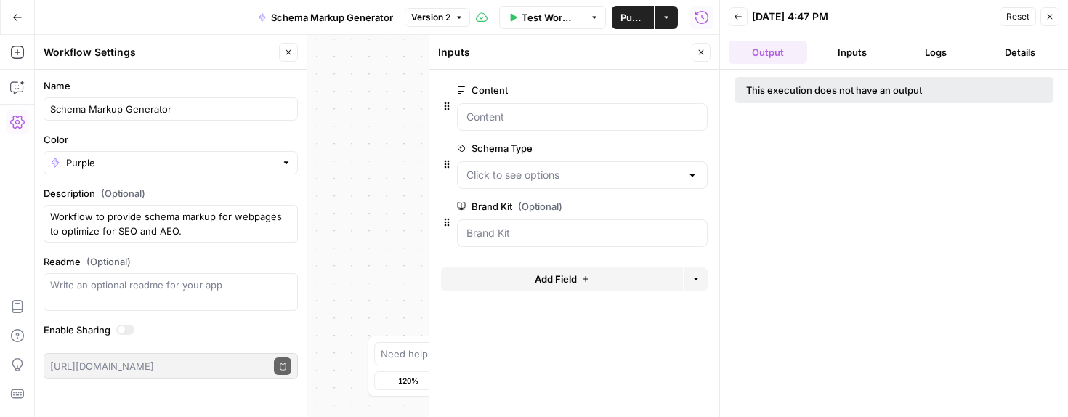
click at [844, 47] on button "Inputs" at bounding box center [852, 52] width 78 height 23
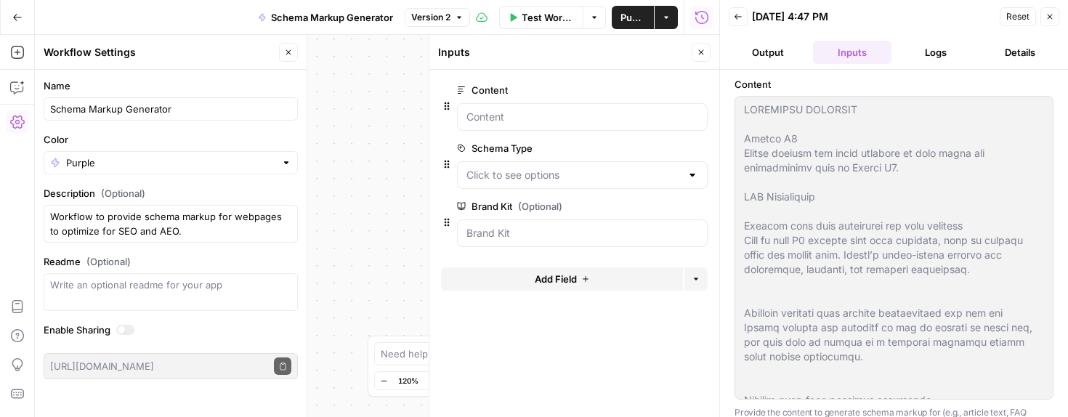
click at [1003, 50] on button "Details" at bounding box center [1020, 52] width 78 height 23
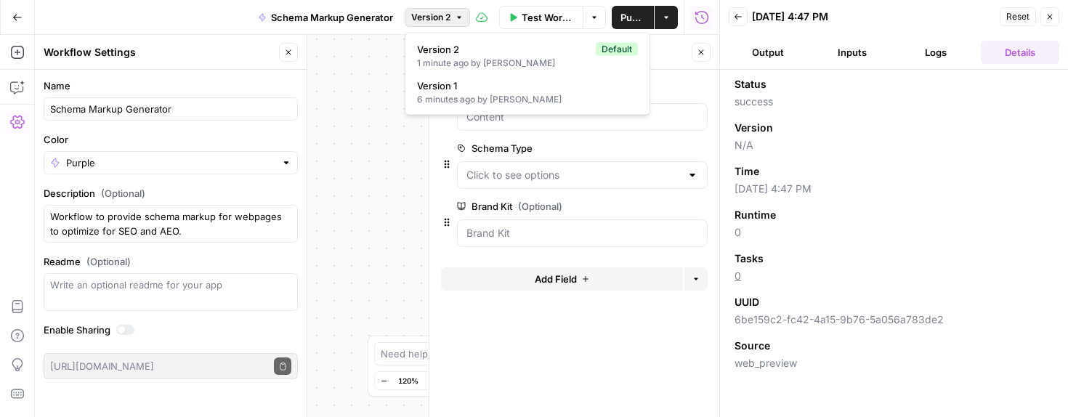
click at [445, 17] on span "Version 2" at bounding box center [430, 17] width 39 height 13
click at [438, 89] on span "Version 1" at bounding box center [524, 85] width 215 height 15
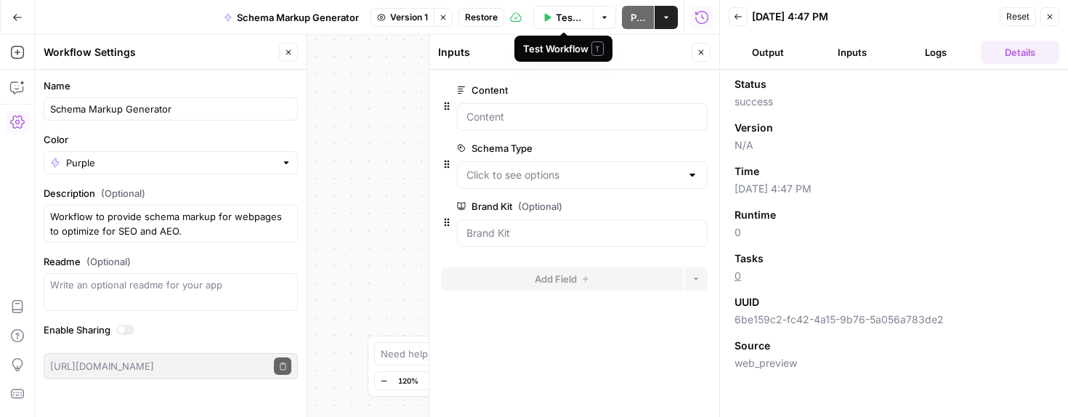
click at [564, 12] on span "Test Workflow" at bounding box center [570, 17] width 28 height 15
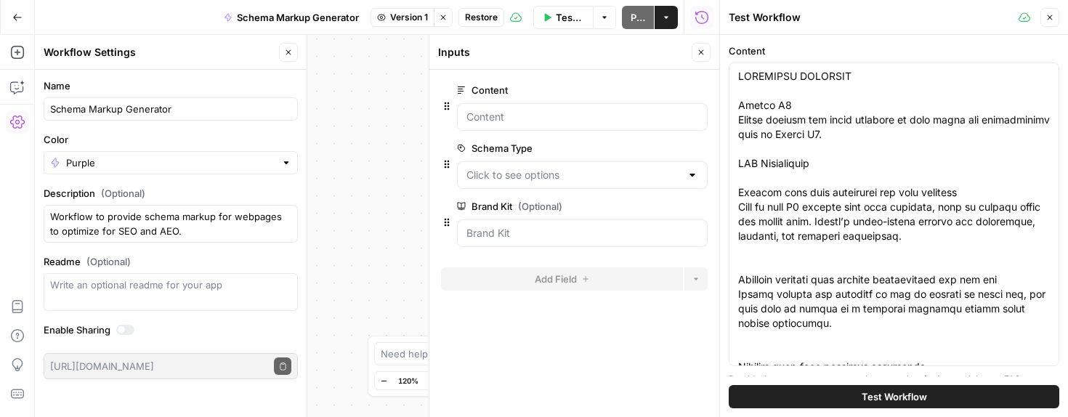
click at [888, 397] on span "Test Workflow" at bounding box center [894, 396] width 65 height 15
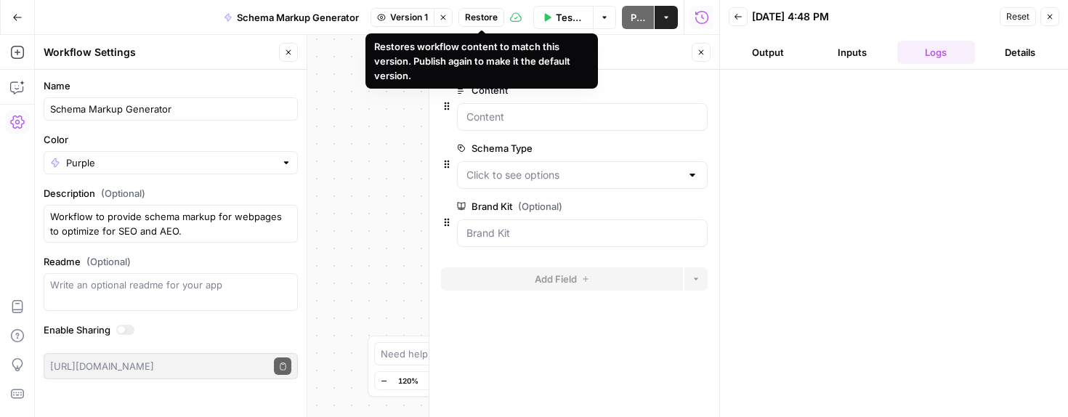
click at [470, 14] on span "Restore" at bounding box center [481, 17] width 33 height 13
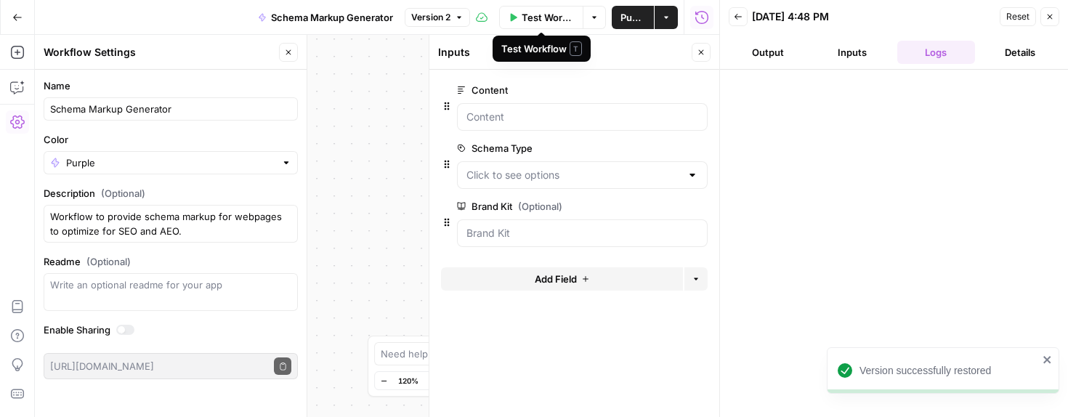
click at [536, 16] on span "Test Workflow" at bounding box center [548, 17] width 52 height 15
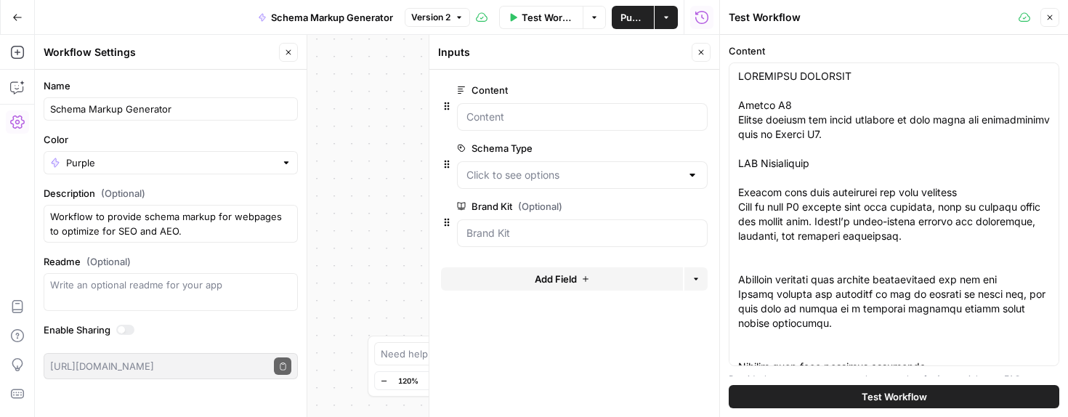
click at [916, 403] on span "Test Workflow" at bounding box center [894, 396] width 65 height 15
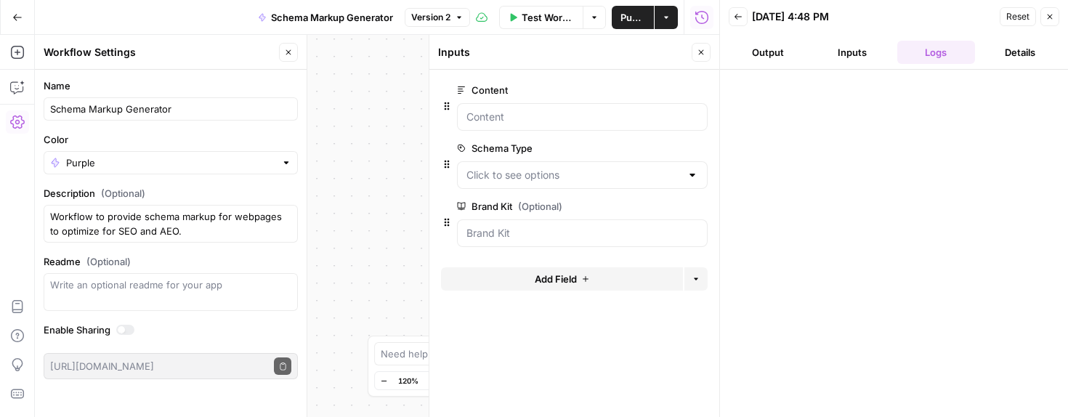
click at [1023, 53] on button "Details" at bounding box center [1020, 52] width 78 height 23
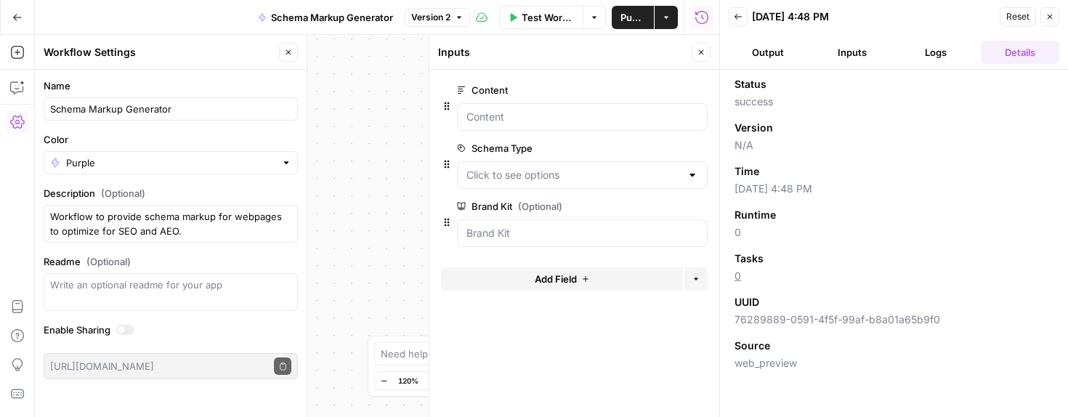
click at [772, 48] on button "Output" at bounding box center [768, 52] width 78 height 23
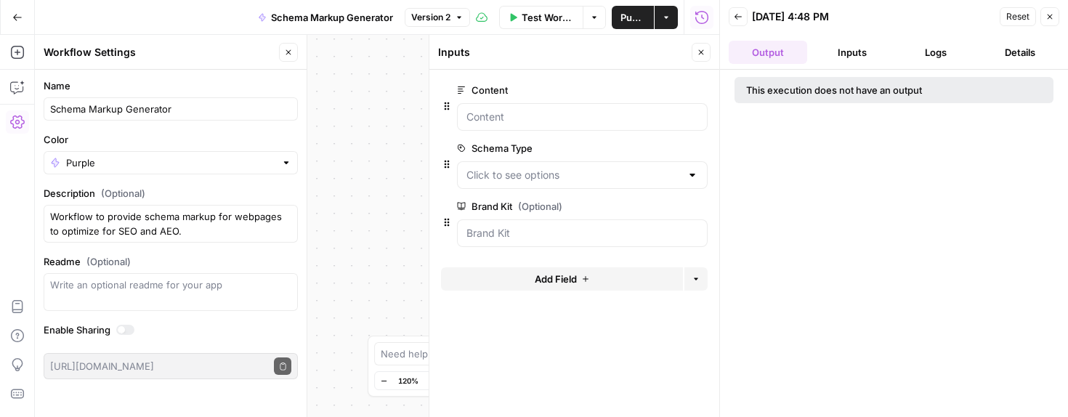
click at [1013, 15] on span "Reset" at bounding box center [1017, 16] width 23 height 13
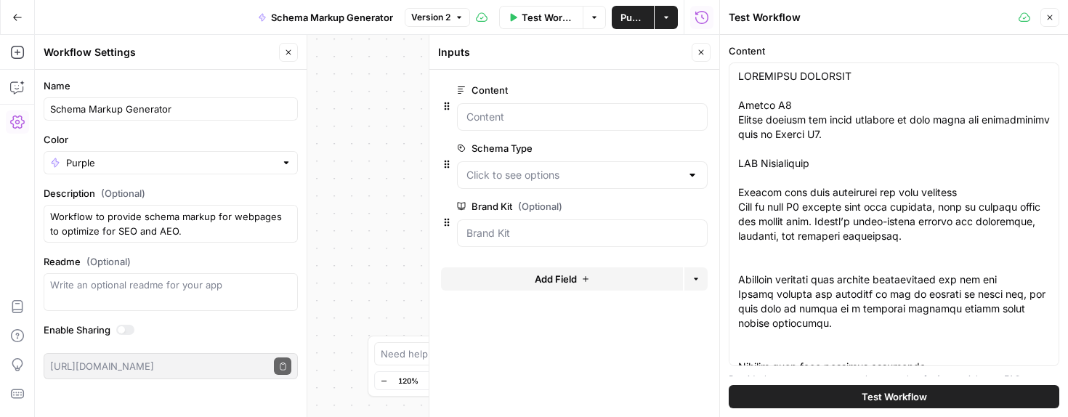
click at [911, 395] on span "Test Workflow" at bounding box center [894, 396] width 65 height 15
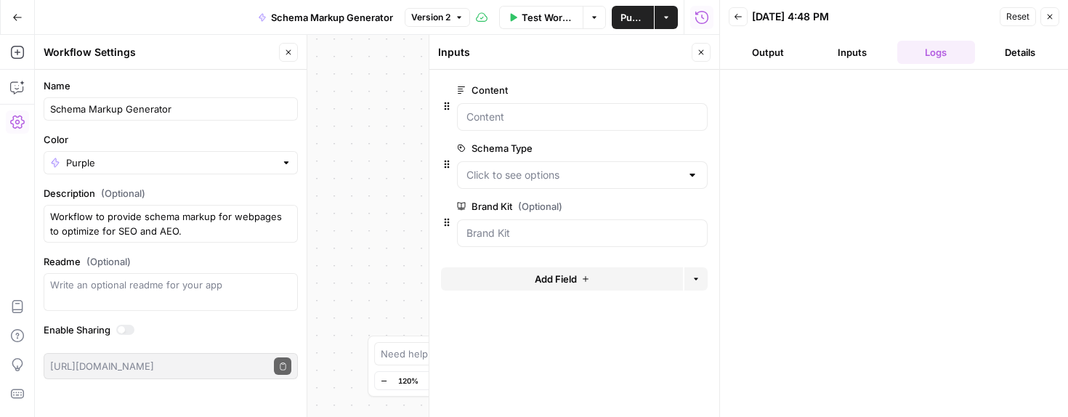
click at [765, 53] on button "Output" at bounding box center [768, 52] width 78 height 23
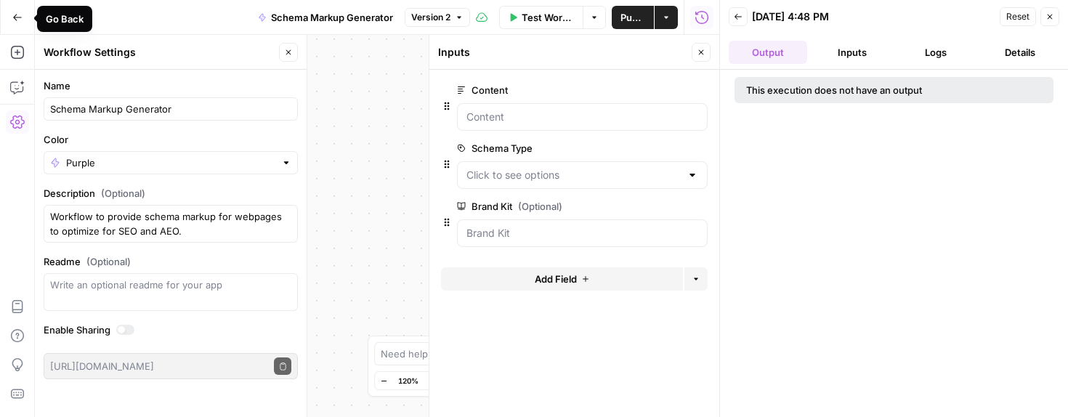
click at [13, 14] on icon "button" at bounding box center [17, 17] width 10 height 10
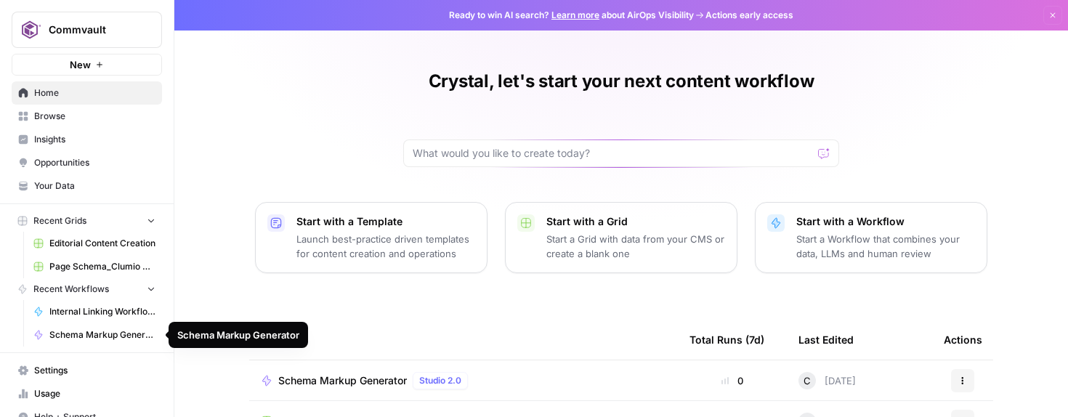
click at [102, 338] on span "Schema Markup Generator" at bounding box center [102, 334] width 106 height 13
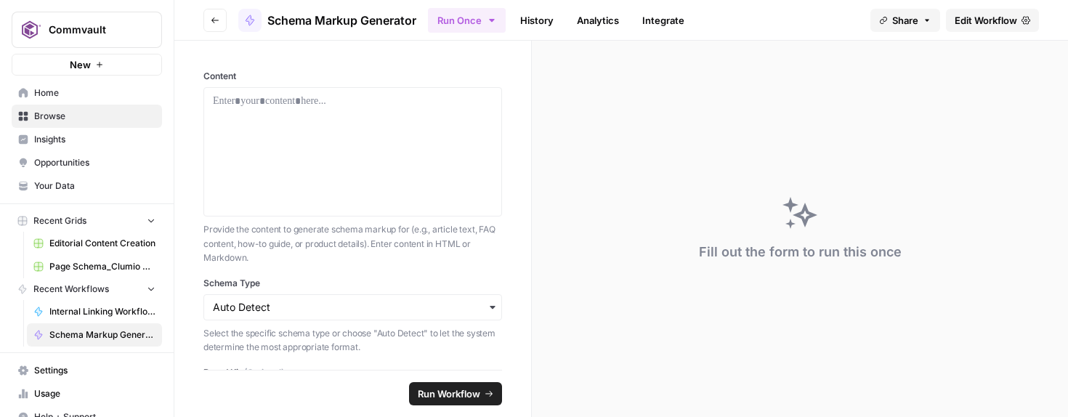
scroll to position [73, 0]
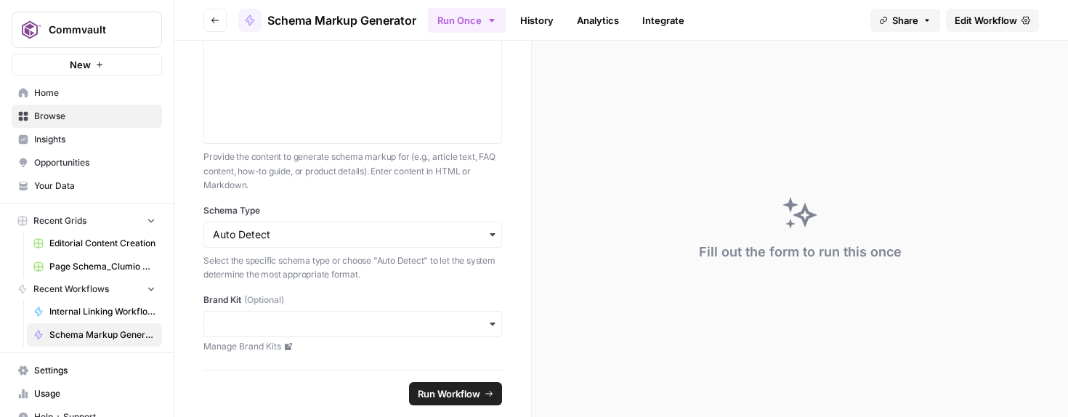
click at [432, 393] on span "Run Workflow" at bounding box center [449, 394] width 62 height 15
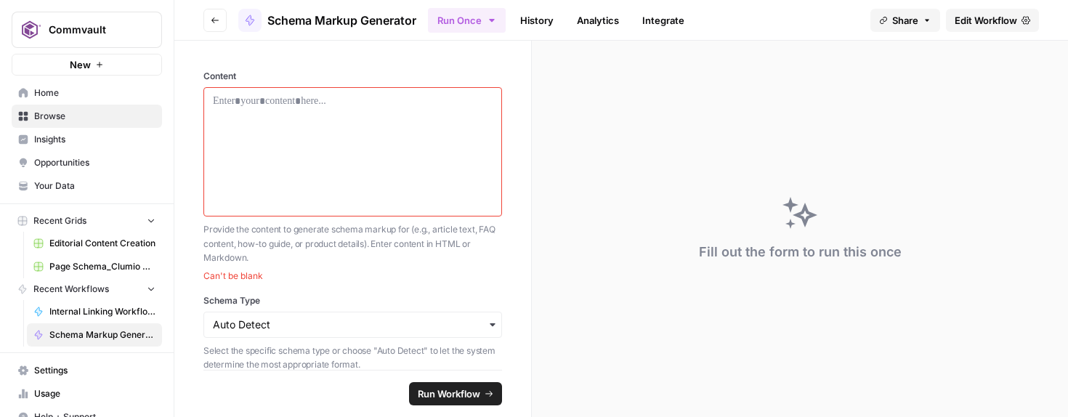
scroll to position [1, 0]
click at [373, 132] on div at bounding box center [353, 150] width 280 height 116
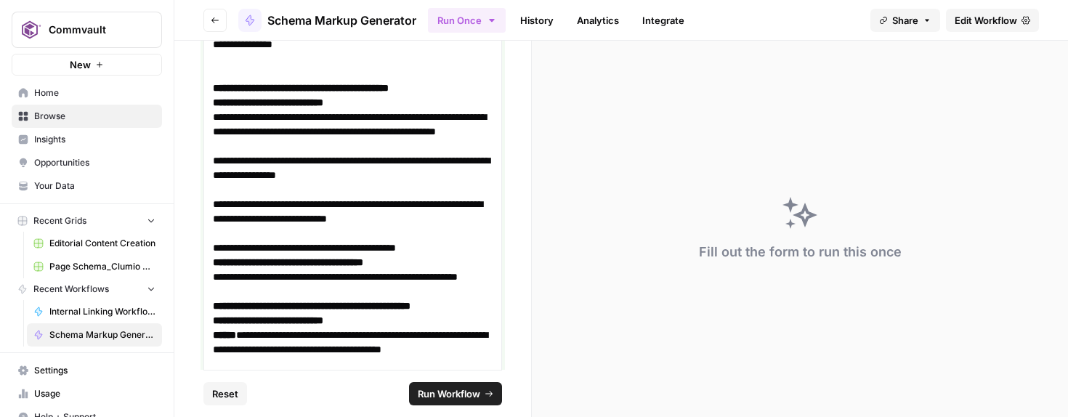
scroll to position [5407, 0]
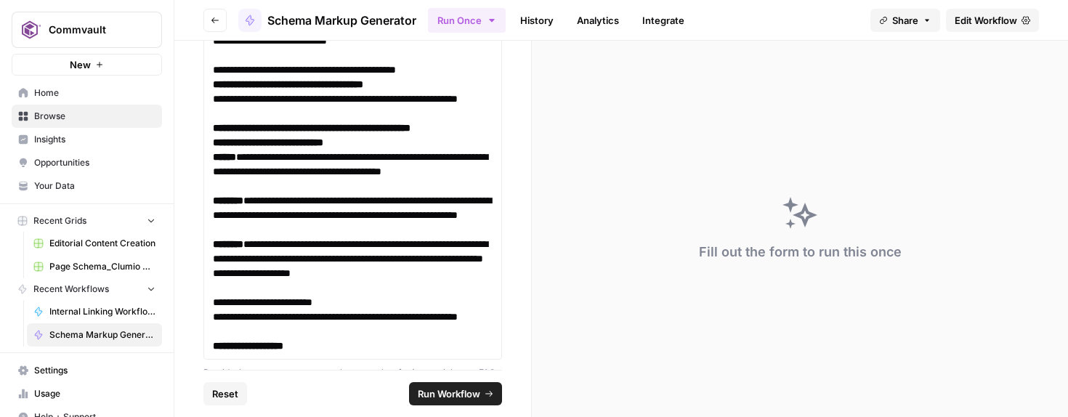
click at [443, 384] on button "Run Workflow" at bounding box center [455, 393] width 93 height 23
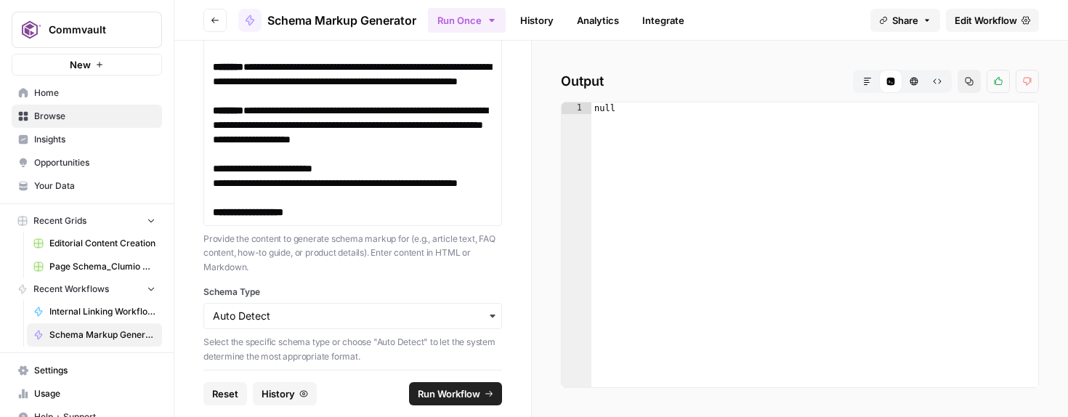
scroll to position [5637, 0]
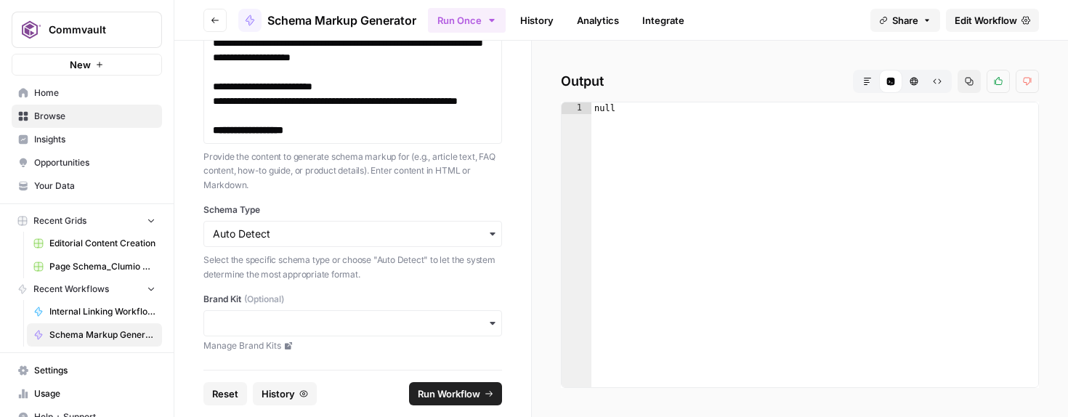
click at [279, 346] on link "Manage Brand Kits" at bounding box center [352, 345] width 299 height 13
click at [40, 93] on span "Home" at bounding box center [94, 92] width 121 height 13
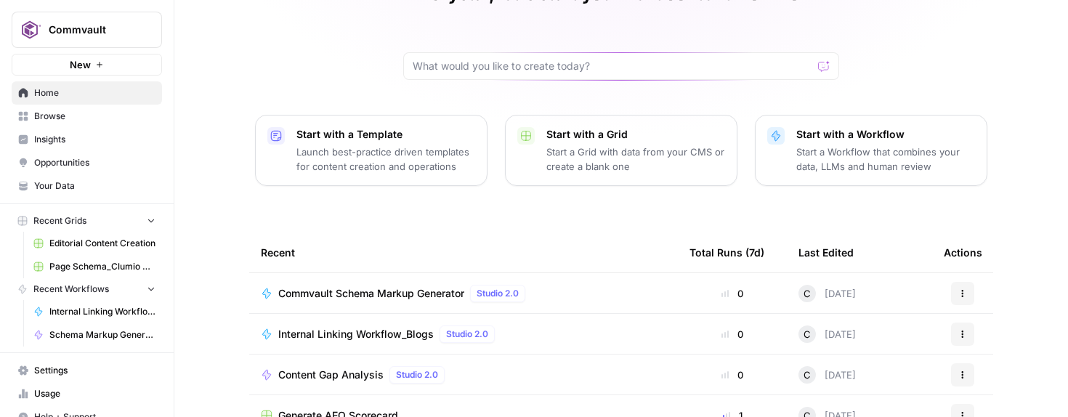
scroll to position [90, 0]
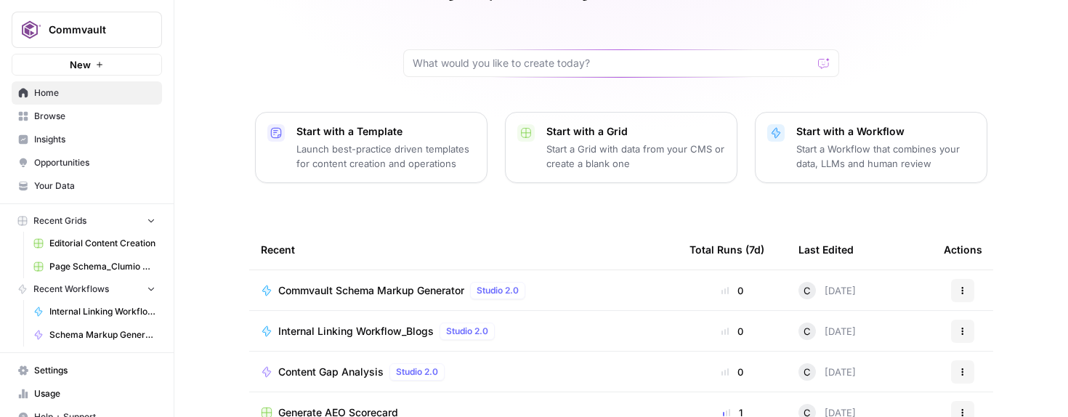
click at [353, 374] on span "Content Gap Analysis" at bounding box center [330, 372] width 105 height 15
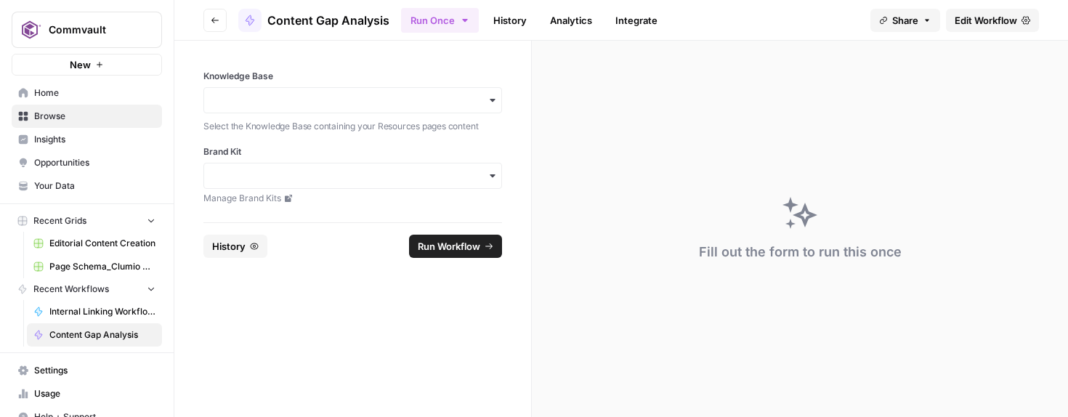
click at [427, 239] on span "Run Workflow" at bounding box center [449, 246] width 62 height 15
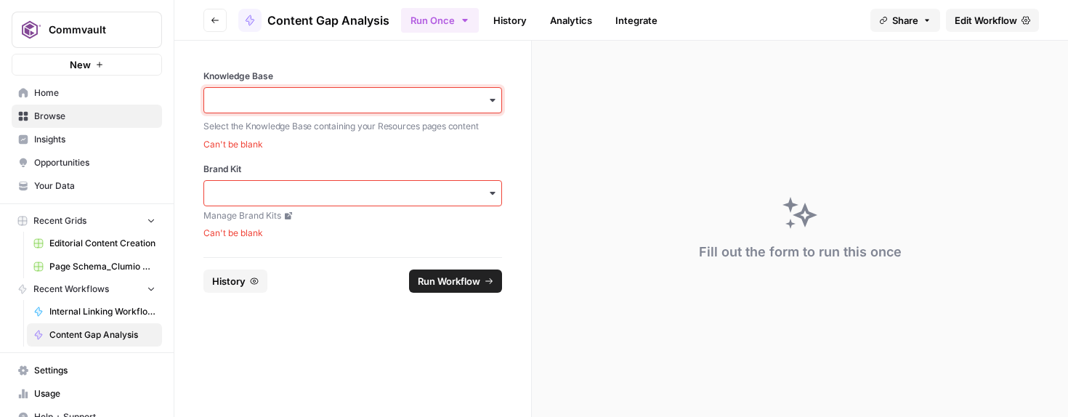
click at [411, 100] on input "Knowledge Base" at bounding box center [353, 100] width 280 height 15
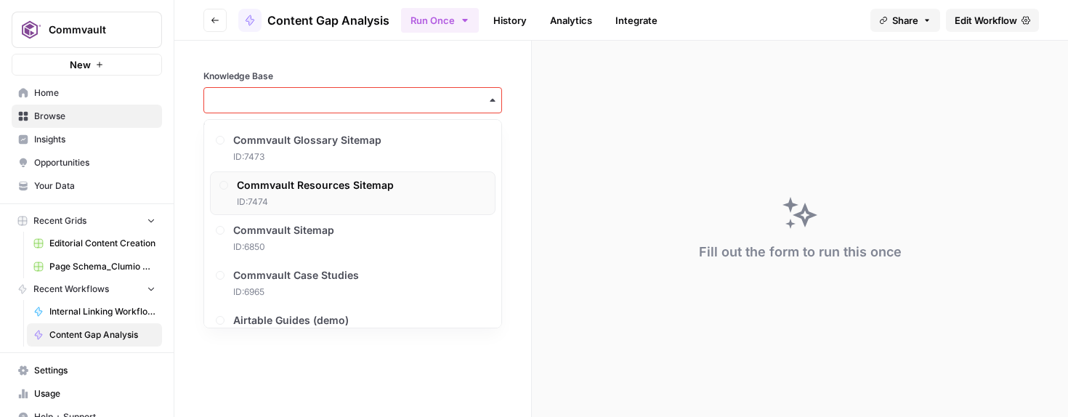
click at [350, 185] on span "Commvault Resources Sitemap" at bounding box center [315, 185] width 157 height 15
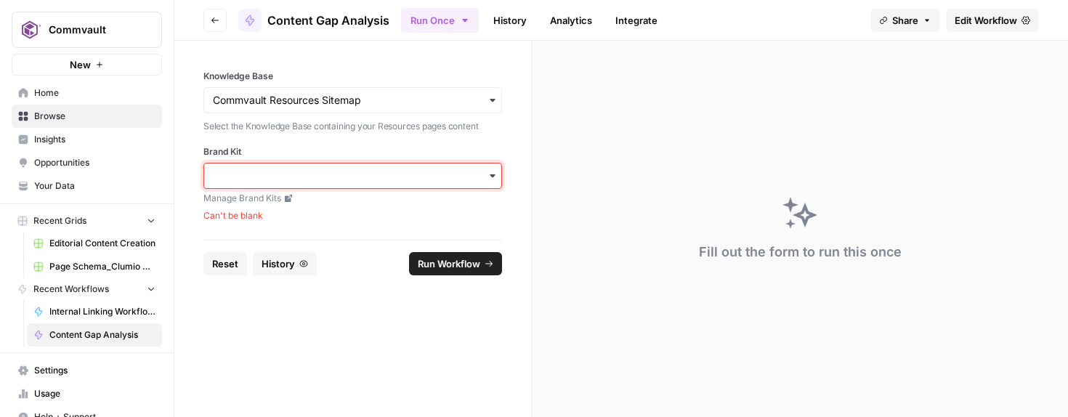
click at [350, 179] on input "Brand Kit" at bounding box center [353, 176] width 280 height 15
click at [267, 214] on div "Commvault" at bounding box center [352, 215] width 297 height 28
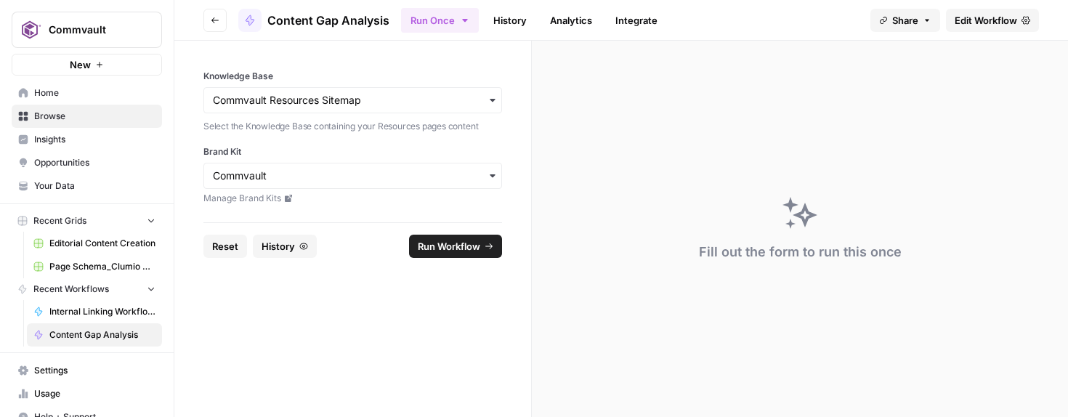
click at [421, 235] on button "Run Workflow" at bounding box center [455, 246] width 93 height 23
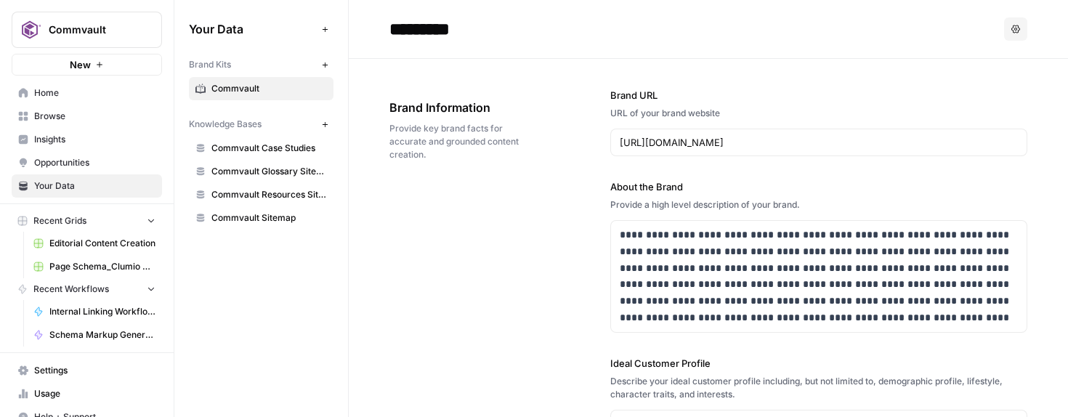
click at [260, 212] on span "Commvault Sitemap" at bounding box center [269, 217] width 116 height 13
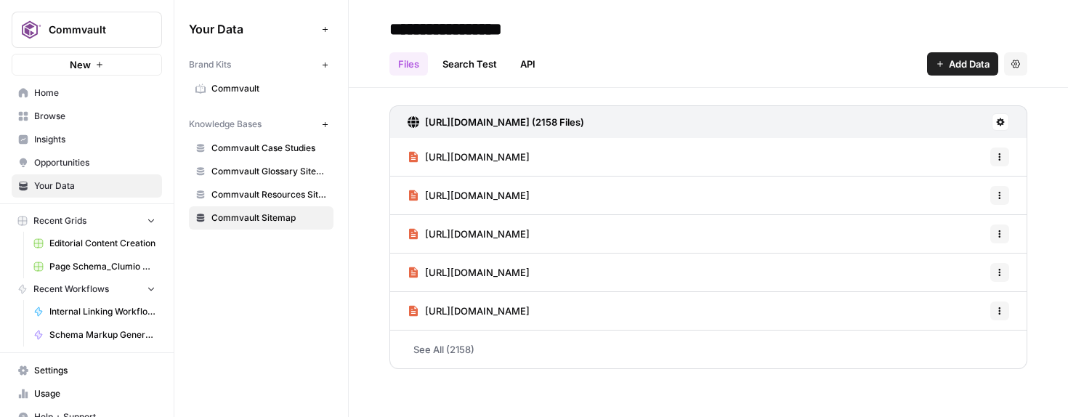
click at [66, 262] on span "Page Schema_Clumio Homepage" at bounding box center [102, 266] width 106 height 13
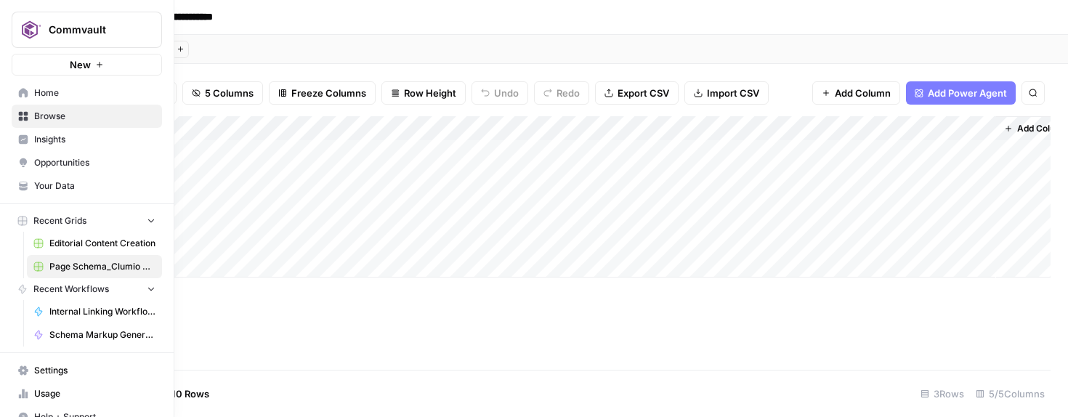
click at [53, 92] on span "Home" at bounding box center [94, 92] width 121 height 13
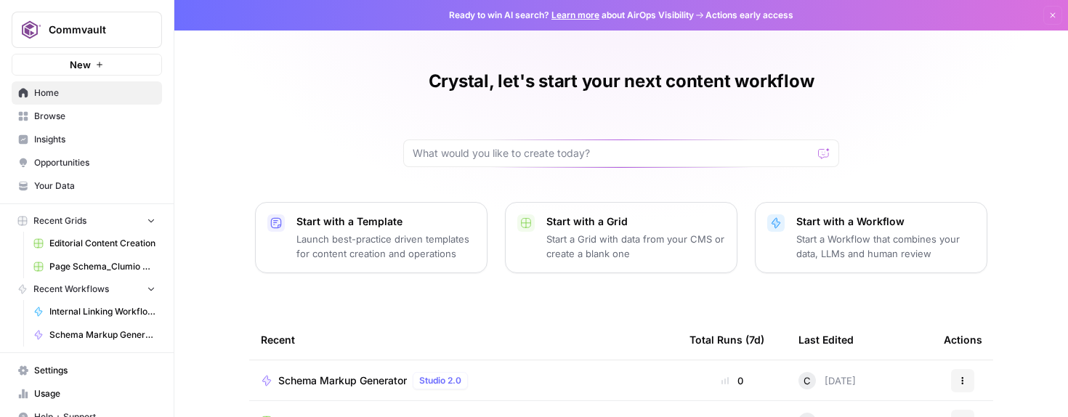
click at [838, 235] on p "Start a Workflow that combines your data, LLMs and human review" at bounding box center [885, 246] width 179 height 29
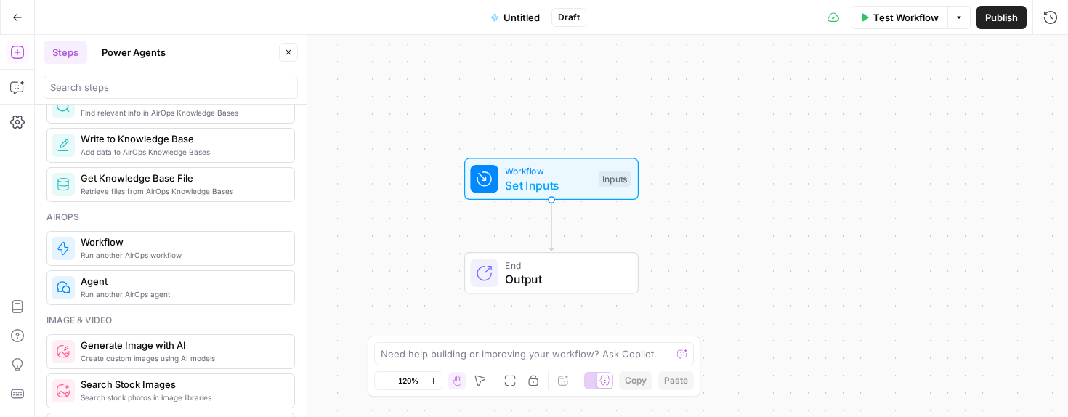
scroll to position [774, 0]
click at [147, 244] on span "Workflow" at bounding box center [182, 240] width 202 height 15
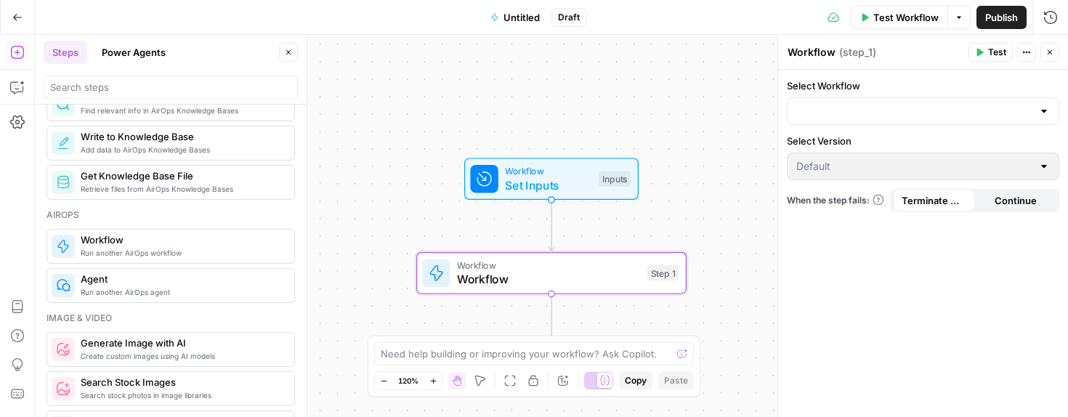
click at [822, 87] on label "Select Workflow" at bounding box center [923, 85] width 272 height 15
click at [822, 104] on input "Select Workflow" at bounding box center [914, 111] width 236 height 15
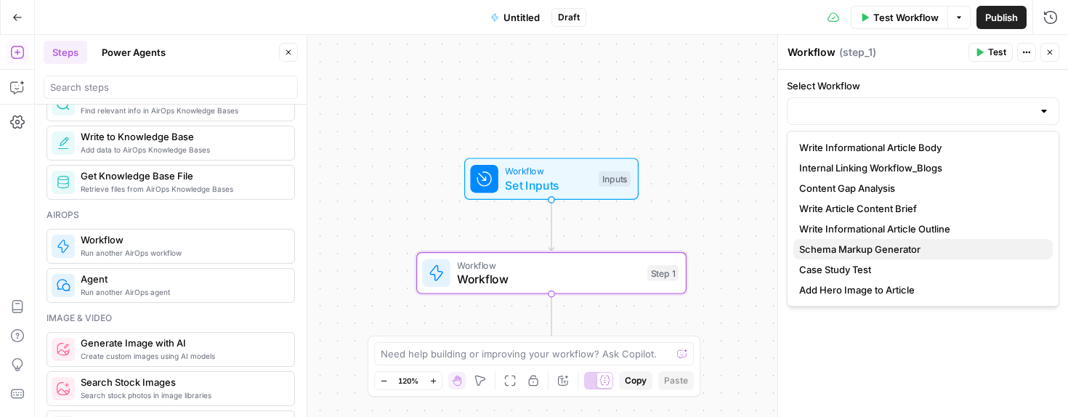
click at [841, 248] on span "Schema Markup Generator" at bounding box center [920, 249] width 242 height 15
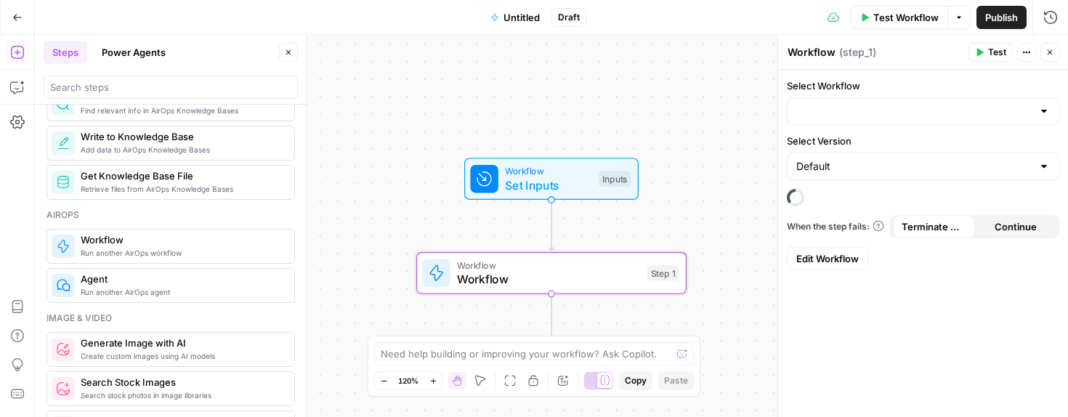
type input "Schema Markup Generator"
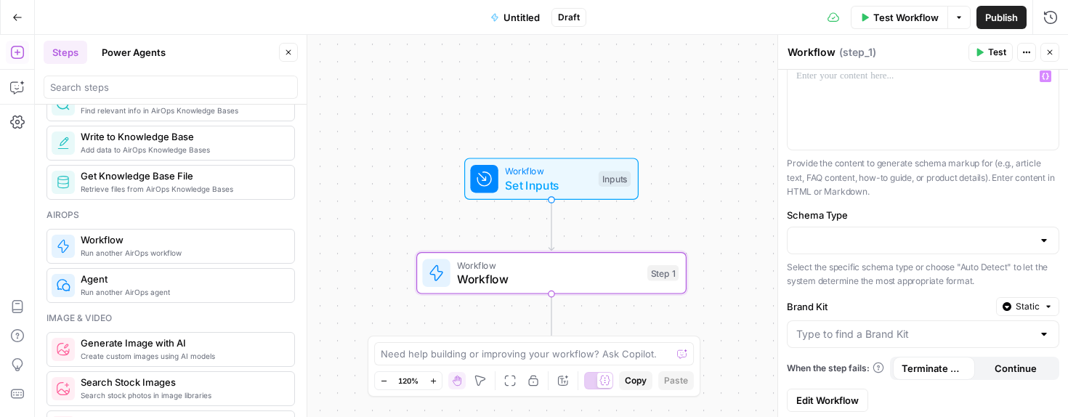
scroll to position [148, 0]
click at [857, 225] on div at bounding box center [923, 238] width 272 height 28
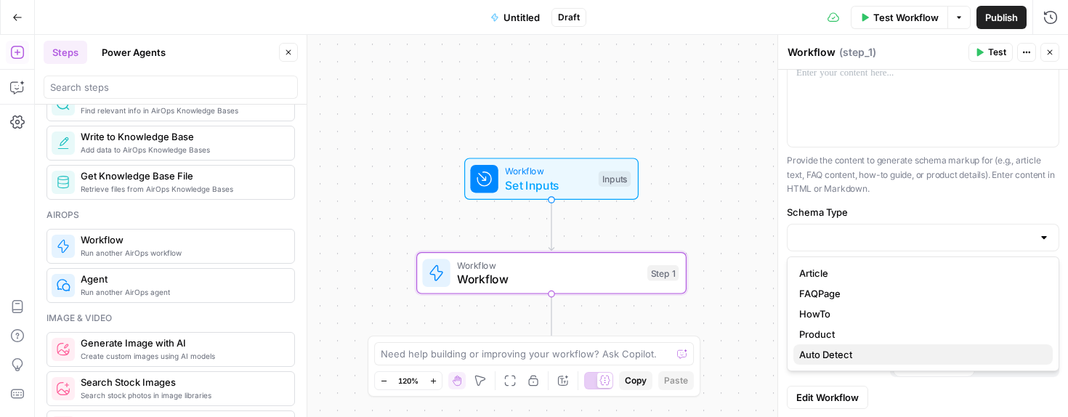
click at [829, 350] on span "Auto Detect" at bounding box center [920, 354] width 242 height 15
type input "Auto Detect"
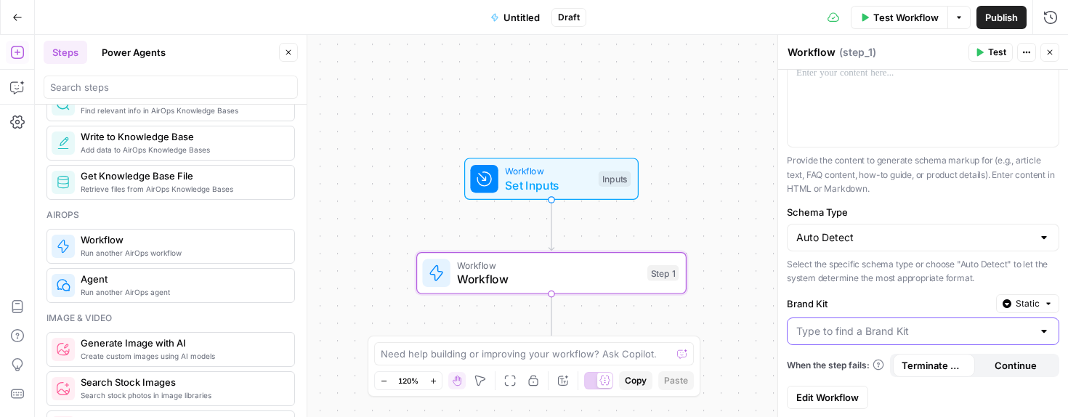
click at [832, 335] on input "Brand Kit" at bounding box center [914, 331] width 236 height 15
click at [822, 367] on span "Commvault" at bounding box center [920, 367] width 242 height 15
type input "Commvault"
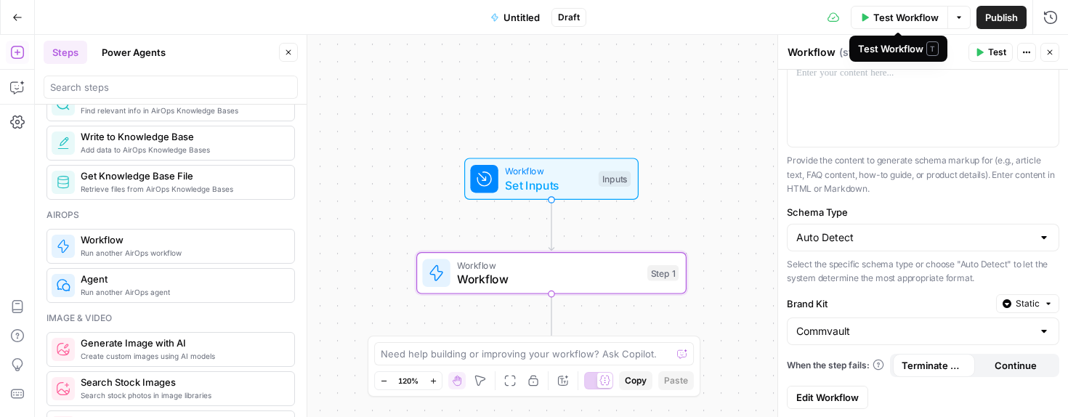
click at [902, 17] on span "Test Workflow" at bounding box center [905, 17] width 65 height 15
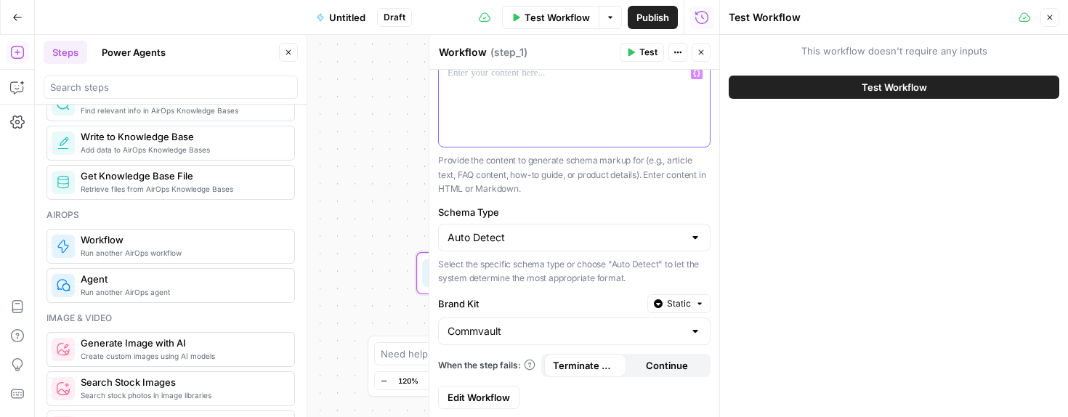
click at [565, 99] on div at bounding box center [574, 103] width 271 height 86
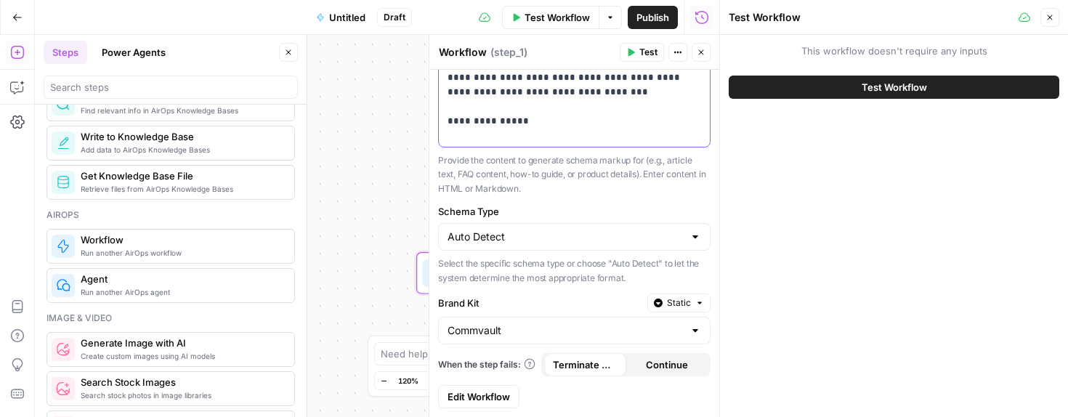
scroll to position [186, 0]
click at [783, 87] on button "Test Workflow" at bounding box center [894, 87] width 331 height 23
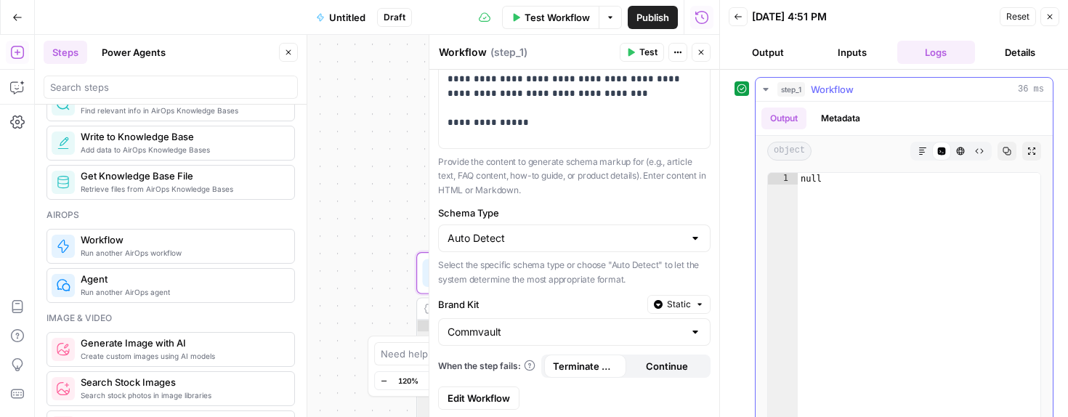
type textarea "****"
click at [857, 236] on div "null" at bounding box center [919, 327] width 243 height 309
click at [839, 116] on button "Metadata" at bounding box center [840, 119] width 57 height 22
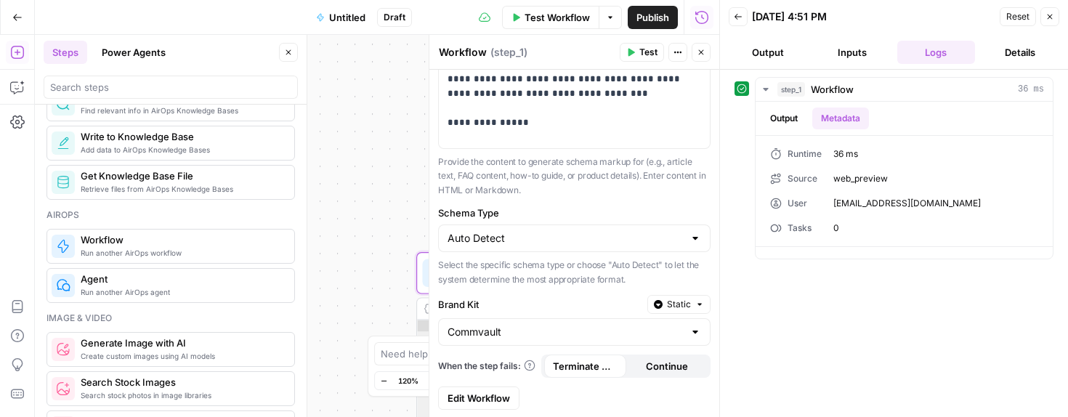
scroll to position [187, 0]
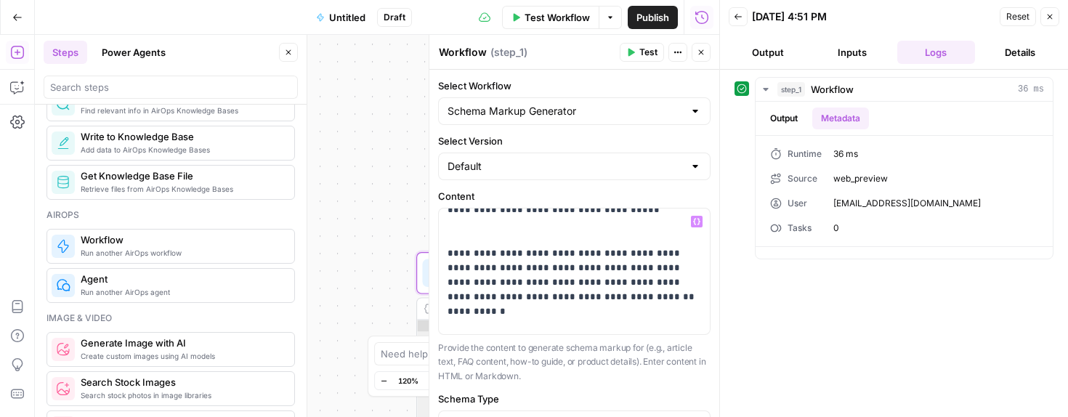
click at [648, 51] on span "Test" at bounding box center [648, 52] width 18 height 13
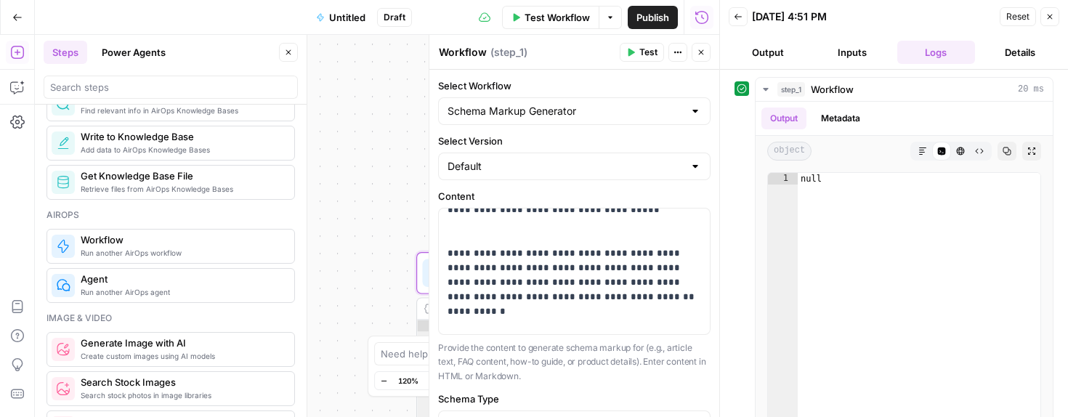
click at [769, 52] on button "Output" at bounding box center [768, 52] width 78 height 23
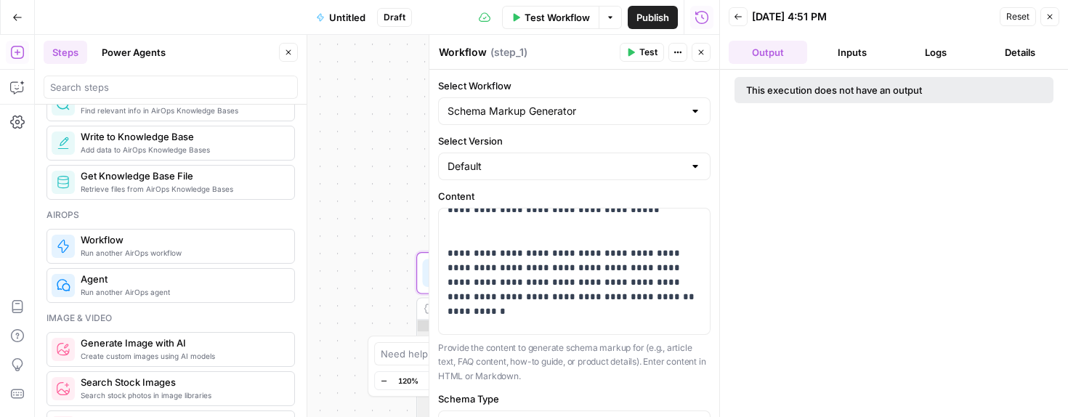
click at [842, 48] on button "Inputs" at bounding box center [852, 52] width 78 height 23
click at [1027, 50] on button "Details" at bounding box center [1020, 52] width 78 height 23
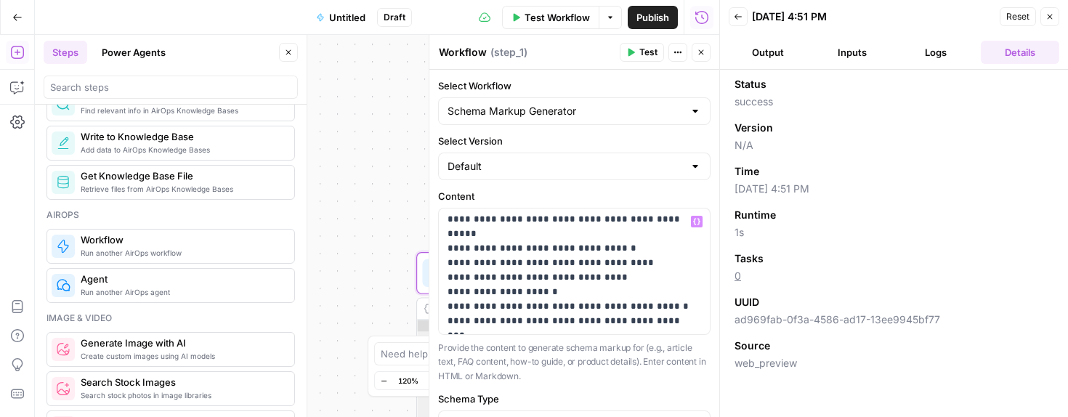
scroll to position [1774, 0]
click at [472, 403] on label "Schema Type" at bounding box center [574, 399] width 272 height 15
click at [472, 416] on input "Auto Detect" at bounding box center [566, 424] width 236 height 15
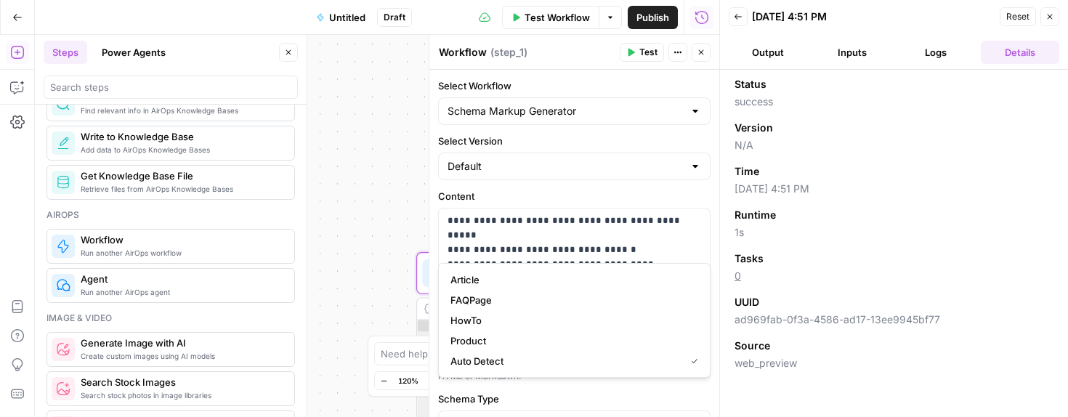
scroll to position [181, 0]
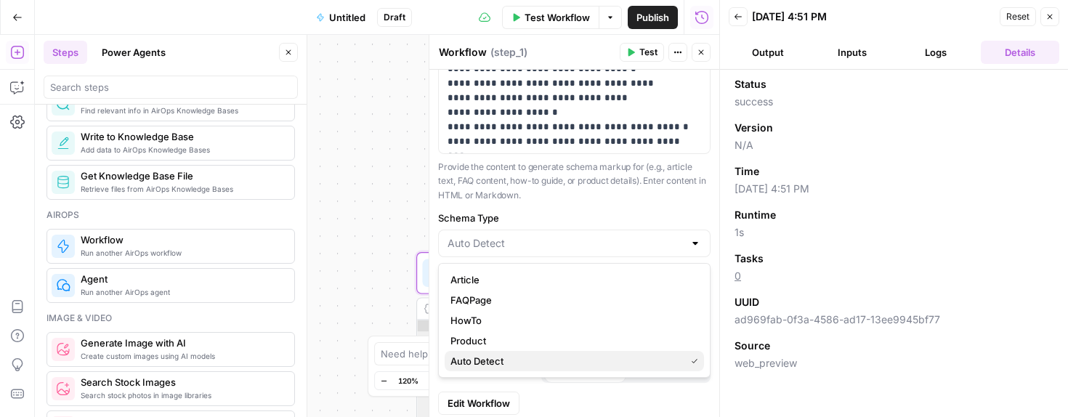
click at [480, 358] on span "Auto Detect" at bounding box center [565, 361] width 229 height 15
type input "Auto Detect"
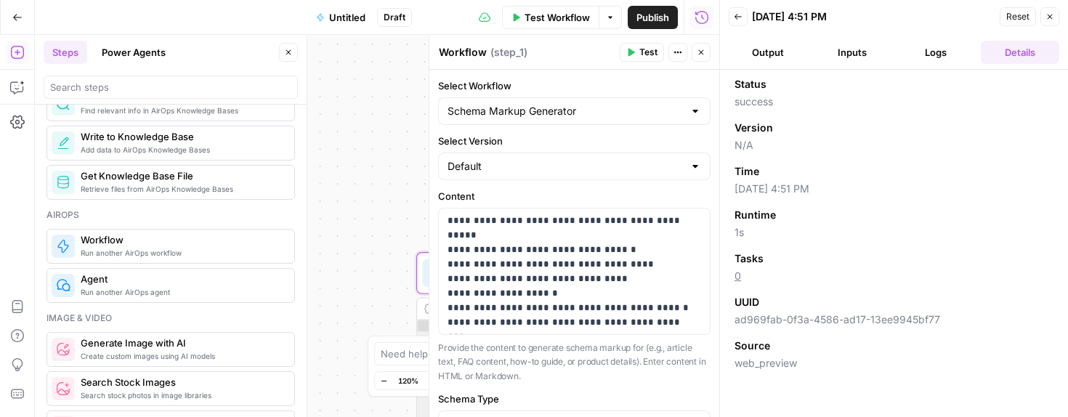
scroll to position [4, 0]
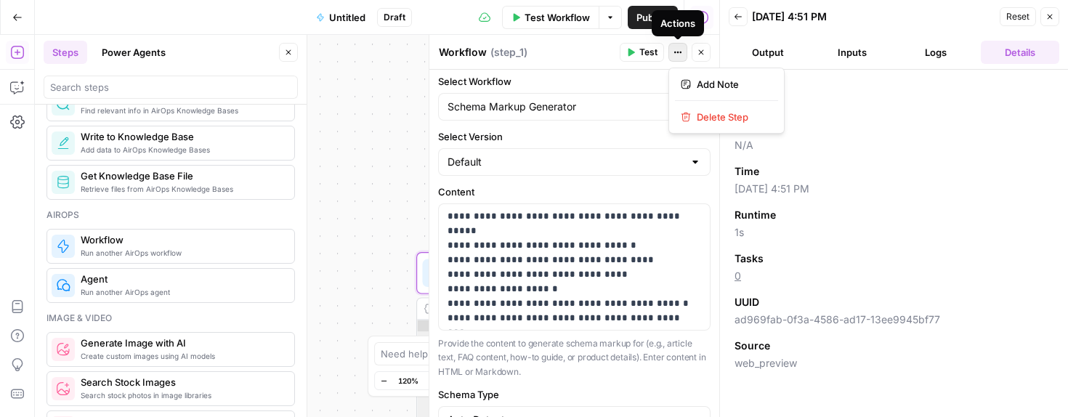
click at [679, 52] on icon "button" at bounding box center [678, 52] width 9 height 9
click at [594, 152] on div "Default" at bounding box center [574, 162] width 272 height 28
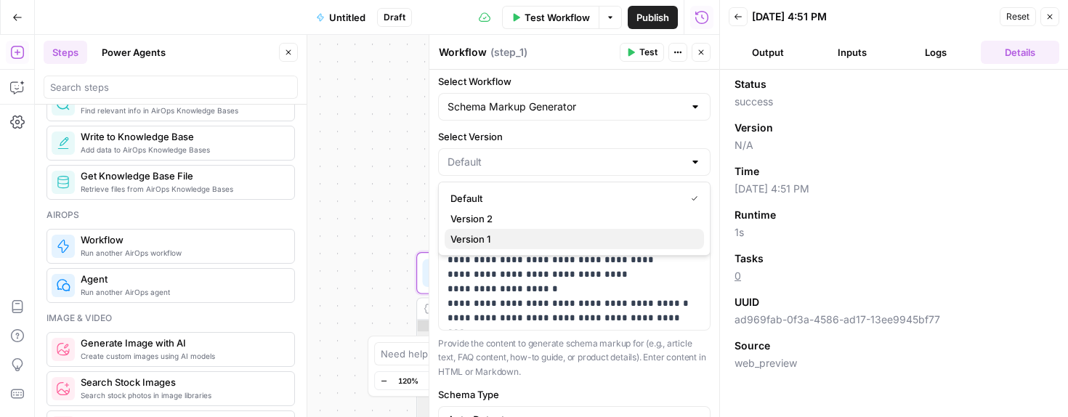
click at [480, 239] on span "Version 1" at bounding box center [572, 239] width 242 height 15
type input "Version 1"
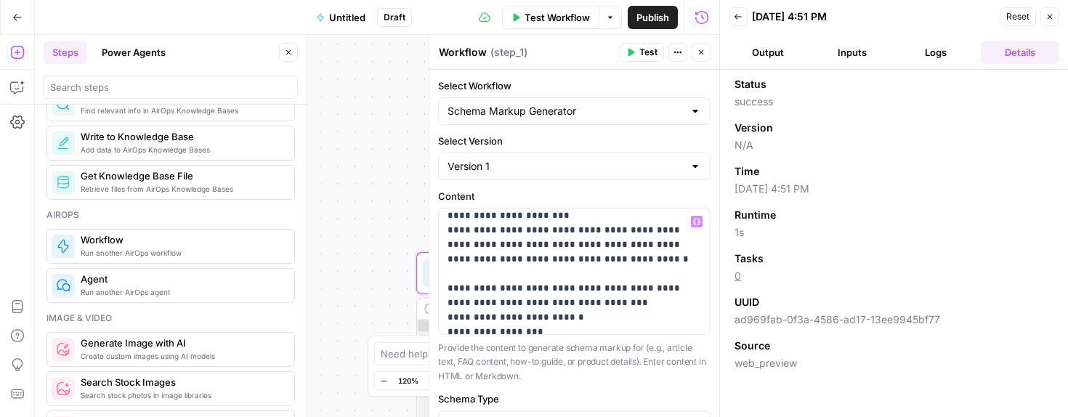
scroll to position [1577, 0]
click at [639, 48] on button "Test" at bounding box center [642, 52] width 44 height 19
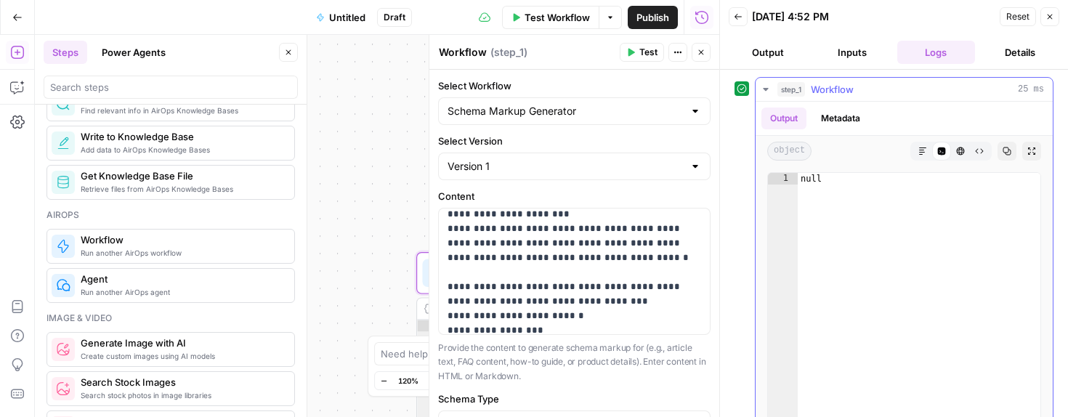
scroll to position [68, 0]
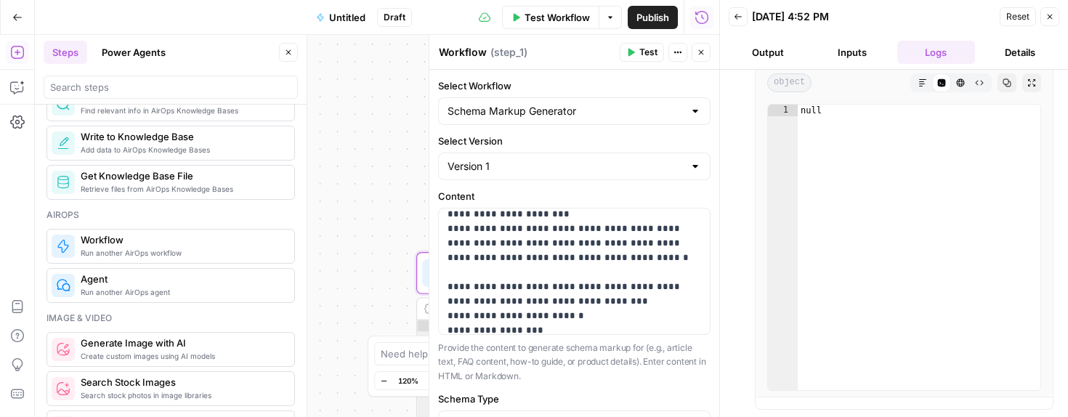
click at [1011, 16] on span "Reset" at bounding box center [1017, 16] width 23 height 13
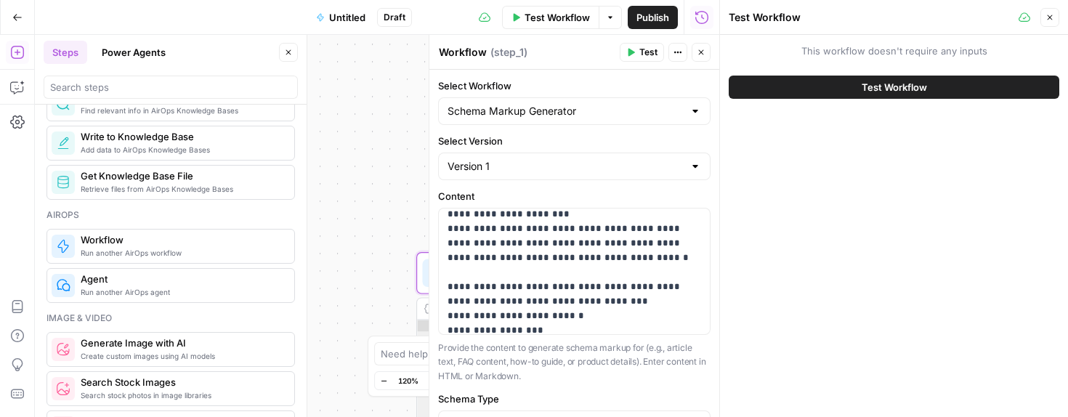
click at [935, 88] on button "Test Workflow" at bounding box center [894, 87] width 331 height 23
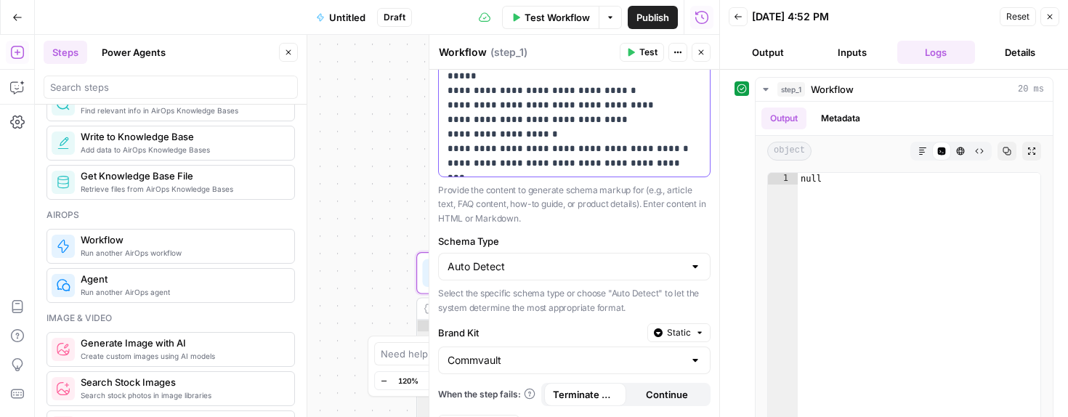
scroll to position [187, 0]
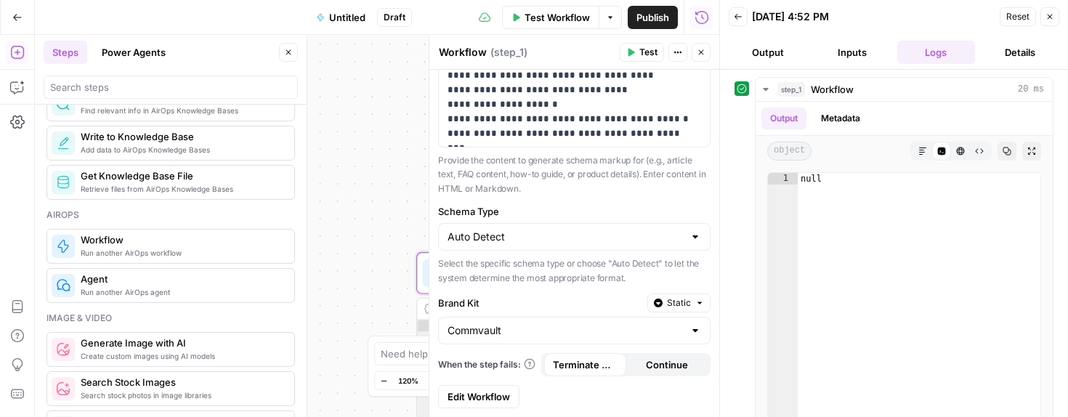
click at [484, 397] on span "Edit Workflow" at bounding box center [479, 396] width 62 height 15
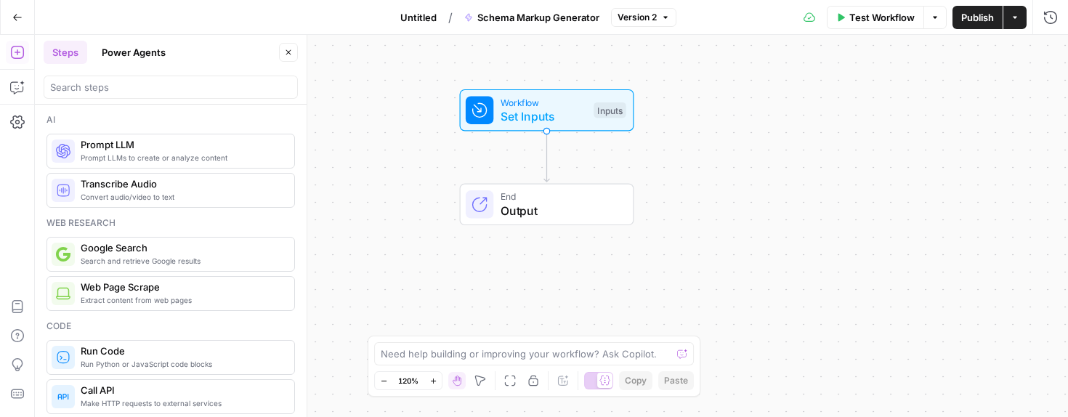
click at [505, 201] on span "End" at bounding box center [560, 197] width 118 height 14
click at [849, 163] on span "Markdown" at bounding box center [936, 166] width 222 height 15
click at [842, 110] on span "Autodetect" at bounding box center [936, 117] width 222 height 15
click at [525, 187] on div "End Output" at bounding box center [547, 205] width 174 height 42
click at [514, 211] on span "Output" at bounding box center [560, 210] width 118 height 17
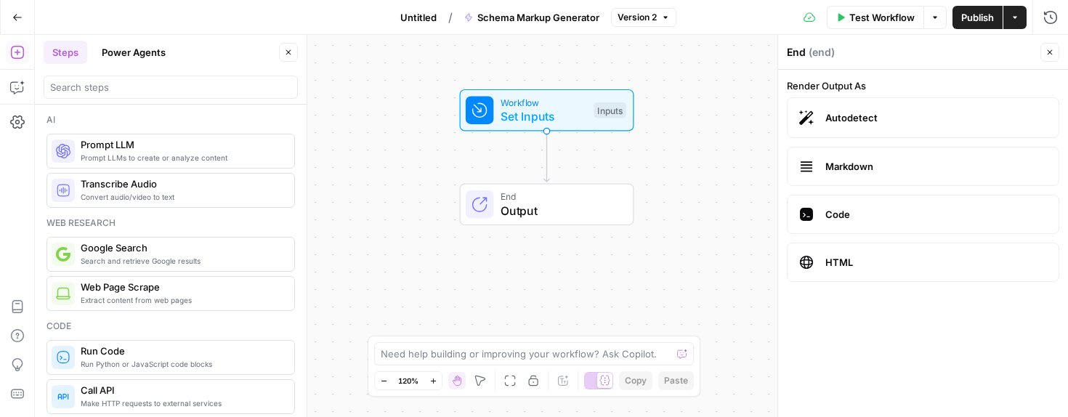
click at [514, 211] on span "Output" at bounding box center [560, 210] width 118 height 17
click at [647, 222] on div "End Output" at bounding box center [547, 205] width 270 height 42
click at [1052, 50] on icon "button" at bounding box center [1050, 52] width 5 height 5
click at [502, 211] on span "Output" at bounding box center [560, 210] width 118 height 17
click at [878, 15] on span "Test Workflow" at bounding box center [881, 17] width 65 height 15
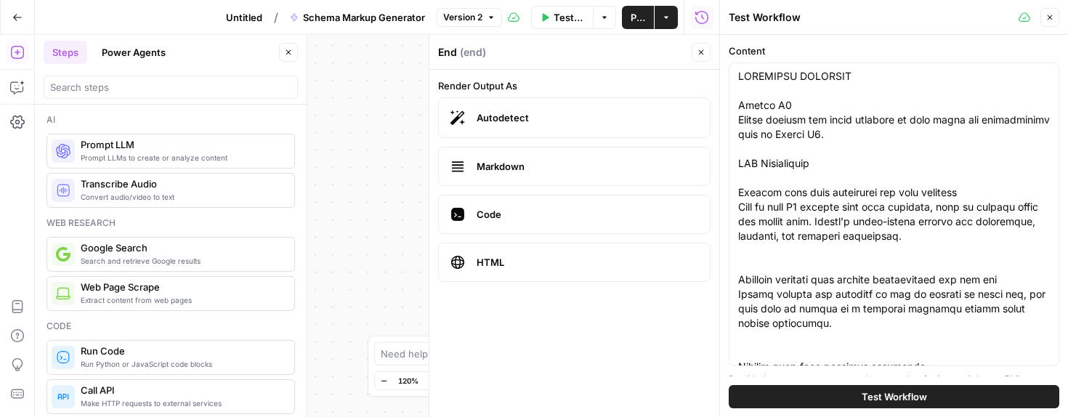
click at [895, 395] on span "Test Workflow" at bounding box center [894, 396] width 65 height 15
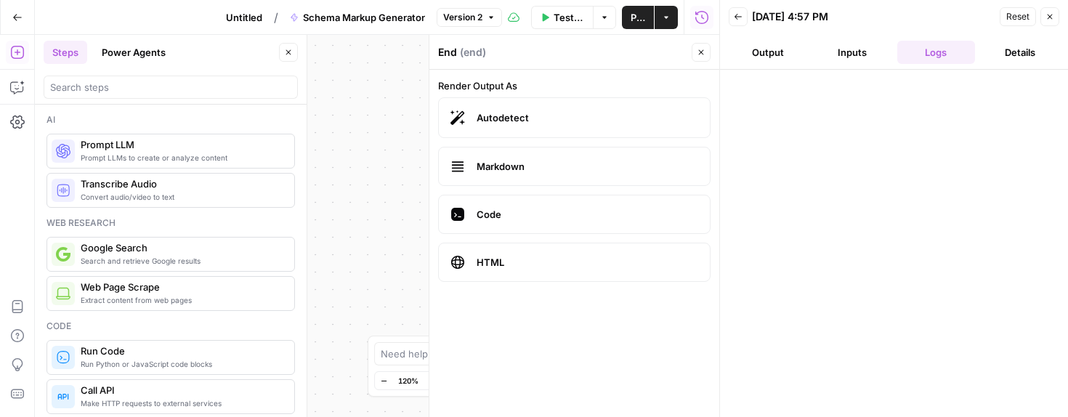
click at [767, 54] on button "Output" at bounding box center [768, 52] width 78 height 23
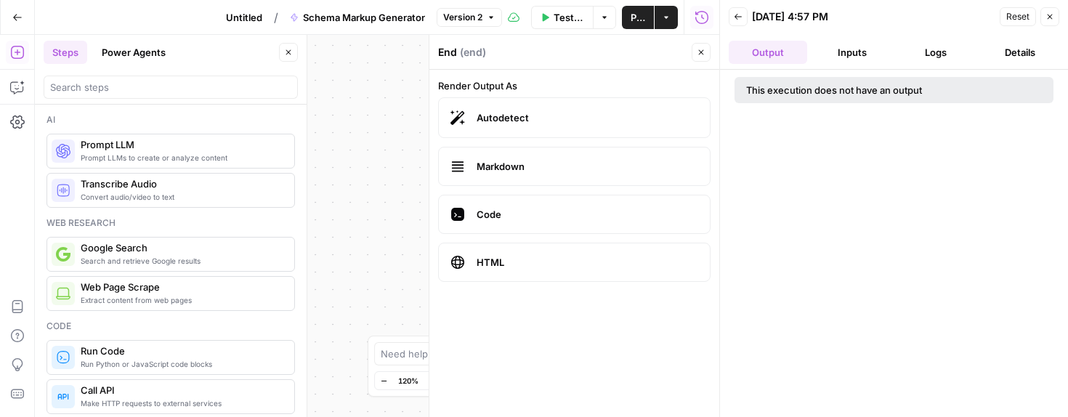
click at [844, 48] on button "Inputs" at bounding box center [852, 52] width 78 height 23
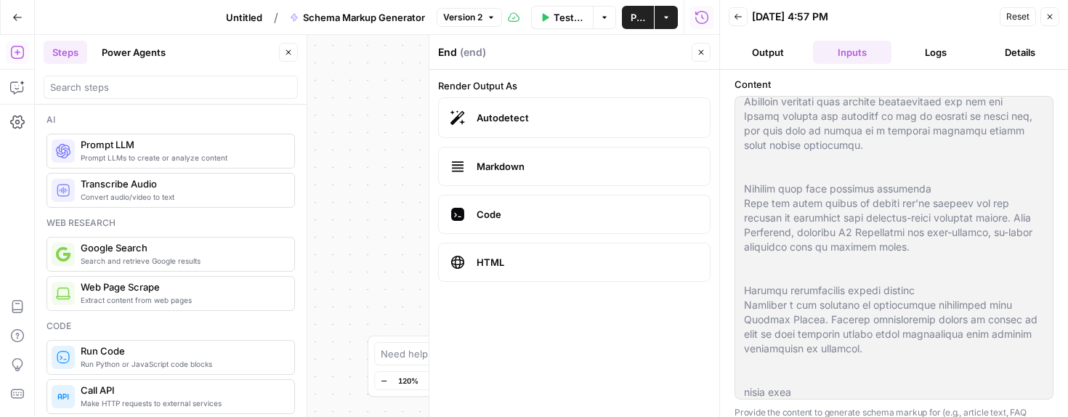
scroll to position [376, 0]
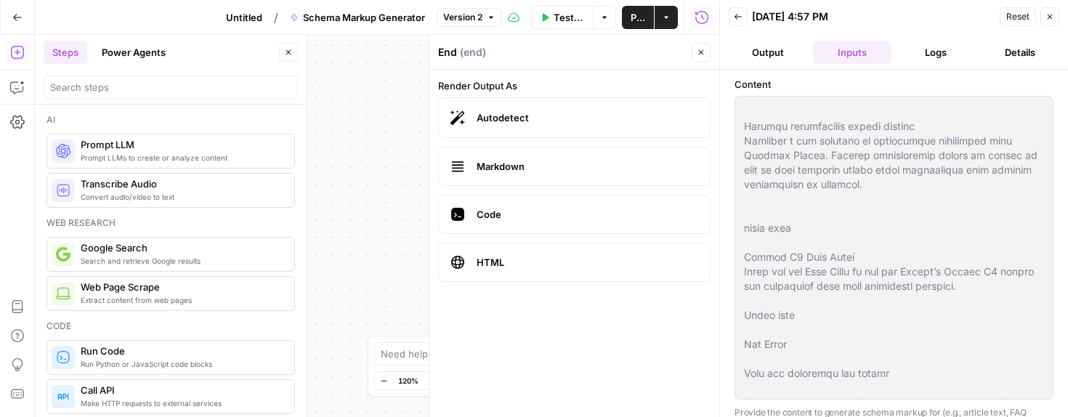
click at [1015, 52] on button "Details" at bounding box center [1020, 52] width 78 height 23
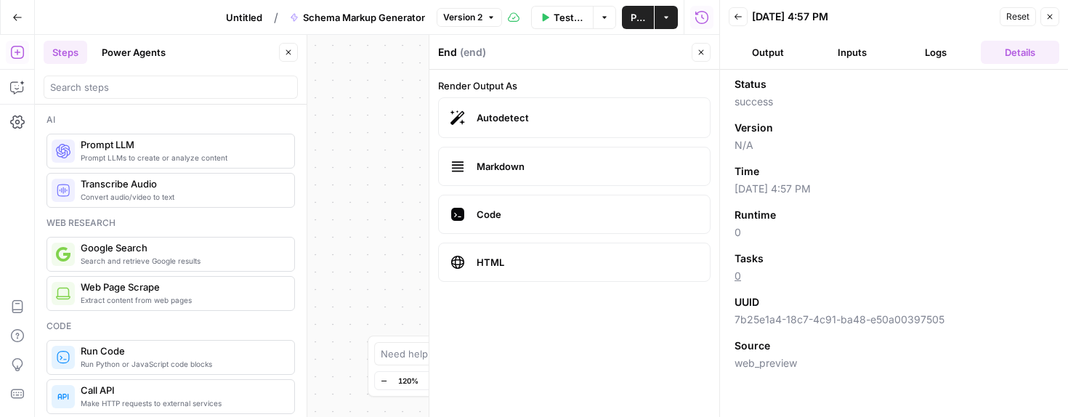
click at [924, 57] on button "Logs" at bounding box center [936, 52] width 78 height 23
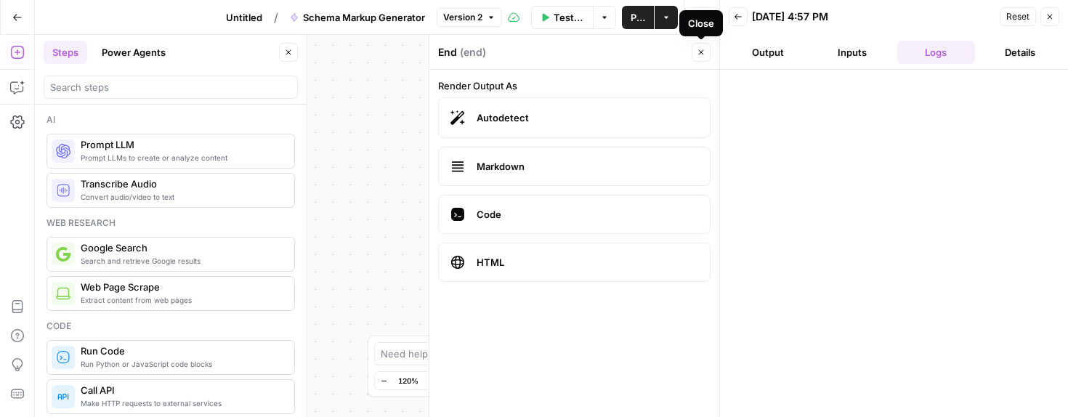
click at [706, 57] on button "Close" at bounding box center [701, 52] width 19 height 19
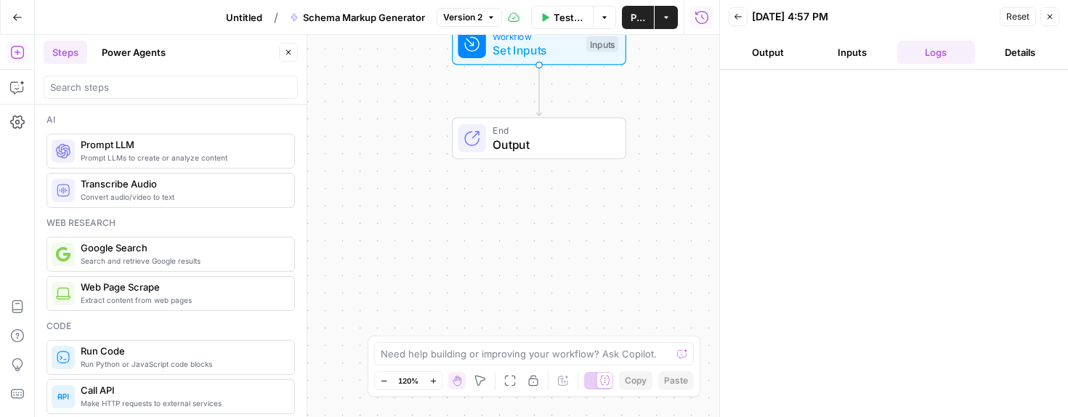
click at [684, 348] on div at bounding box center [682, 354] width 10 height 15
click at [680, 354] on div at bounding box center [682, 354] width 10 height 15
type textarea "fix issues"
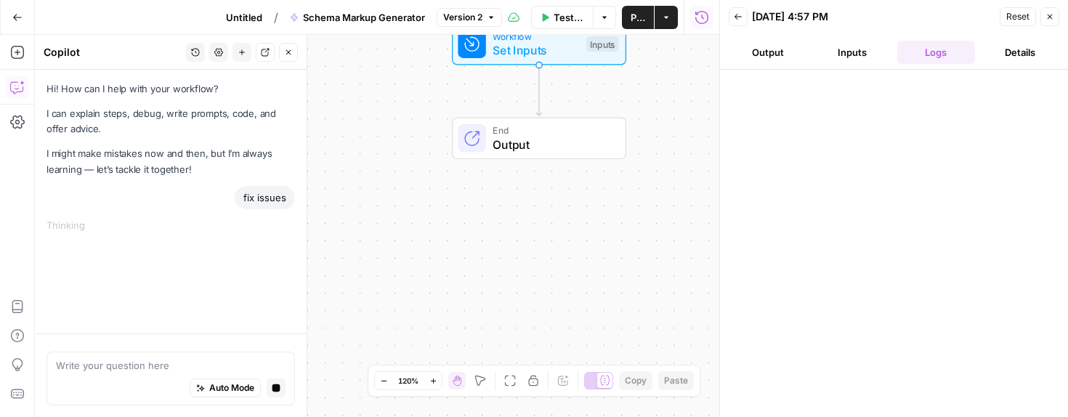
click at [138, 368] on textarea at bounding box center [171, 365] width 230 height 15
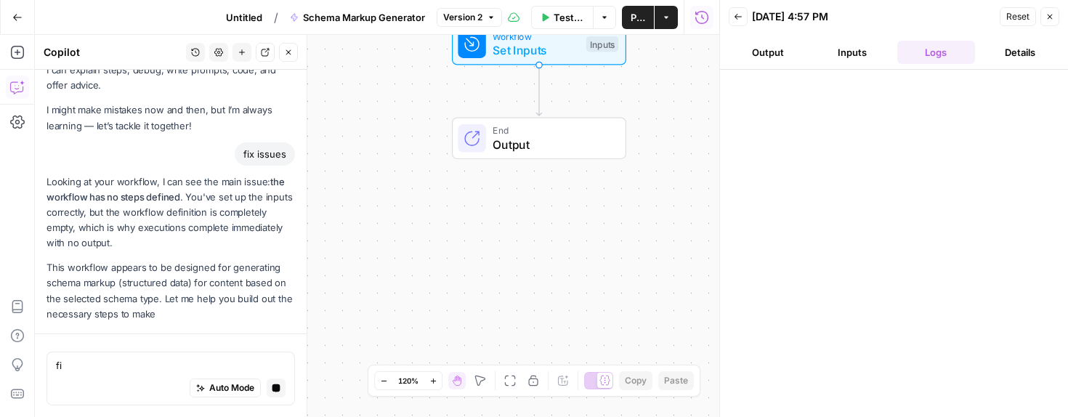
type textarea "f"
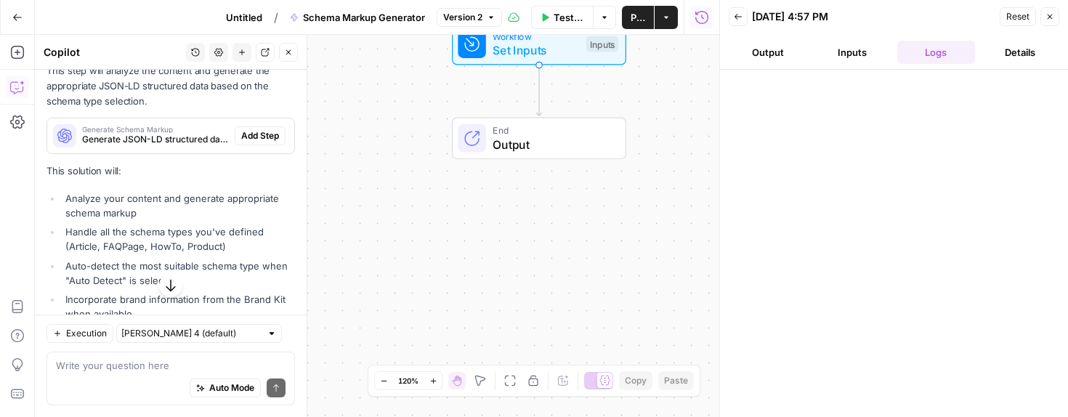
scroll to position [434, 0]
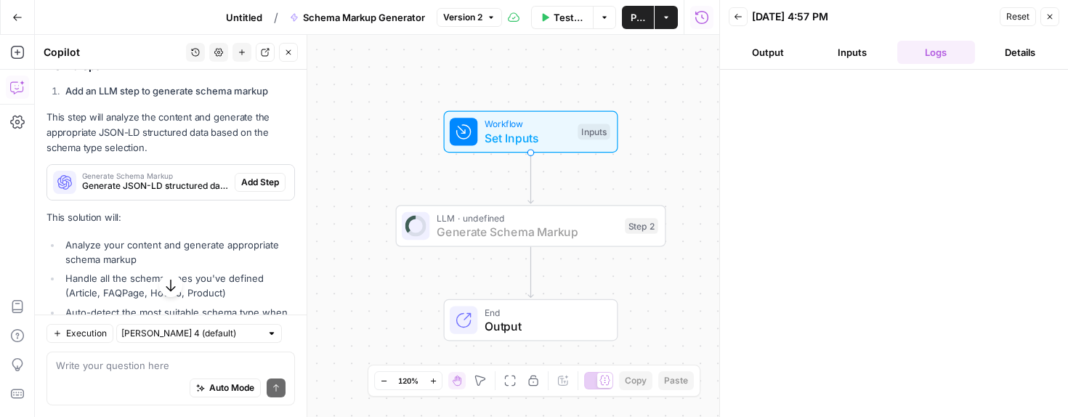
click at [252, 178] on span "Add Step" at bounding box center [260, 182] width 38 height 13
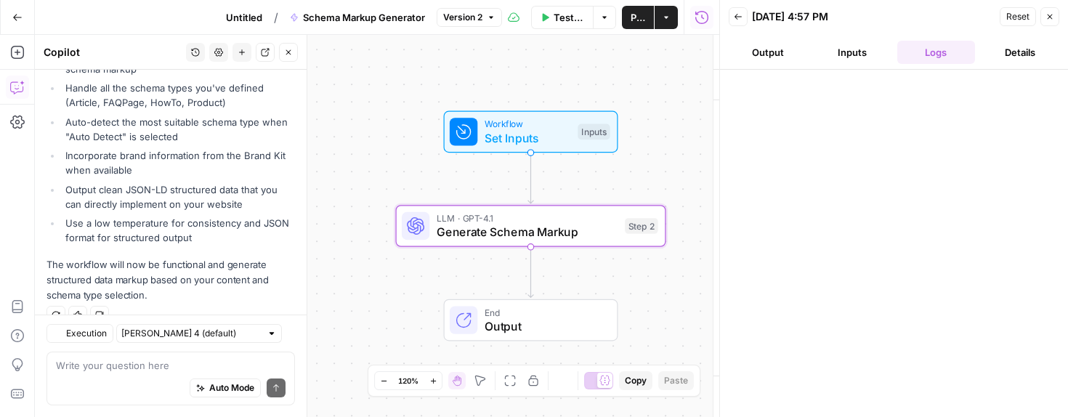
scroll to position [671, 0]
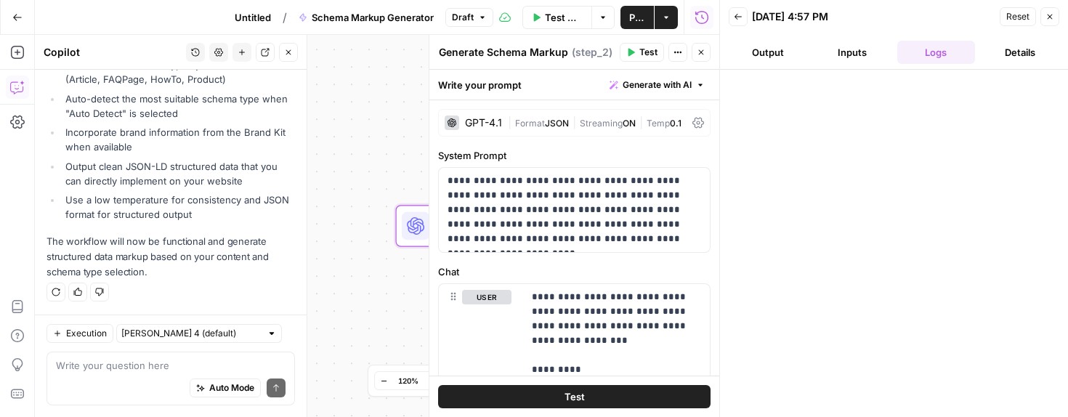
click at [568, 392] on span "Test" at bounding box center [575, 396] width 20 height 15
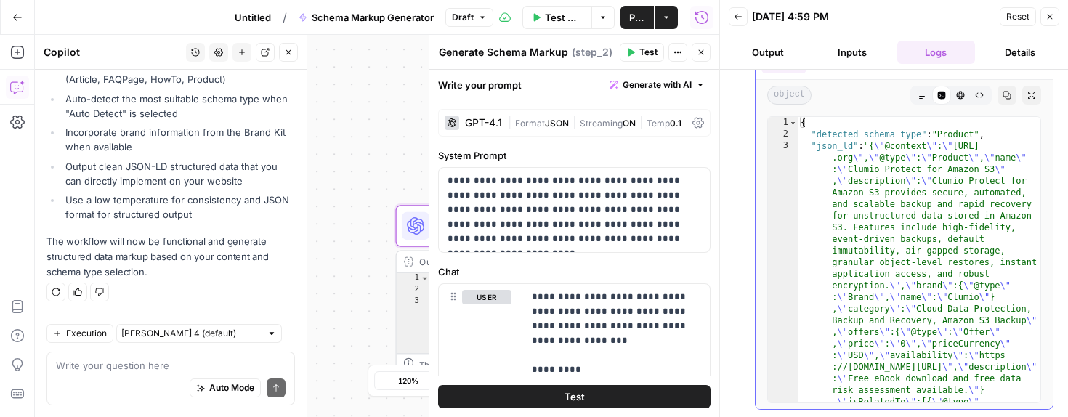
scroll to position [0, 0]
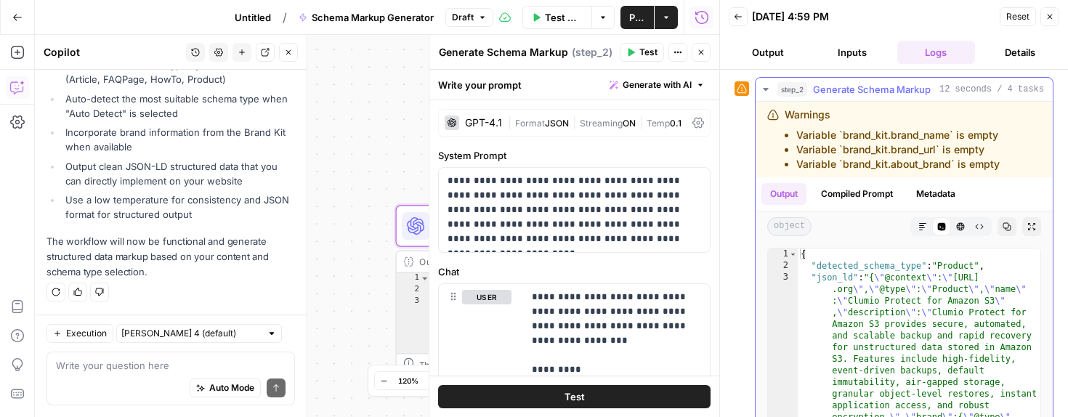
click at [823, 121] on div "Warnings Variable `brand_kit.brand_name` is empty Variable `brand_kit.brand_url…" at bounding box center [892, 140] width 215 height 64
click at [845, 86] on span "Generate Schema Markup" at bounding box center [872, 89] width 118 height 15
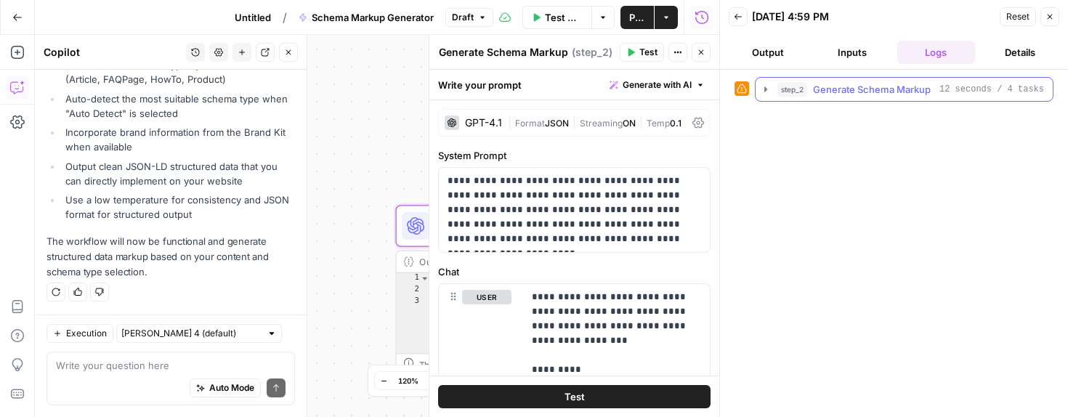
click at [845, 86] on span "Generate Schema Markup" at bounding box center [872, 89] width 118 height 15
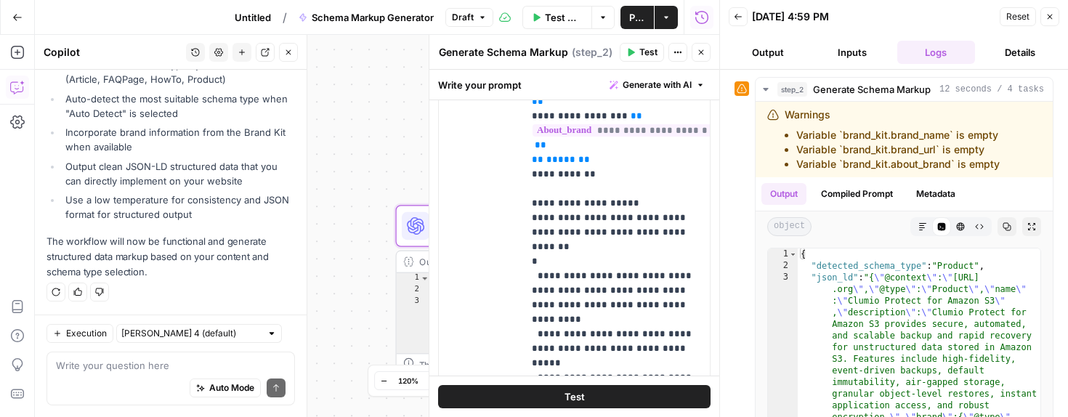
scroll to position [578, 0]
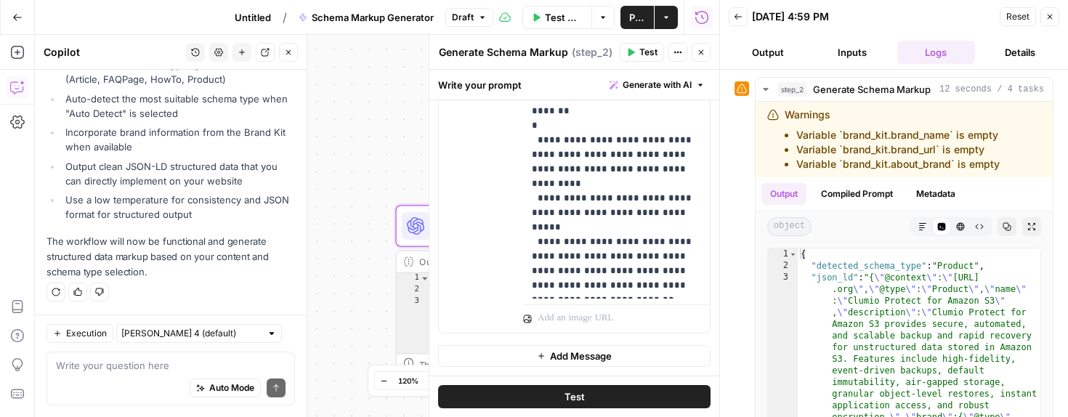
click at [759, 56] on button "Output" at bounding box center [768, 52] width 78 height 23
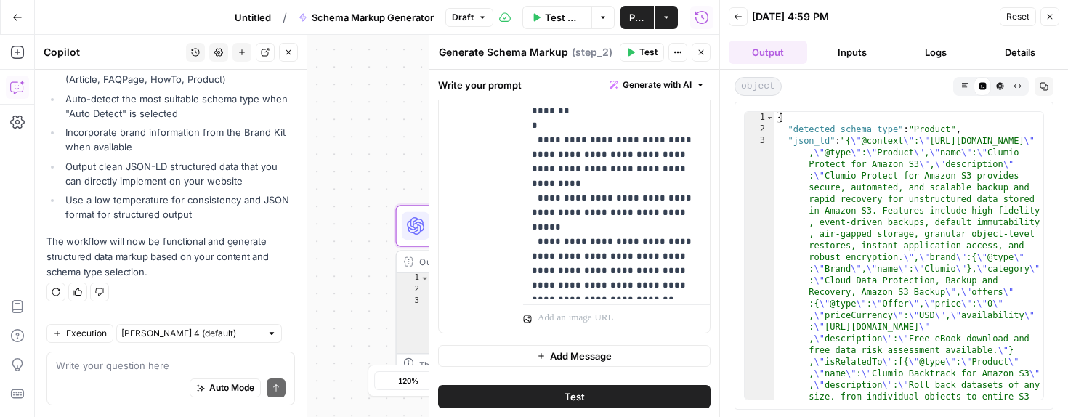
click at [854, 52] on button "Inputs" at bounding box center [852, 52] width 78 height 23
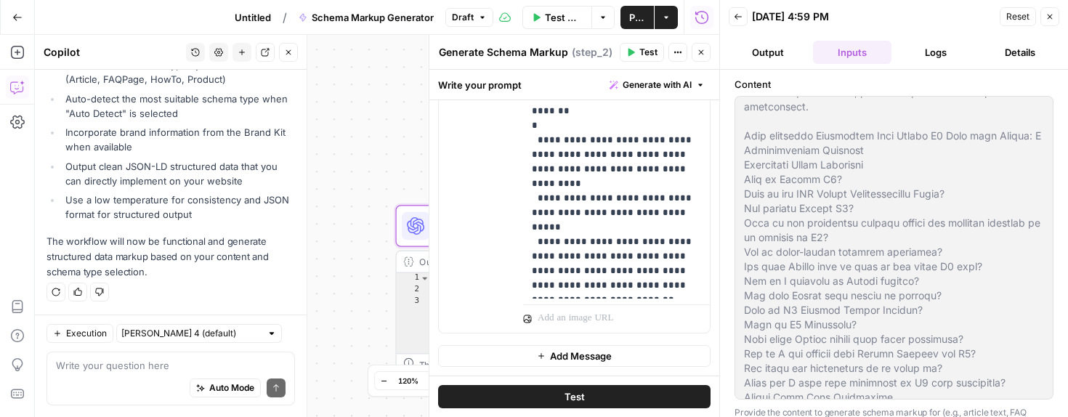
scroll to position [1555, 0]
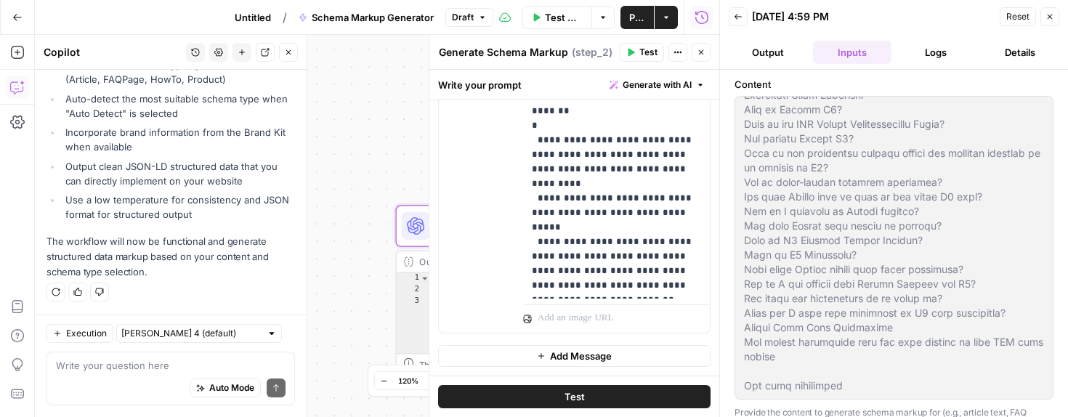
click at [1017, 61] on button "Details" at bounding box center [1020, 52] width 78 height 23
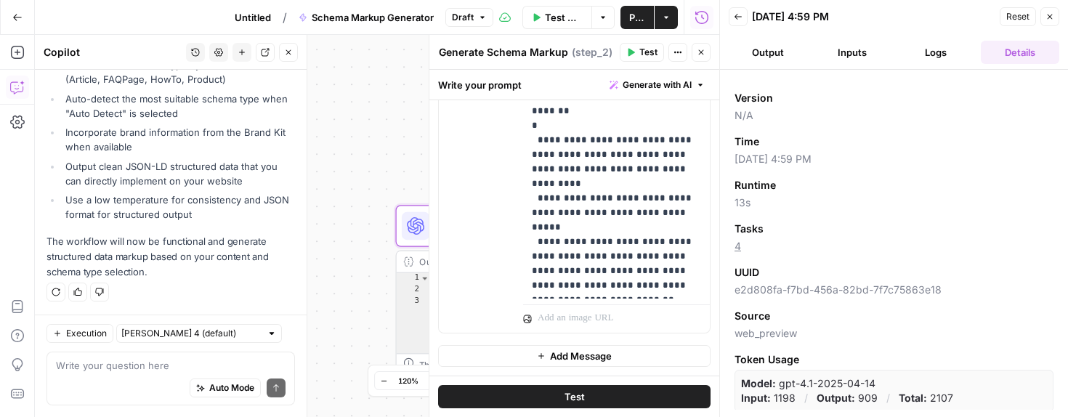
scroll to position [0, 0]
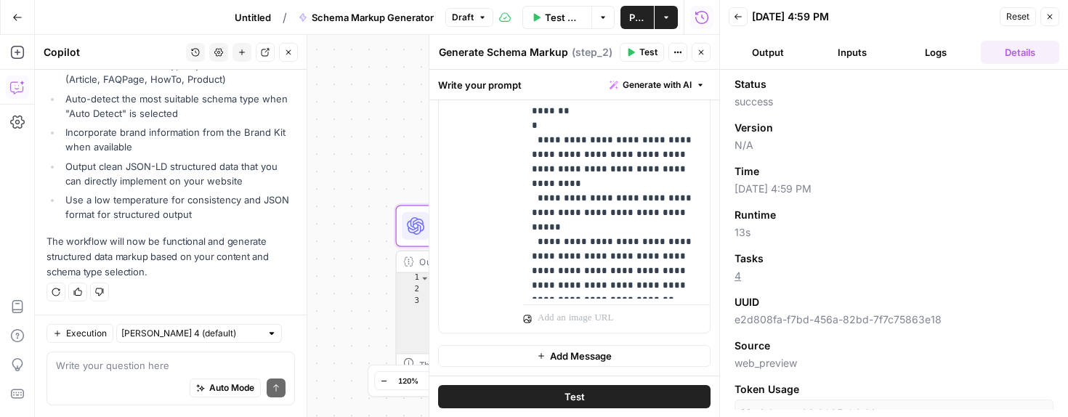
click at [767, 49] on button "Output" at bounding box center [768, 52] width 78 height 23
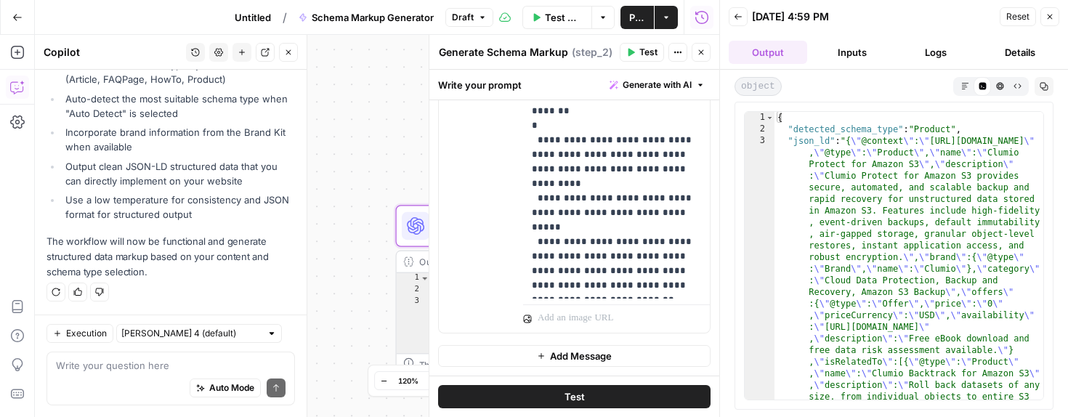
click at [934, 51] on button "Logs" at bounding box center [936, 52] width 78 height 23
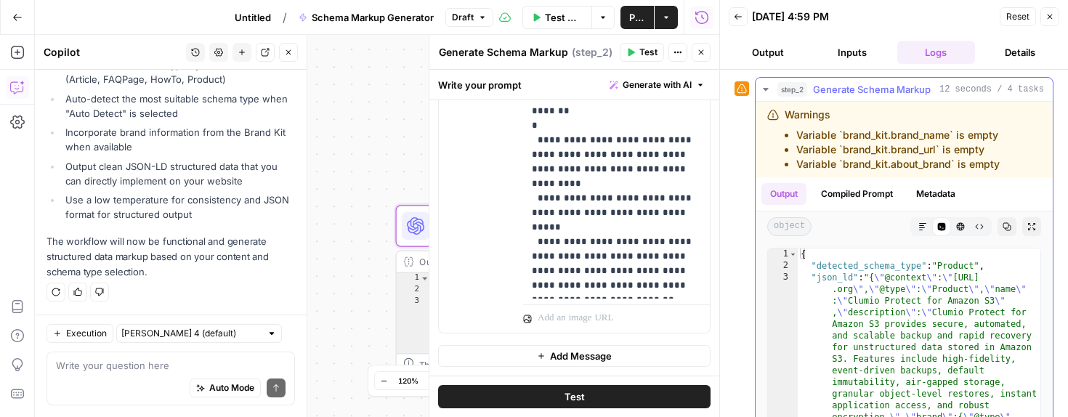
drag, startPoint x: 1006, startPoint y: 163, endPoint x: 783, endPoint y: 113, distance: 227.8
click at [783, 113] on div "Warnings Variable `brand_kit.brand_name` is empty Variable `brand_kit.brand_url…" at bounding box center [894, 140] width 254 height 64
copy div "Warnings Variable `brand_kit.brand_name` is empty Variable `brand_kit.brand_url…"
click at [171, 363] on textarea at bounding box center [171, 365] width 230 height 15
paste textarea "Warnings Variable `brand_kit.brand_name` is empty Variable `brand_kit.brand_url…"
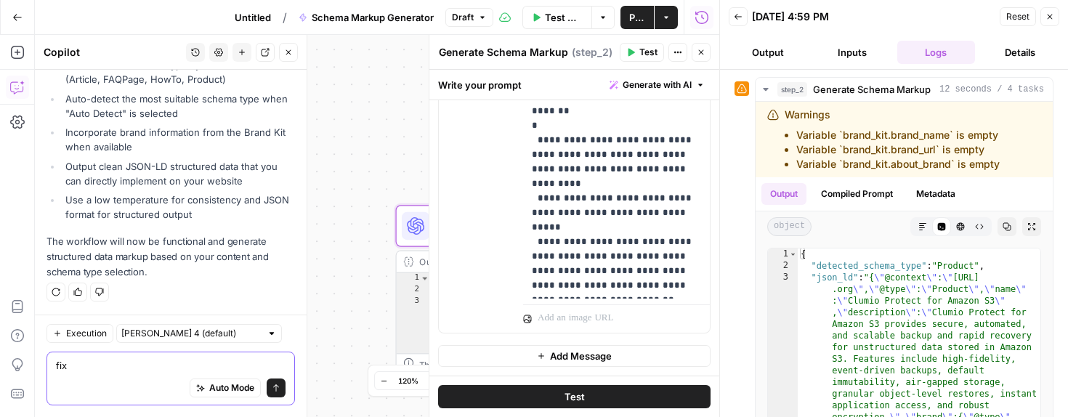
type textarea "fix Warnings Variable `brand_kit.brand_name` is empty Variable `brand_kit.brand…"
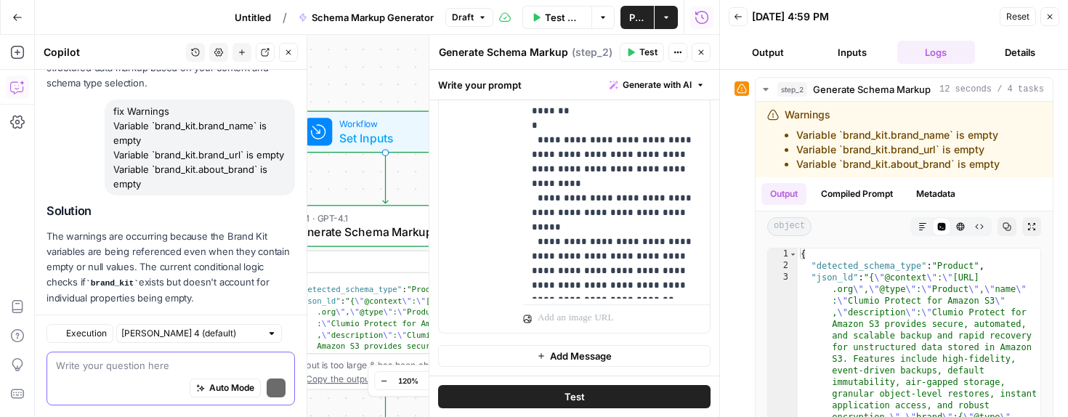
scroll to position [930, 0]
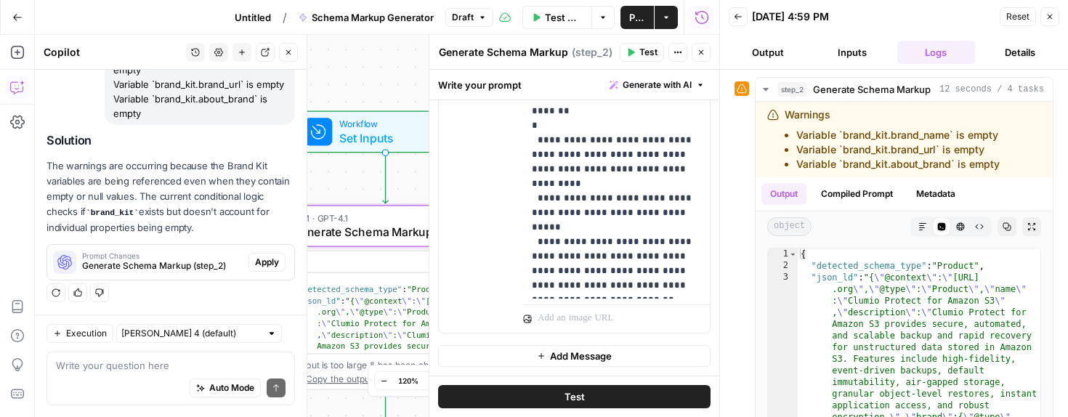
click at [264, 266] on span "Apply" at bounding box center [267, 262] width 24 height 13
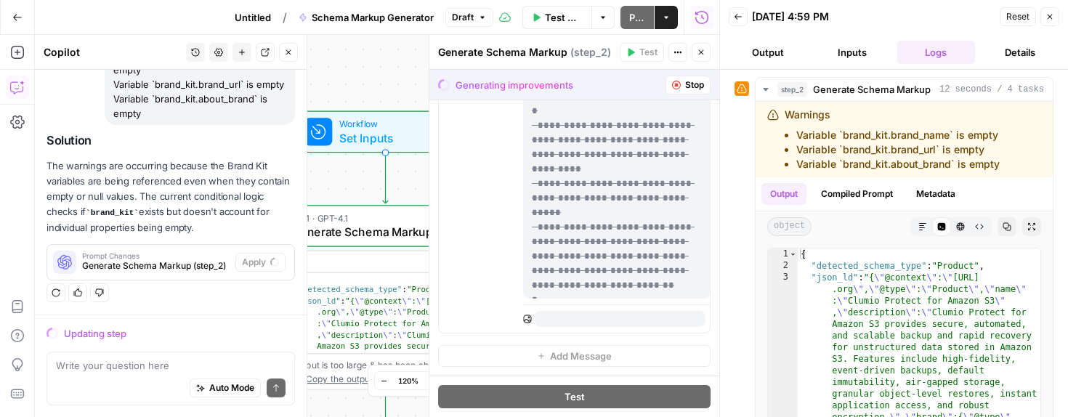
scroll to position [582, 0]
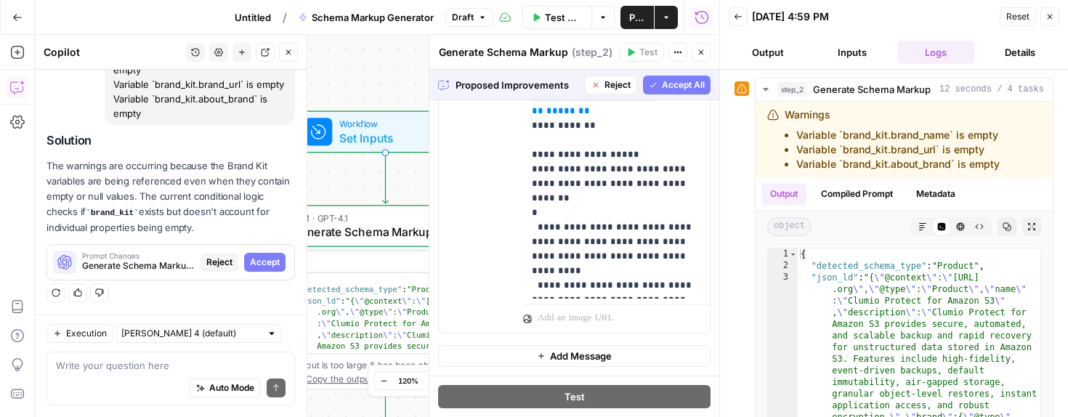
click at [692, 89] on span "Accept All" at bounding box center [683, 84] width 43 height 13
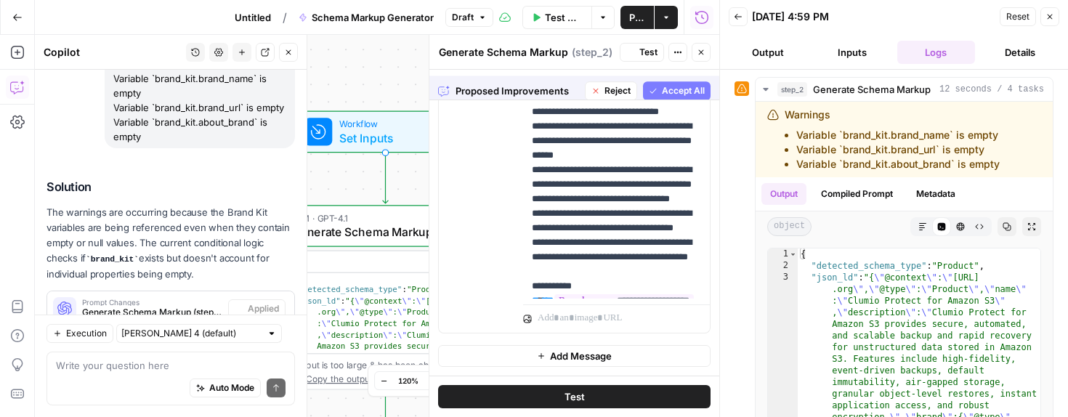
scroll to position [0, 0]
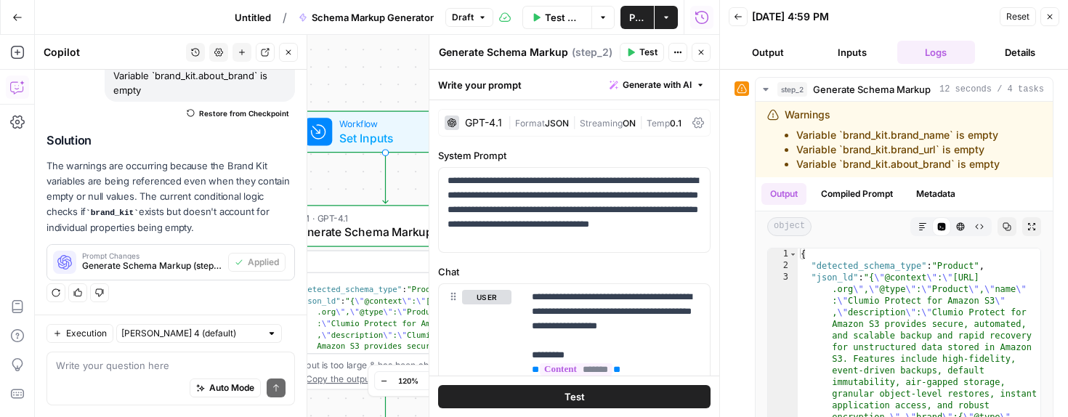
click at [583, 394] on span "Test" at bounding box center [575, 396] width 20 height 15
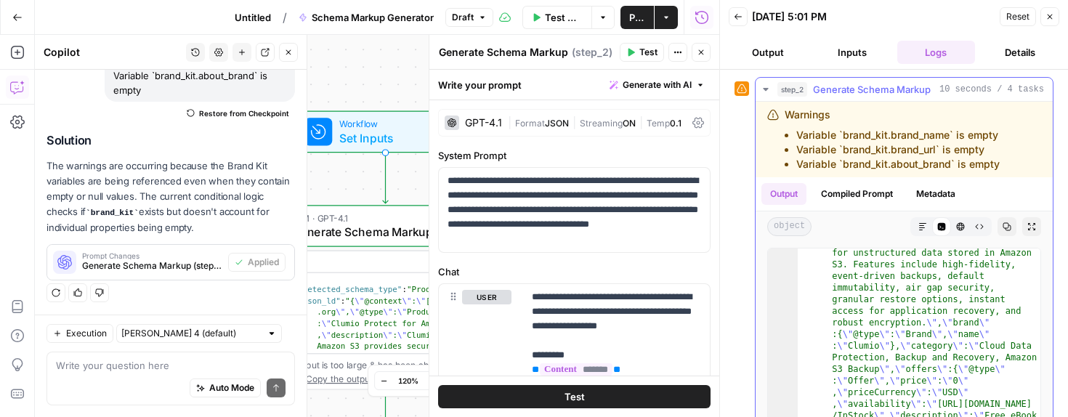
scroll to position [97, 0]
click at [772, 49] on button "Output" at bounding box center [768, 52] width 78 height 23
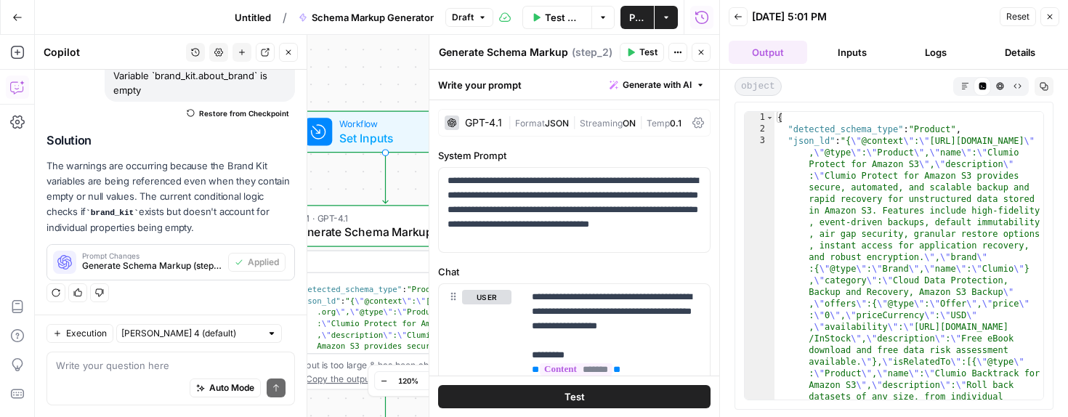
click at [926, 51] on button "Logs" at bounding box center [936, 52] width 78 height 23
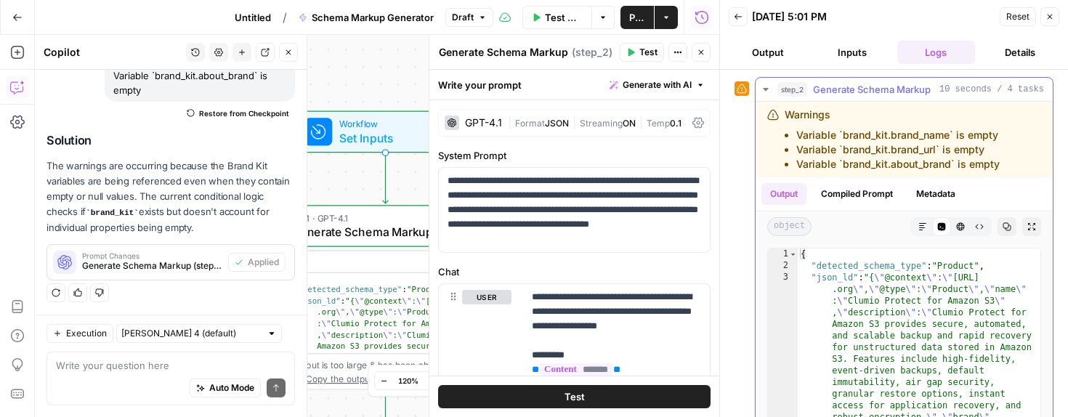
click at [886, 195] on button "Compiled Prompt" at bounding box center [856, 194] width 89 height 22
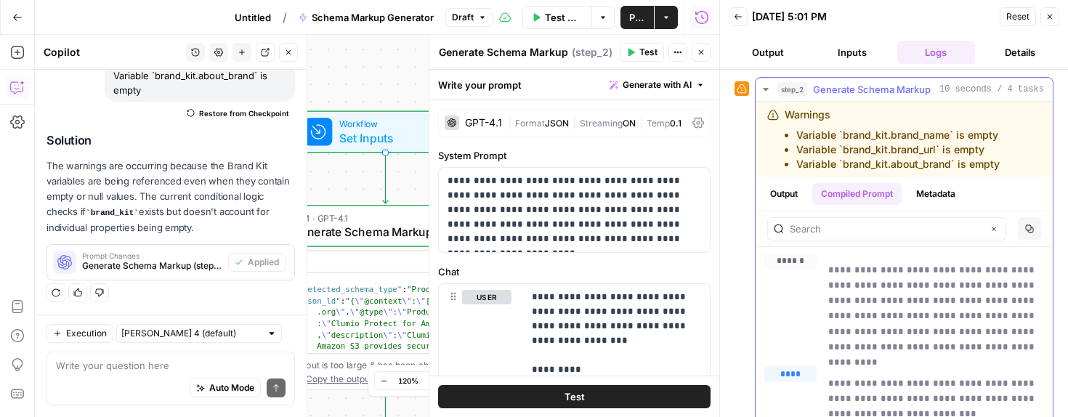
click at [940, 194] on button "Metadata" at bounding box center [936, 194] width 57 height 22
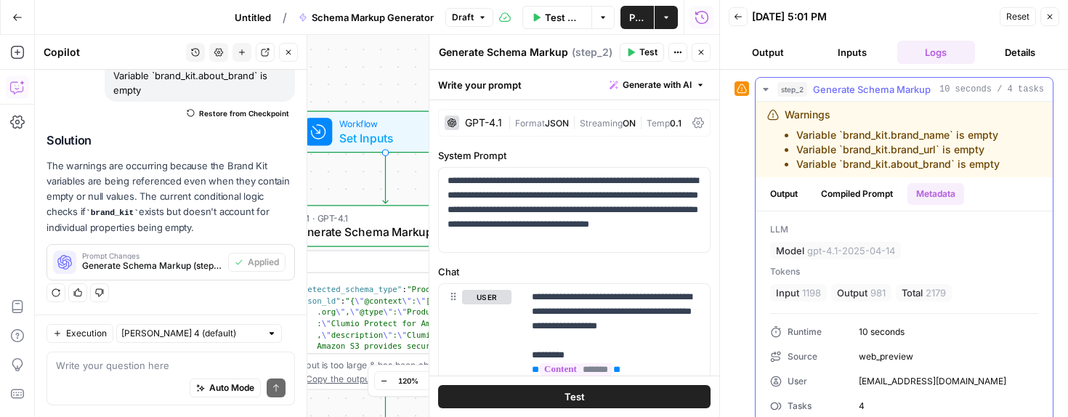
click at [777, 191] on button "Output" at bounding box center [784, 194] width 45 height 22
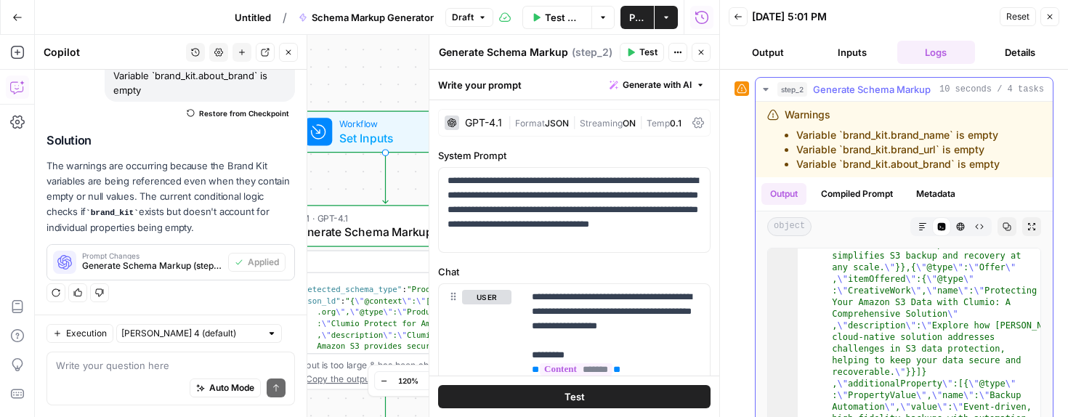
scroll to position [987, 0]
click at [256, 12] on span "Untitled" at bounding box center [253, 17] width 36 height 15
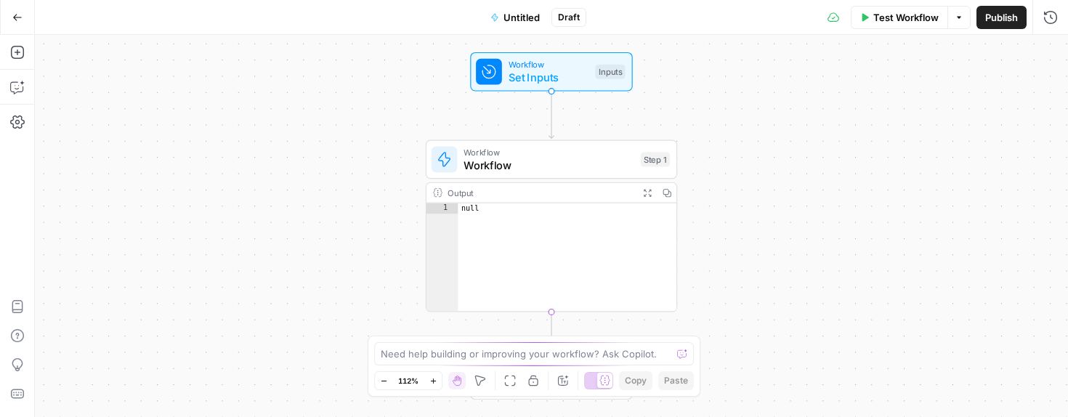
click at [533, 17] on span "Untitled" at bounding box center [522, 17] width 36 height 15
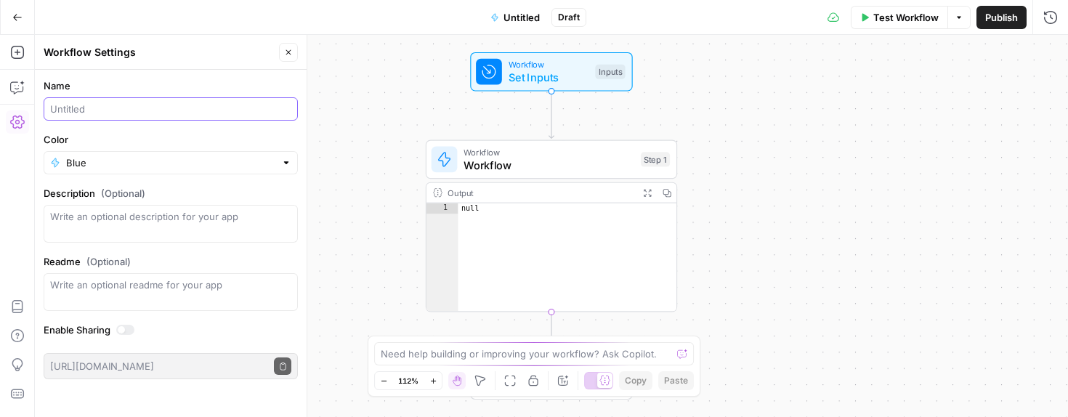
click at [95, 110] on input "Name" at bounding box center [170, 109] width 241 height 15
type input "Commvault Schema Markup Generator"
click at [1019, 17] on button "Publish" at bounding box center [1002, 17] width 50 height 23
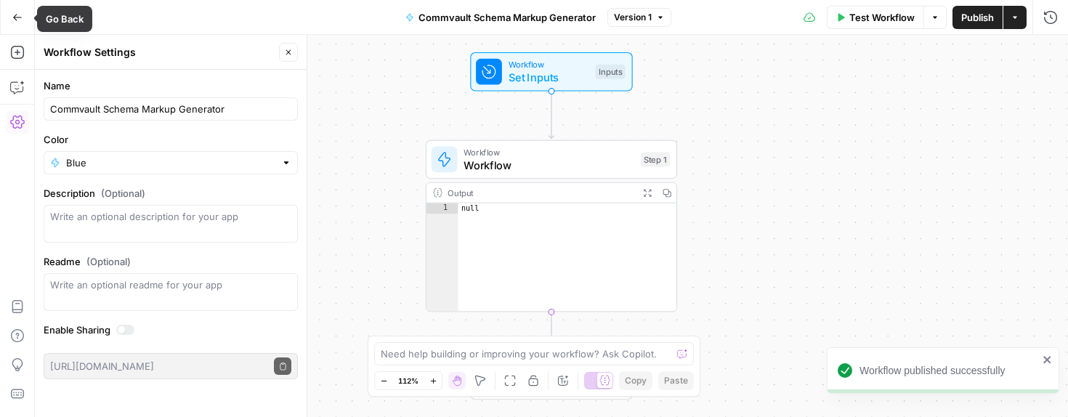
click at [5, 15] on button "Go Back" at bounding box center [17, 17] width 26 height 26
click at [18, 14] on icon "button" at bounding box center [17, 17] width 10 height 10
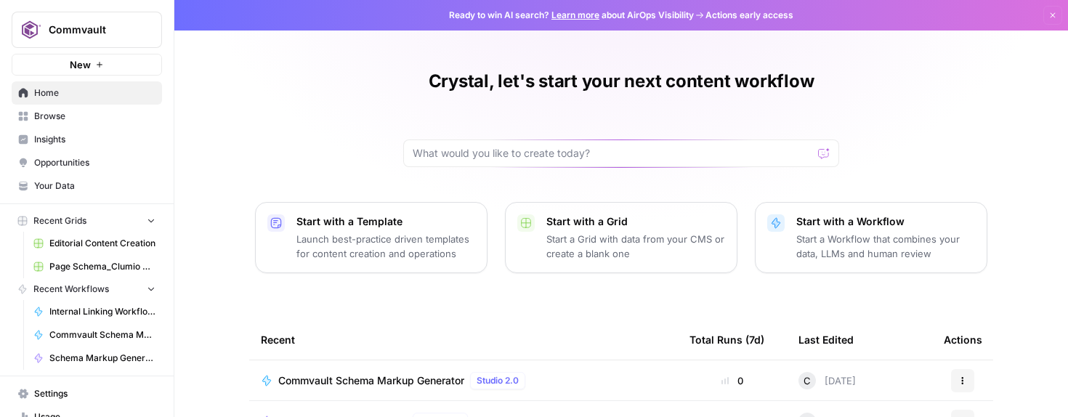
click at [43, 95] on span "Home" at bounding box center [94, 92] width 121 height 13
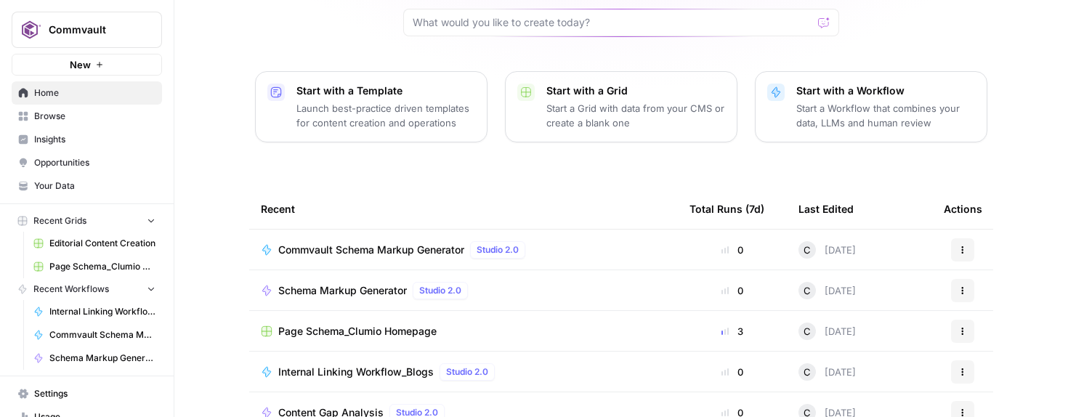
scroll to position [132, 0]
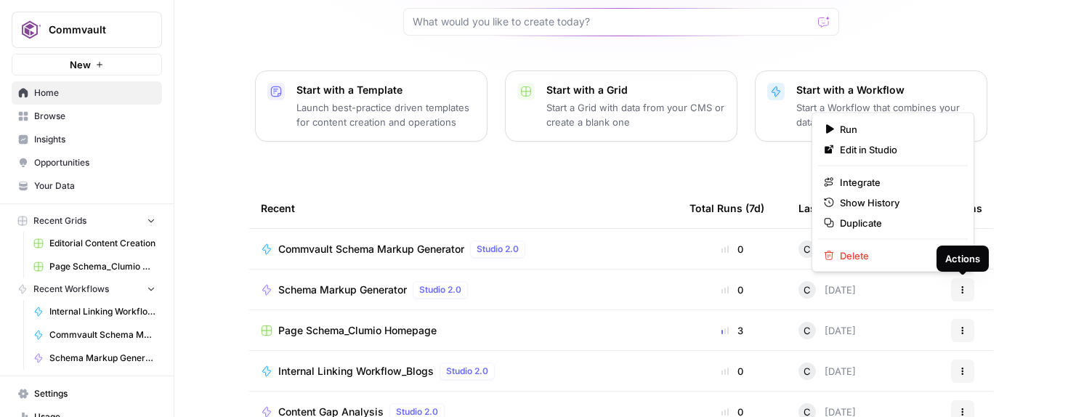
click at [968, 283] on button "Actions" at bounding box center [962, 289] width 23 height 23
click at [853, 257] on span "Delete" at bounding box center [898, 256] width 116 height 15
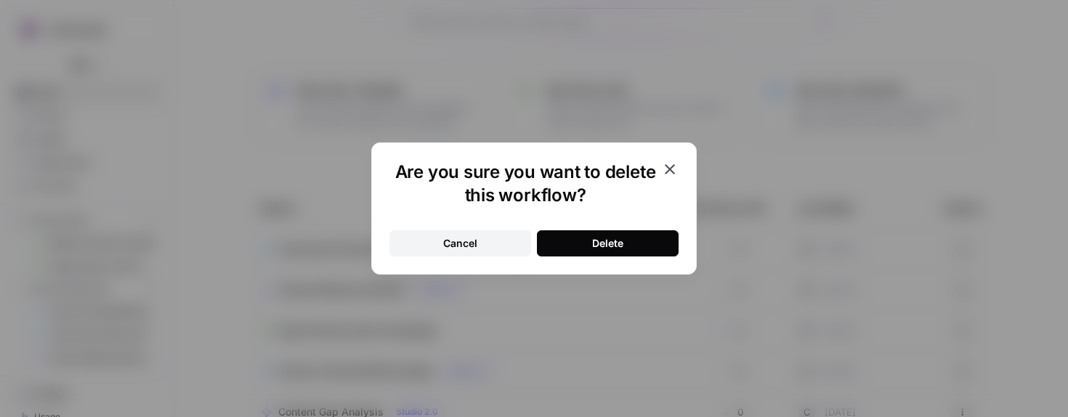
click at [637, 243] on button "Delete" at bounding box center [608, 243] width 142 height 26
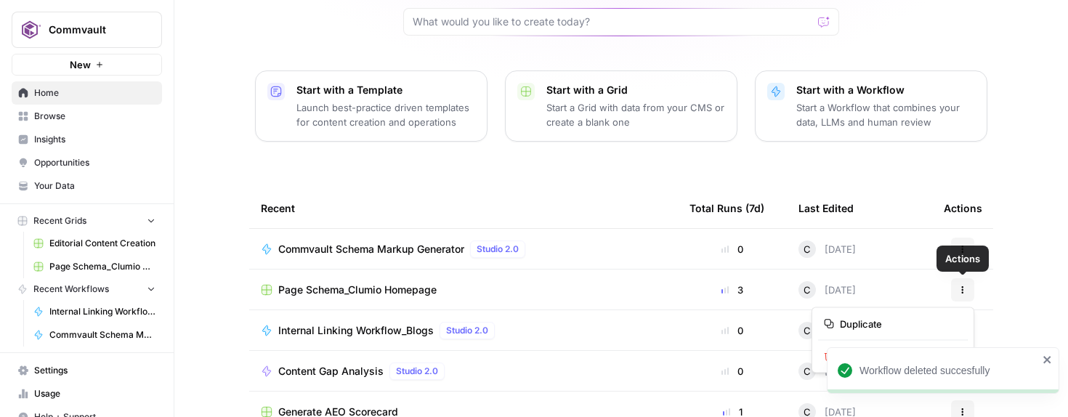
click at [966, 288] on icon "button" at bounding box center [962, 290] width 9 height 9
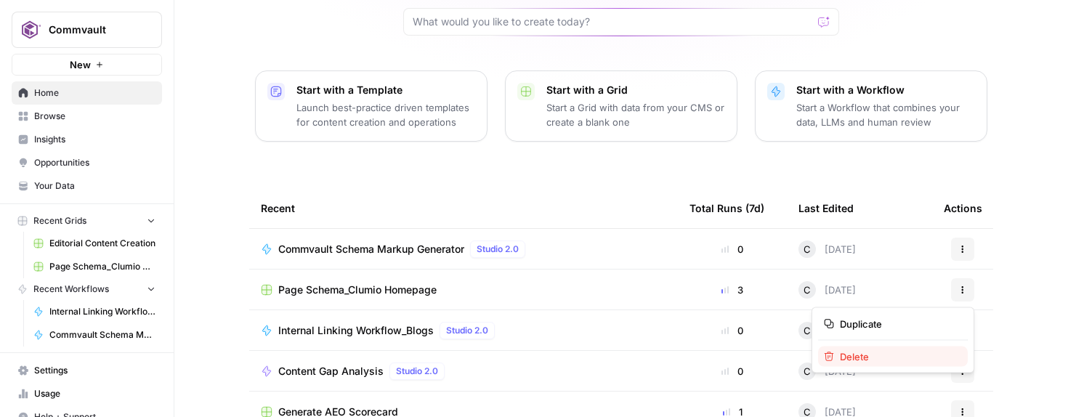
click at [859, 357] on span "Delete" at bounding box center [898, 357] width 116 height 15
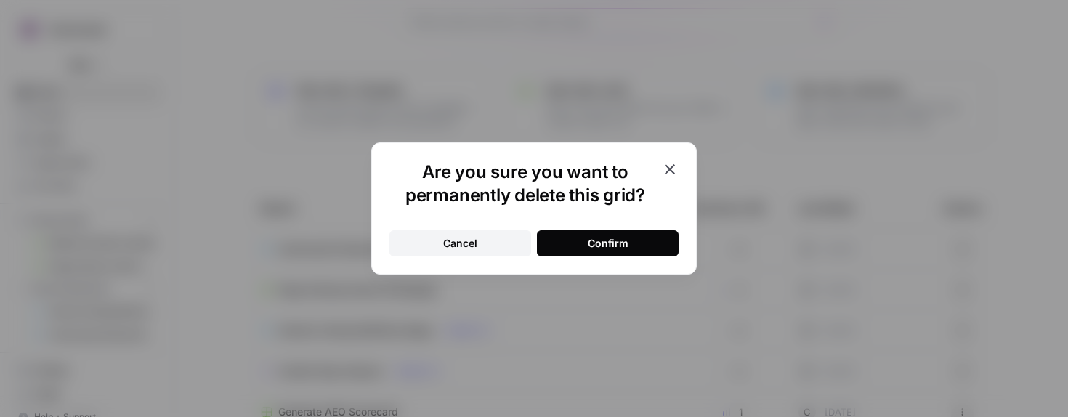
click at [633, 240] on button "Confirm" at bounding box center [608, 243] width 142 height 26
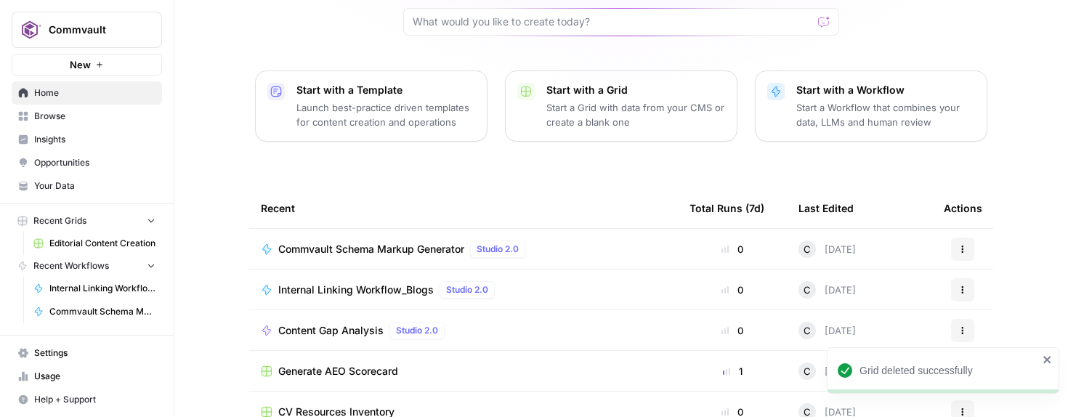
click at [364, 328] on span "Content Gap Analysis" at bounding box center [330, 330] width 105 height 15
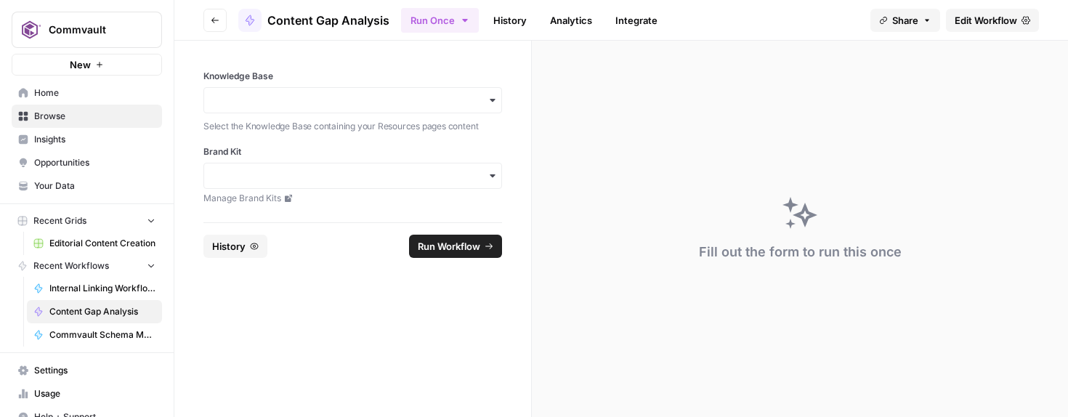
click at [446, 246] on span "Run Workflow" at bounding box center [449, 246] width 62 height 15
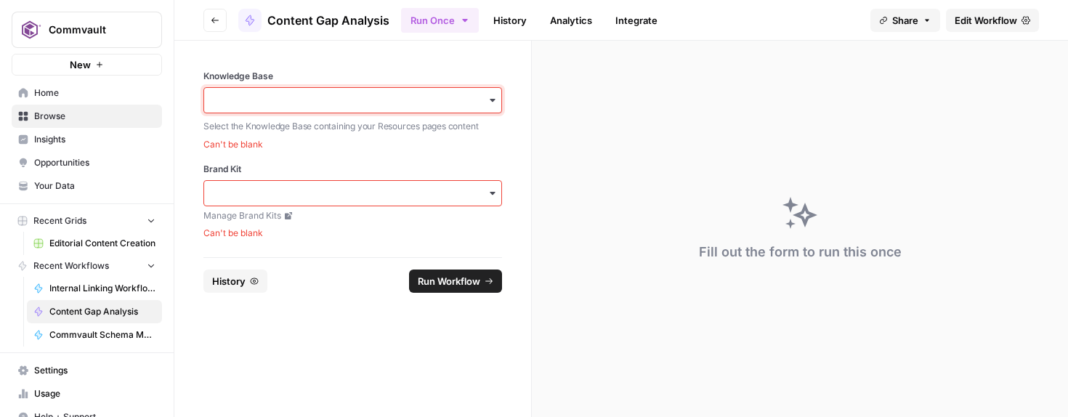
click at [453, 107] on input "Knowledge Base" at bounding box center [353, 100] width 280 height 15
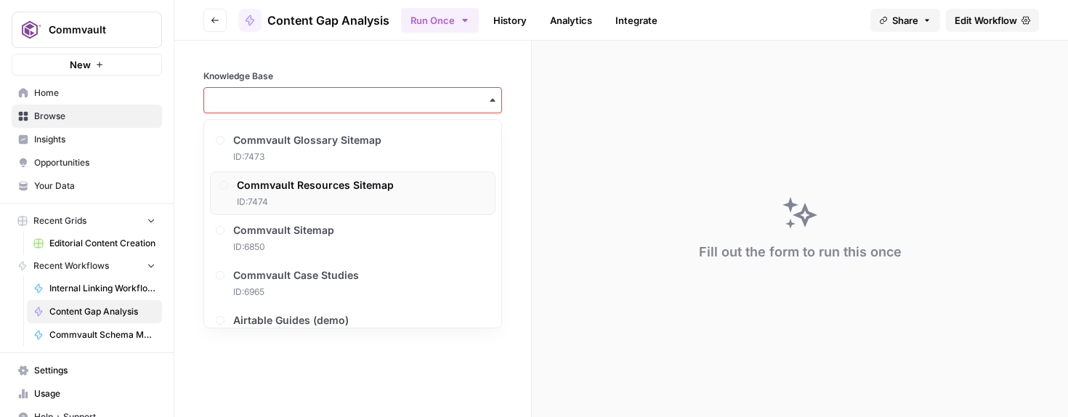
click at [361, 177] on div "Commvault Resources Sitemap ID: 7474" at bounding box center [353, 193] width 286 height 44
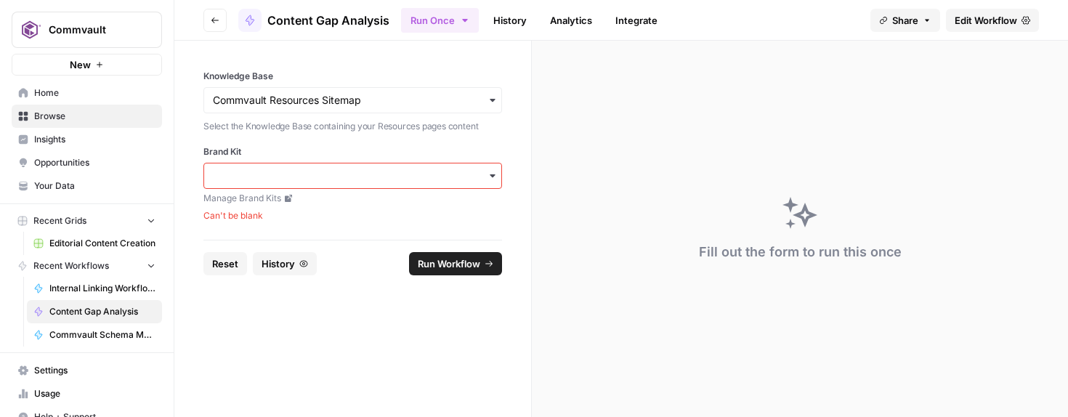
click at [319, 183] on div "button" at bounding box center [352, 176] width 299 height 26
click at [271, 219] on div "Commvault" at bounding box center [352, 215] width 297 height 28
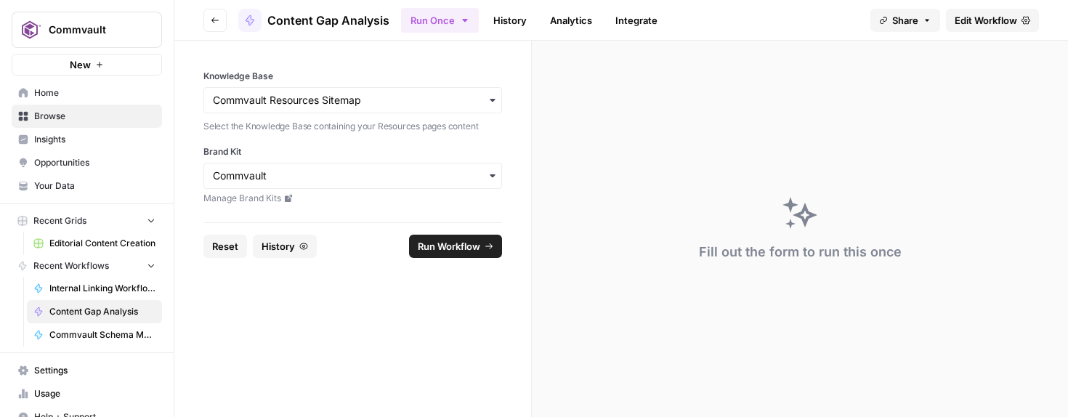
click at [419, 244] on span "Run Workflow" at bounding box center [449, 246] width 62 height 15
